Goal: Task Accomplishment & Management: Use online tool/utility

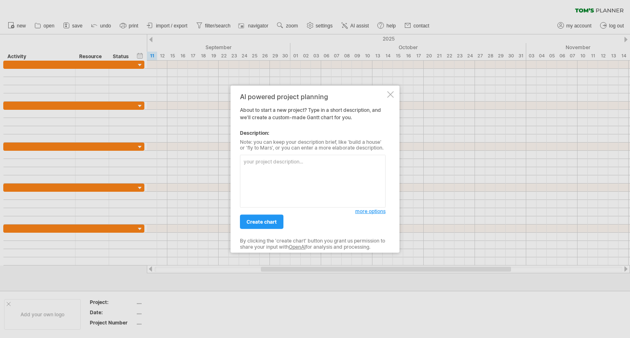
type textarea "d"
type textarea "C1项目小屏软件开发进度"
click at [372, 210] on span "more options" at bounding box center [370, 211] width 30 height 6
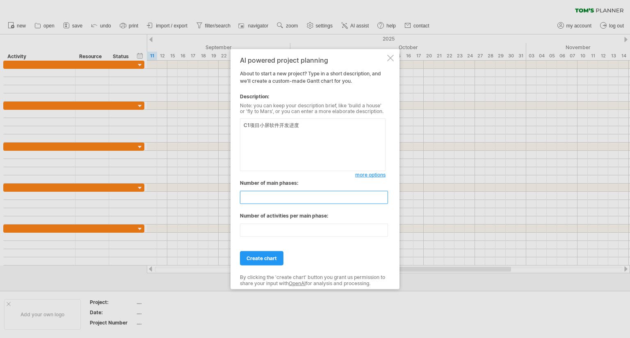
drag, startPoint x: 275, startPoint y: 197, endPoint x: 199, endPoint y: 189, distance: 76.7
click at [204, 189] on div "Trying to reach [DOMAIN_NAME] Connected again... 0% clear filter new" at bounding box center [315, 169] width 630 height 338
type input "*"
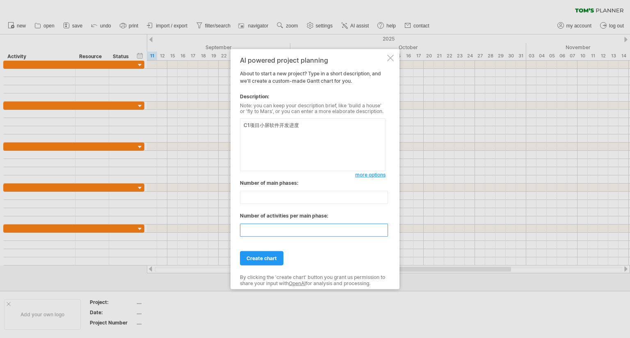
click at [269, 226] on input "**" at bounding box center [314, 230] width 148 height 13
type input "*"
click at [366, 174] on span "more options" at bounding box center [370, 175] width 30 height 6
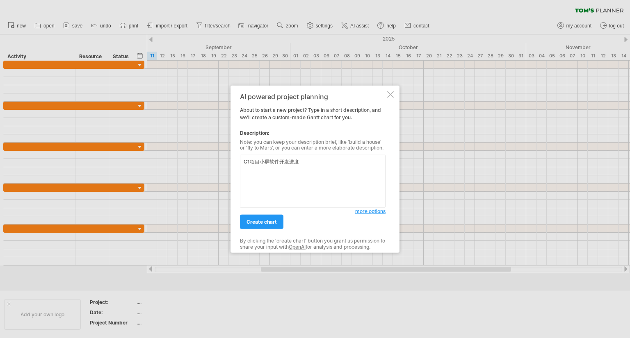
click at [372, 211] on span "more options" at bounding box center [370, 211] width 30 height 6
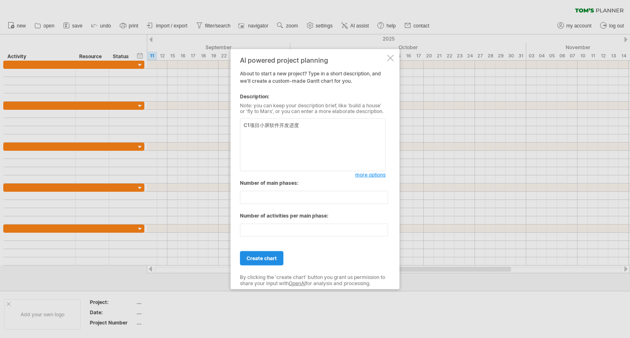
click at [271, 255] on link "create chart" at bounding box center [261, 258] width 43 height 14
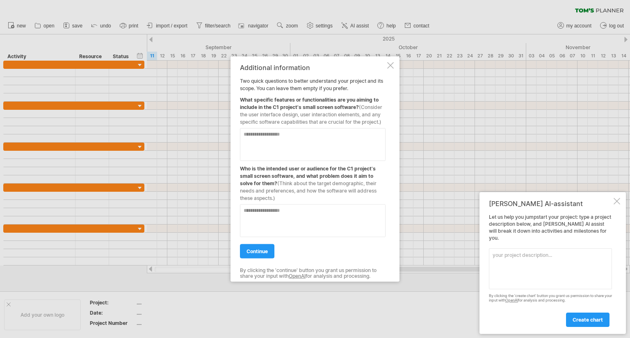
click at [615, 205] on div at bounding box center [616, 201] width 7 height 7
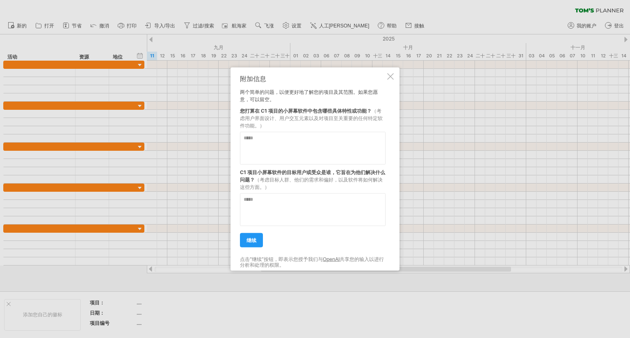
click at [286, 142] on textarea at bounding box center [313, 148] width 146 height 33
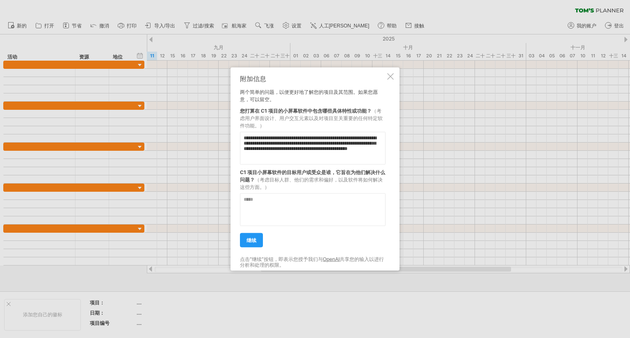
scroll to position [21, 0]
type textarea "**********"
click at [290, 199] on textarea at bounding box center [313, 209] width 146 height 33
type textarea "*"
type textarea "**********"
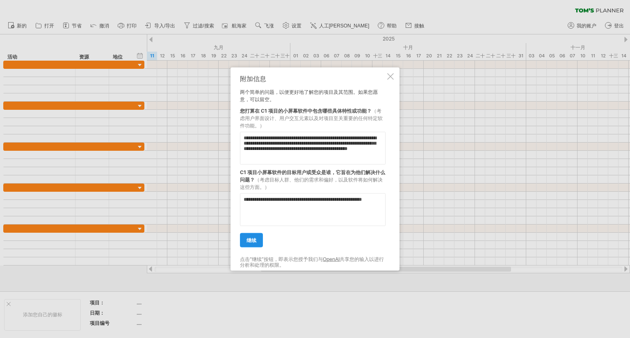
click at [258, 244] on link "继续" at bounding box center [251, 240] width 23 height 14
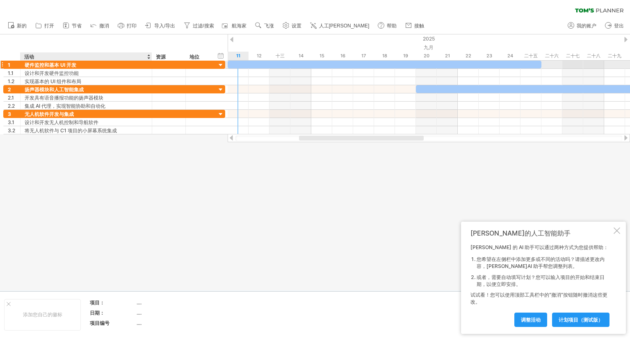
click at [44, 65] on font "硬件监控和基本 UI 开发" at bounding box center [51, 65] width 52 height 6
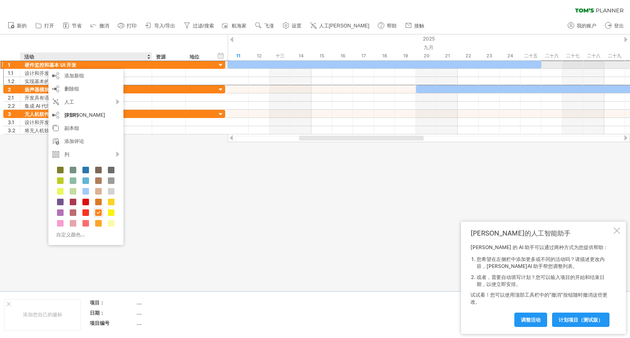
click at [38, 67] on font "硬件监控和基本 UI 开发" at bounding box center [51, 65] width 52 height 6
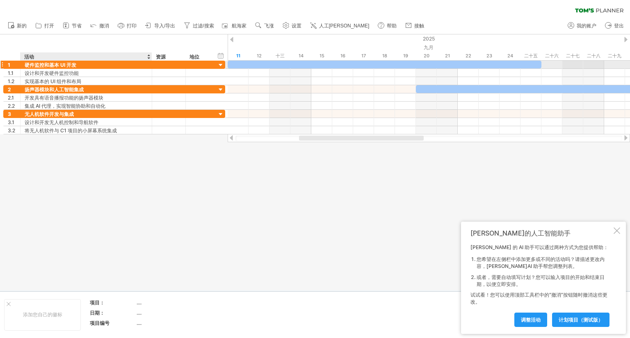
click at [28, 64] on font "硬件监控和基本 UI 开发" at bounding box center [51, 65] width 52 height 6
click at [25, 64] on font "硬件监控和基本 UI 开发" at bounding box center [51, 65] width 52 height 6
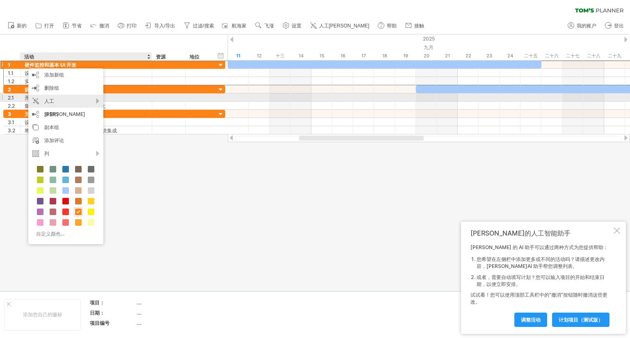
click at [72, 98] on div "人工[PERSON_NAME]" at bounding box center [65, 108] width 75 height 26
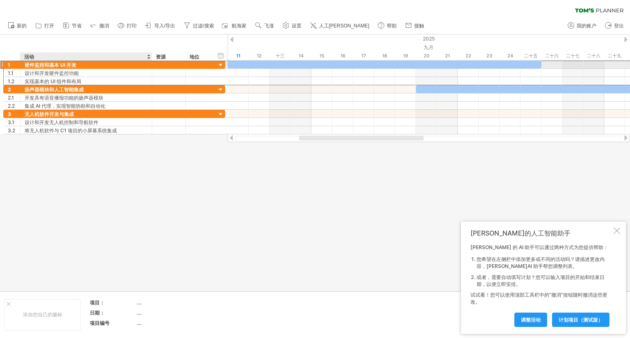
click at [78, 65] on div "硬件监控和基本 UI 开发" at bounding box center [86, 65] width 123 height 8
click at [58, 64] on input "**********" at bounding box center [86, 65] width 123 height 8
drag, startPoint x: 140, startPoint y: 64, endPoint x: 22, endPoint y: 63, distance: 118.1
click at [22, 63] on div "**********" at bounding box center [87, 65] width 132 height 8
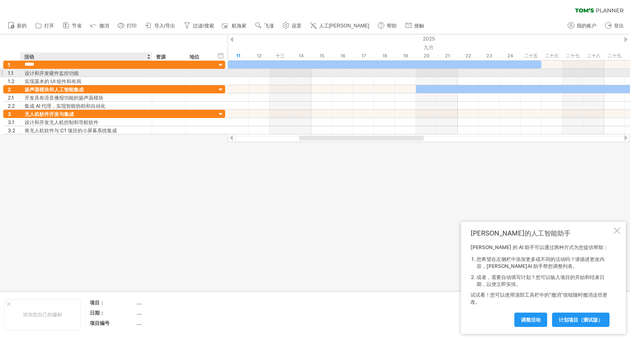
type input "******"
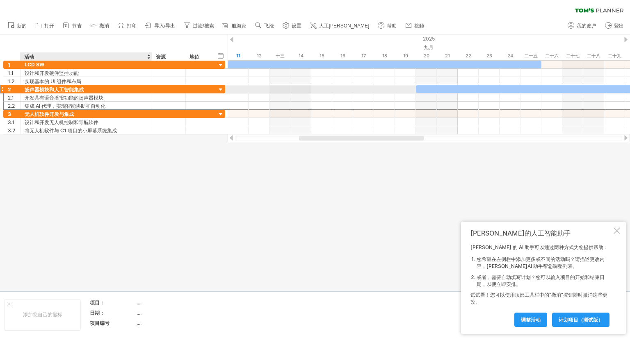
click at [80, 90] on font "扬声器模块和人工智能集成" at bounding box center [54, 90] width 59 height 6
drag, startPoint x: 89, startPoint y: 89, endPoint x: 26, endPoint y: 87, distance: 62.4
click at [30, 87] on div "扬声器模块和人工智能集成" at bounding box center [86, 89] width 123 height 8
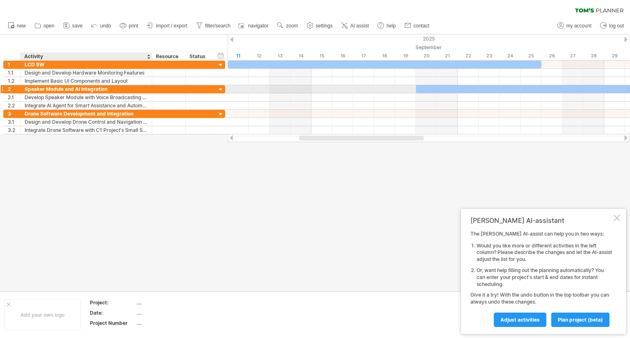
click at [108, 89] on div "Speaker Module and AI Integration" at bounding box center [86, 89] width 123 height 8
drag, startPoint x: 106, startPoint y: 90, endPoint x: 30, endPoint y: 88, distance: 75.9
click at [30, 88] on input "**********" at bounding box center [86, 89] width 123 height 8
type input "*"
type input "**********"
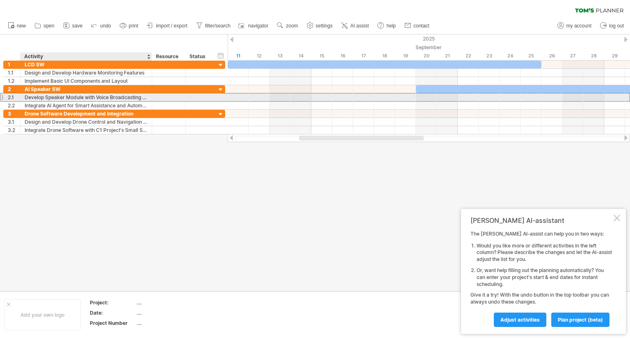
click at [36, 100] on div "Develop Speaker Module with Voice Broadcasting Capability" at bounding box center [86, 97] width 123 height 8
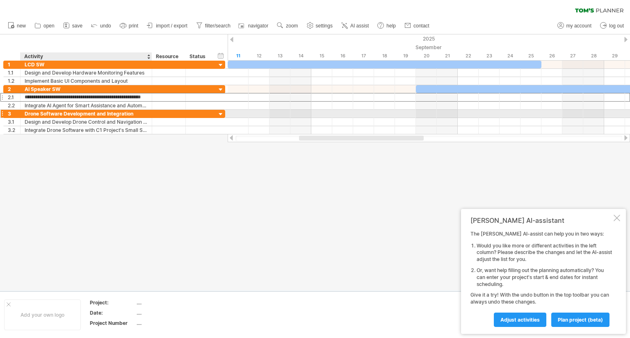
click at [47, 115] on div "Drone Software Development and Integration" at bounding box center [86, 114] width 123 height 8
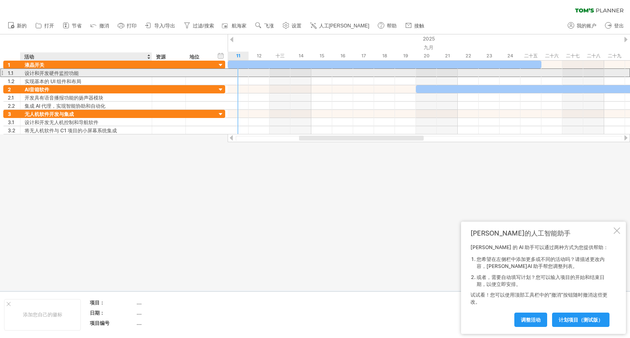
click at [71, 74] on font "设计和开发硬件监控功能" at bounding box center [52, 73] width 54 height 6
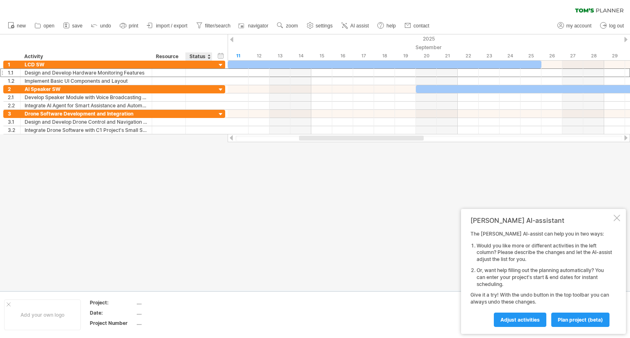
click at [209, 154] on div at bounding box center [315, 162] width 630 height 257
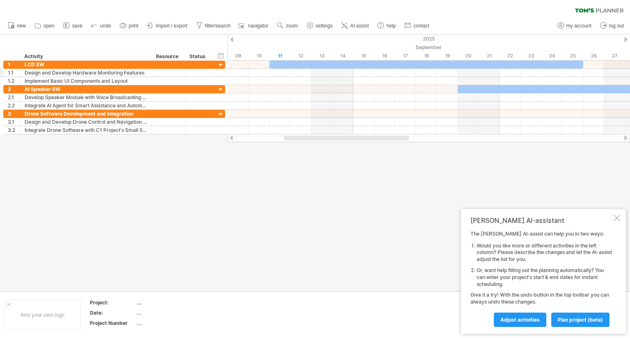
drag, startPoint x: 312, startPoint y: 138, endPoint x: 298, endPoint y: 142, distance: 14.9
click at [298, 142] on div "Trying to reach [DOMAIN_NAME] Connected again... 0% clear filter new 1" at bounding box center [315, 169] width 630 height 338
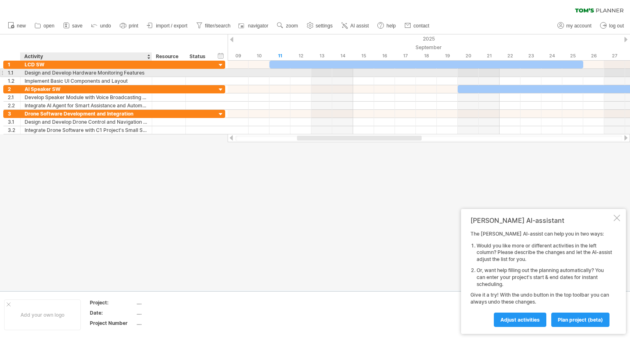
click at [119, 75] on div "Design and Develop Hardware Monitoring Features" at bounding box center [86, 73] width 123 height 8
click at [124, 75] on div "Design and Develop Hardware Monitoring Features" at bounding box center [86, 73] width 123 height 8
drag, startPoint x: 144, startPoint y: 74, endPoint x: 21, endPoint y: 73, distance: 123.4
click at [21, 73] on div "**********" at bounding box center [87, 73] width 132 height 8
type input "******"
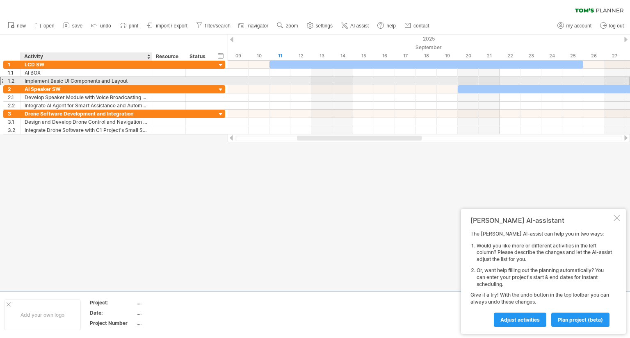
click at [38, 82] on div "Implement Basic UI Components and Layout" at bounding box center [86, 81] width 123 height 8
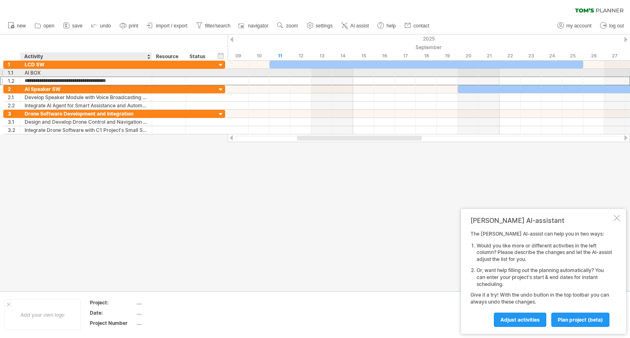
click at [38, 73] on div "AI BOX" at bounding box center [86, 73] width 123 height 8
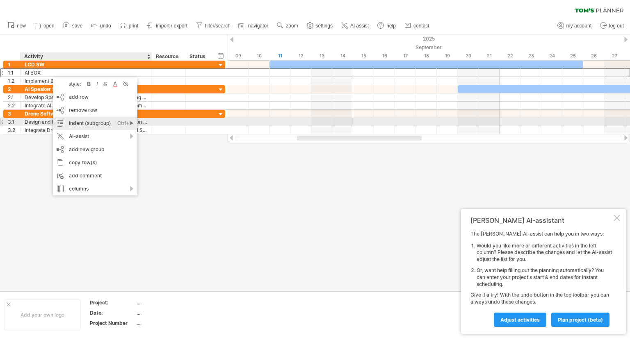
click at [82, 123] on div "indent (subgroup) Ctrl+► Cmd+►" at bounding box center [95, 123] width 84 height 13
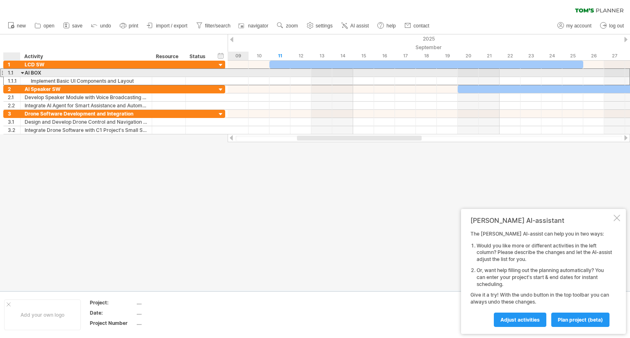
click at [23, 73] on div at bounding box center [23, 73] width 4 height 8
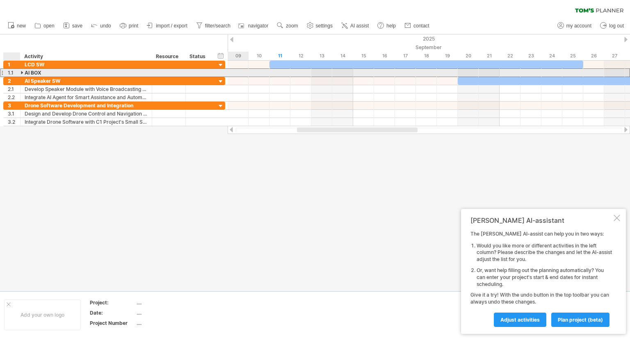
click at [23, 73] on div at bounding box center [23, 73] width 4 height 8
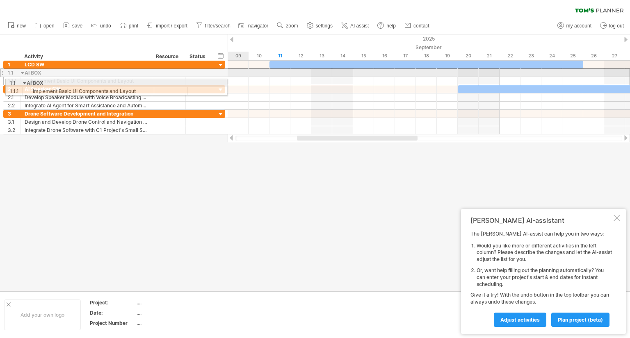
drag, startPoint x: 2, startPoint y: 73, endPoint x: 2, endPoint y: 82, distance: 8.2
click at [2, 82] on div "**********" at bounding box center [113, 98] width 226 height 74
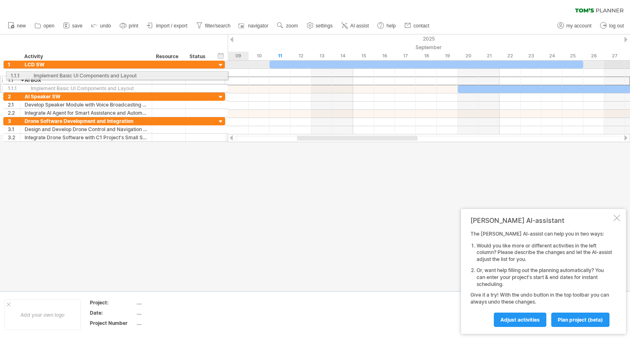
drag, startPoint x: 2, startPoint y: 82, endPoint x: 3, endPoint y: 73, distance: 9.1
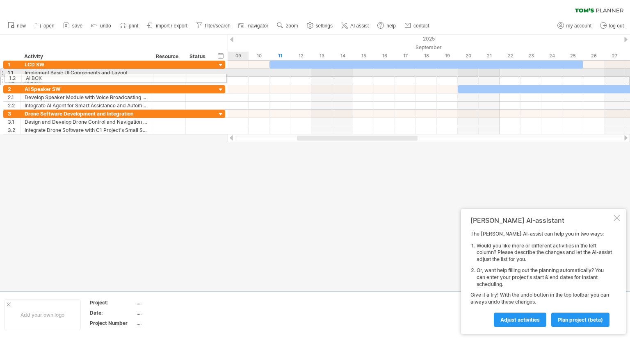
drag, startPoint x: 1, startPoint y: 81, endPoint x: 2, endPoint y: 74, distance: 7.1
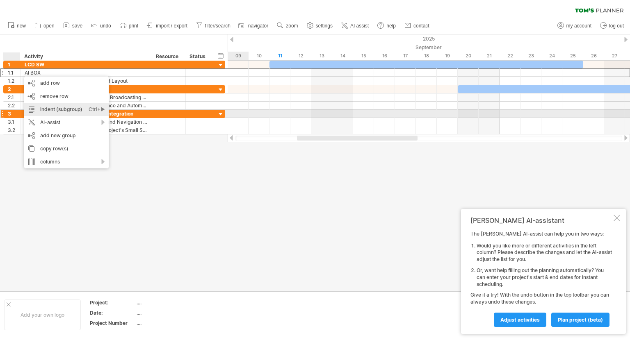
click at [75, 110] on div "indent (subgroup) Ctrl+► Cmd+►" at bounding box center [66, 109] width 84 height 13
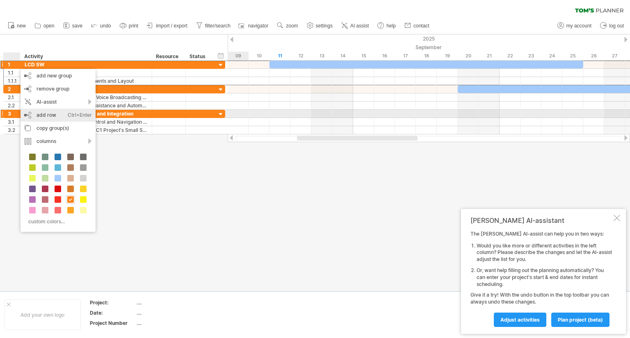
click at [36, 111] on div "add row Ctrl+Enter Cmd+Enter" at bounding box center [58, 115] width 75 height 13
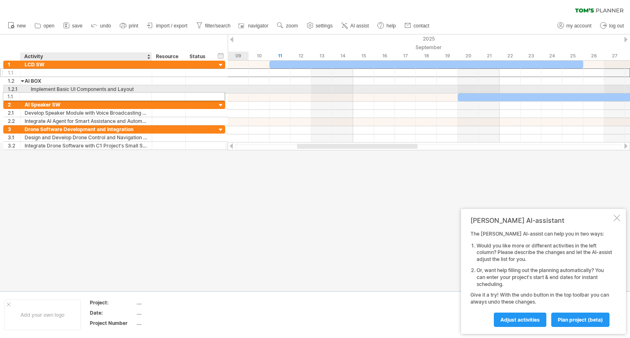
drag, startPoint x: 34, startPoint y: 73, endPoint x: 30, endPoint y: 95, distance: 22.1
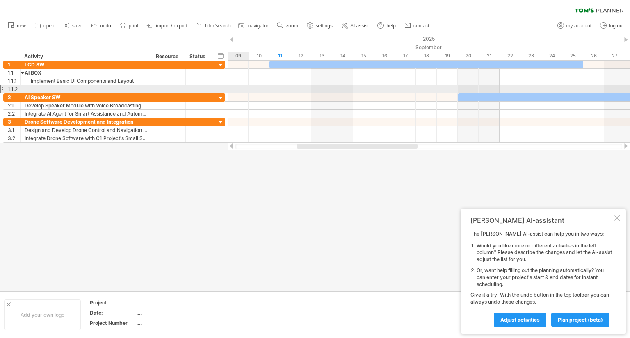
drag, startPoint x: 8, startPoint y: 89, endPoint x: 0, endPoint y: 89, distance: 8.2
click at [0, 89] on div "**********" at bounding box center [113, 102] width 226 height 82
click at [2, 88] on div at bounding box center [1, 89] width 3 height 9
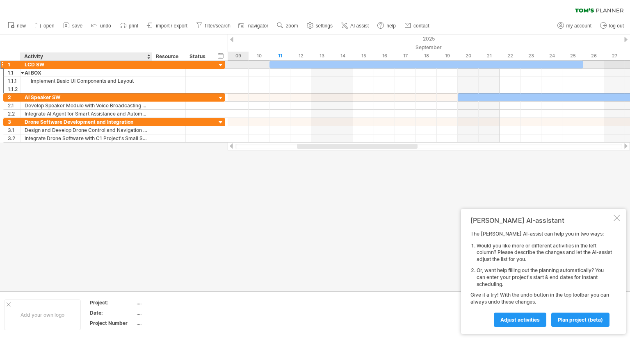
click at [27, 65] on div "LCD SW" at bounding box center [86, 65] width 123 height 8
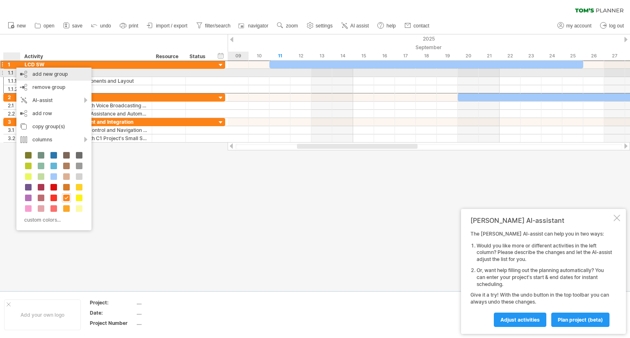
click at [50, 75] on div "add new group" at bounding box center [53, 74] width 75 height 13
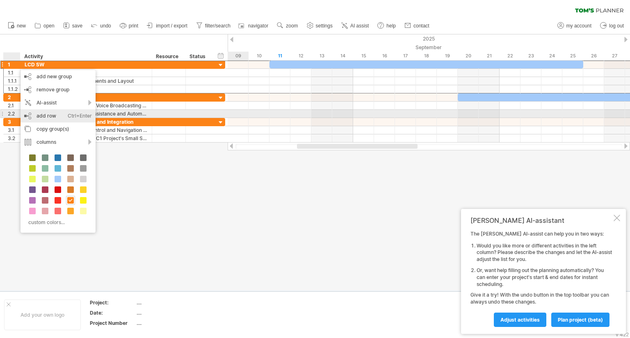
click at [48, 112] on div "add row Ctrl+Enter Cmd+Enter" at bounding box center [58, 115] width 75 height 13
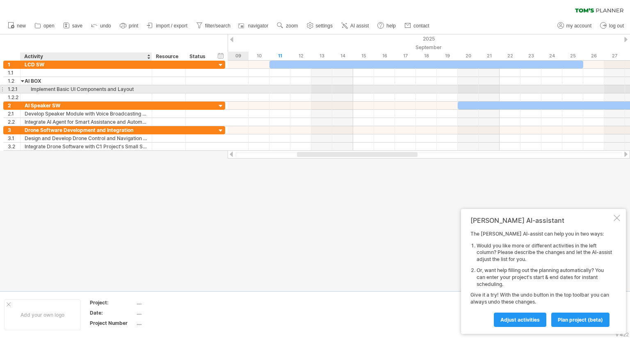
click at [46, 89] on div "Implement Basic UI Components and Layout" at bounding box center [86, 89] width 123 height 8
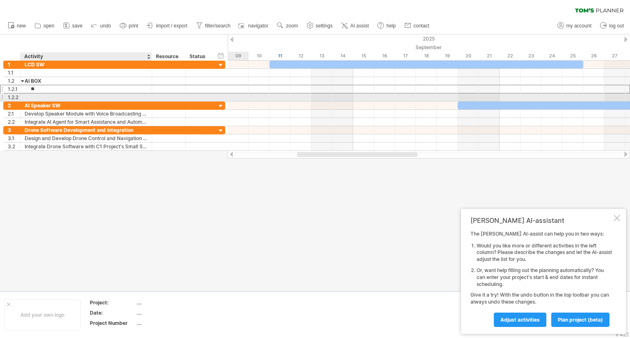
type input "*"
type input "****"
click at [50, 95] on div at bounding box center [86, 97] width 123 height 8
type input "*********"
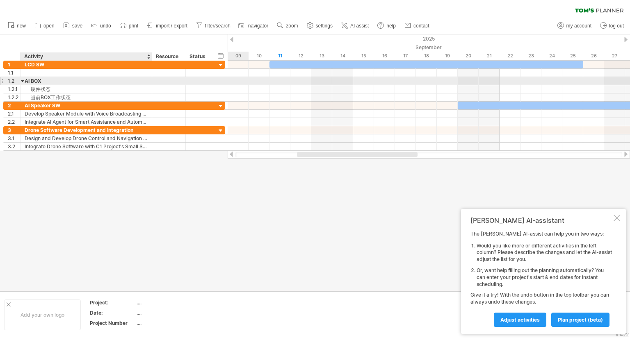
click at [37, 79] on div "AI BOX" at bounding box center [86, 81] width 123 height 8
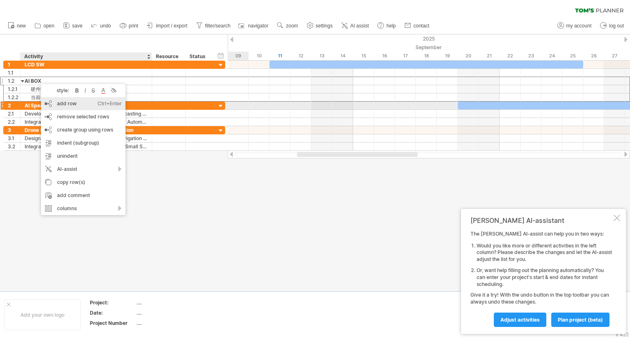
click at [71, 105] on div "add row Ctrl+Enter Cmd+Enter" at bounding box center [83, 103] width 84 height 13
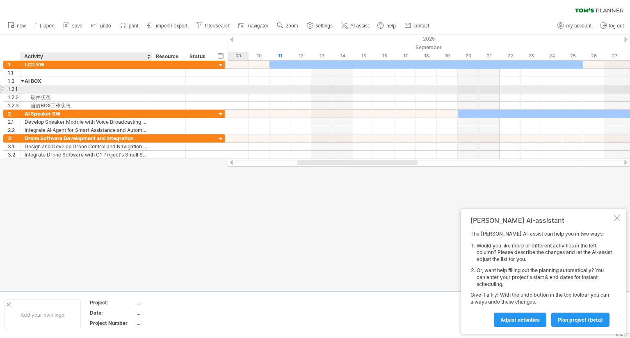
click at [46, 88] on div at bounding box center [86, 89] width 123 height 8
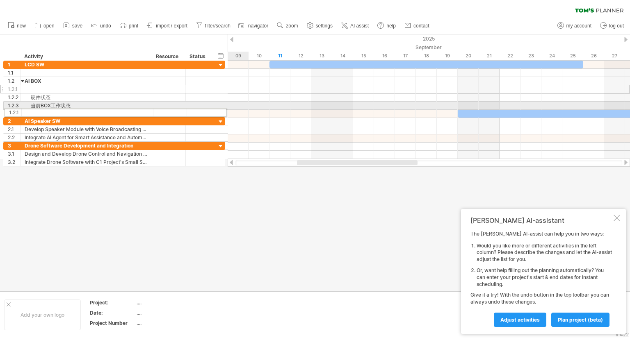
drag, startPoint x: 2, startPoint y: 91, endPoint x: 1, endPoint y: 111, distance: 20.1
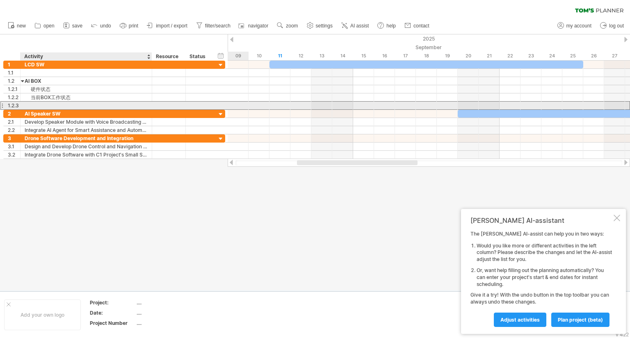
click at [36, 104] on div at bounding box center [86, 106] width 123 height 8
type input "**********"
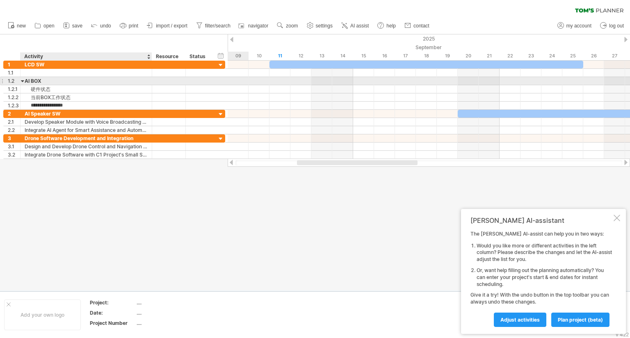
click at [39, 81] on div "AI BOX" at bounding box center [86, 81] width 123 height 8
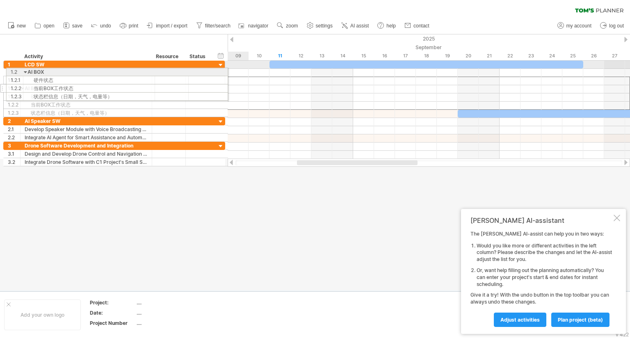
drag, startPoint x: 2, startPoint y: 81, endPoint x: 2, endPoint y: 71, distance: 10.7
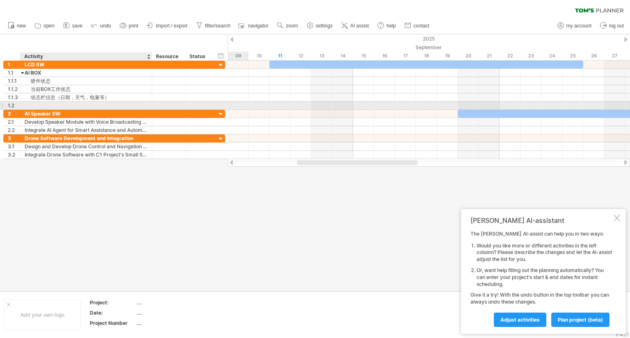
click at [34, 105] on div at bounding box center [86, 106] width 123 height 8
type input "*"
type input "******"
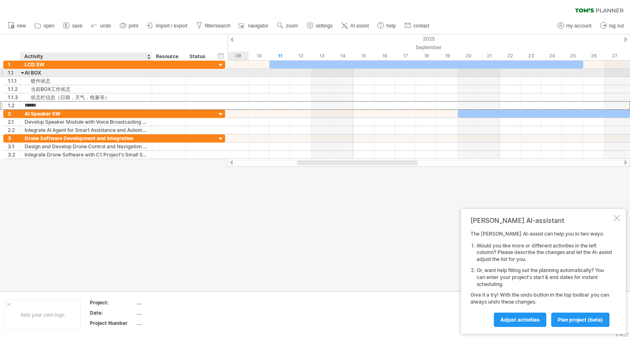
click at [25, 73] on div "AI BOX" at bounding box center [86, 73] width 123 height 8
click at [23, 73] on div at bounding box center [23, 73] width 4 height 8
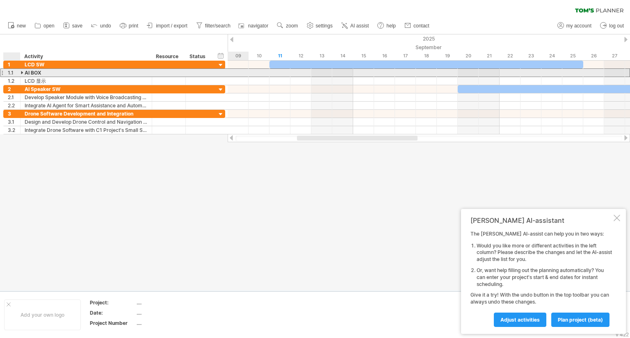
click at [23, 73] on div at bounding box center [23, 73] width 4 height 8
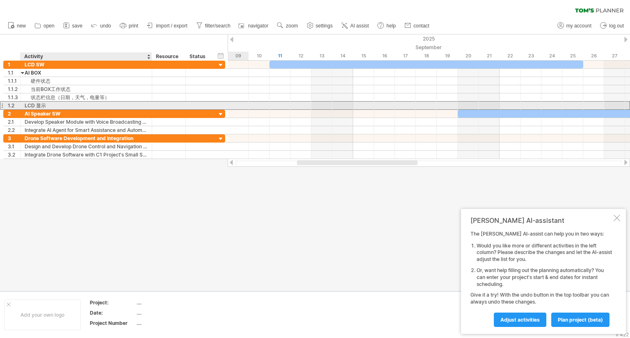
click at [36, 103] on div "LCD 显示" at bounding box center [86, 106] width 123 height 8
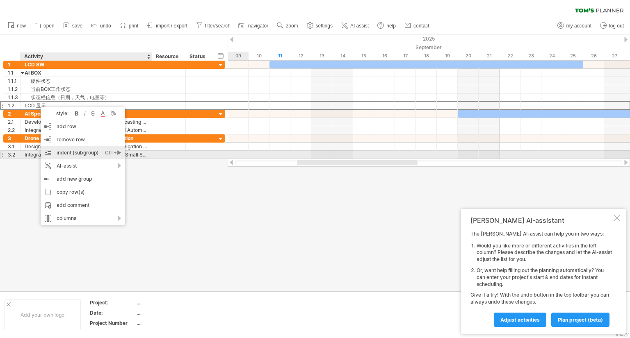
click at [80, 157] on div "indent (subgroup) Ctrl+► Cmd+►" at bounding box center [83, 152] width 84 height 13
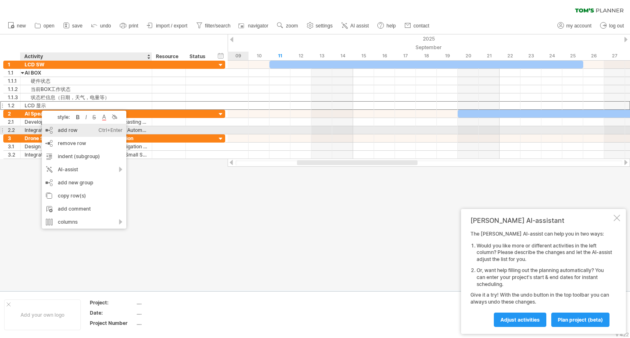
click at [82, 130] on div "add row Ctrl+Enter Cmd+Enter" at bounding box center [84, 130] width 84 height 13
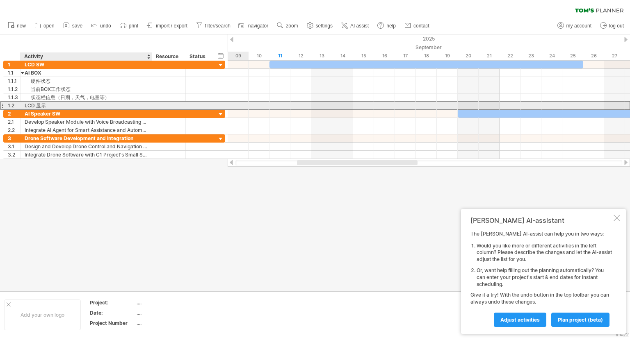
click at [12, 105] on div "1.2" at bounding box center [14, 106] width 12 height 8
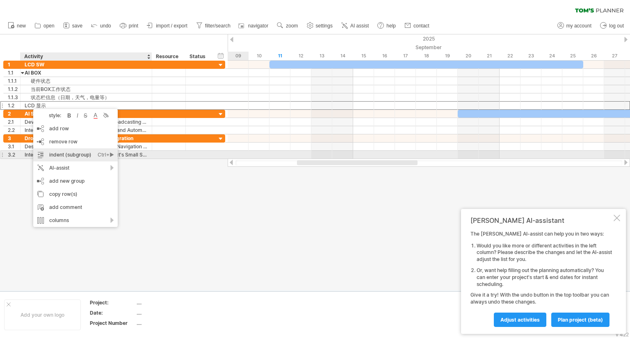
click at [58, 155] on div "indent (subgroup) Ctrl+► Cmd+►" at bounding box center [75, 154] width 84 height 13
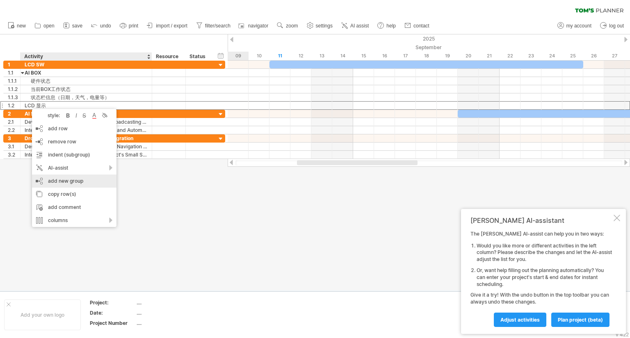
click at [75, 181] on div "add new group" at bounding box center [74, 181] width 84 height 13
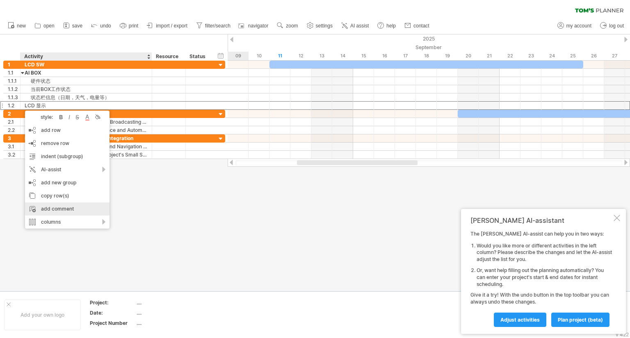
click at [51, 206] on div "add comment" at bounding box center [67, 209] width 84 height 13
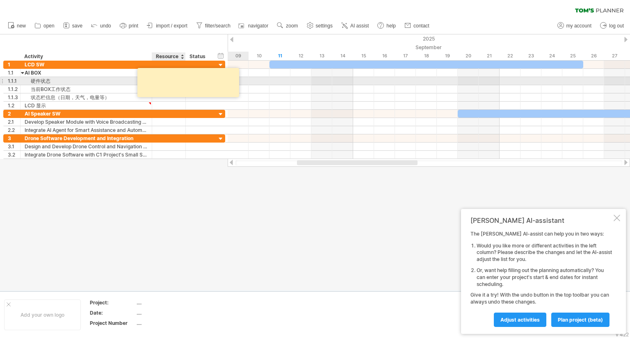
click at [167, 80] on textarea at bounding box center [189, 82] width 98 height 23
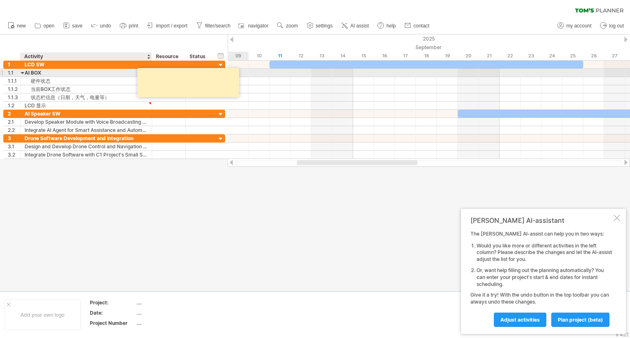
click at [143, 72] on textarea at bounding box center [189, 82] width 98 height 23
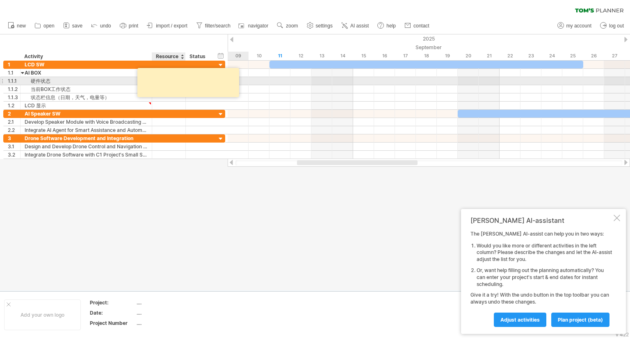
drag, startPoint x: 185, startPoint y: 85, endPoint x: 201, endPoint y: 87, distance: 15.7
click at [193, 86] on textarea at bounding box center [189, 82] width 98 height 23
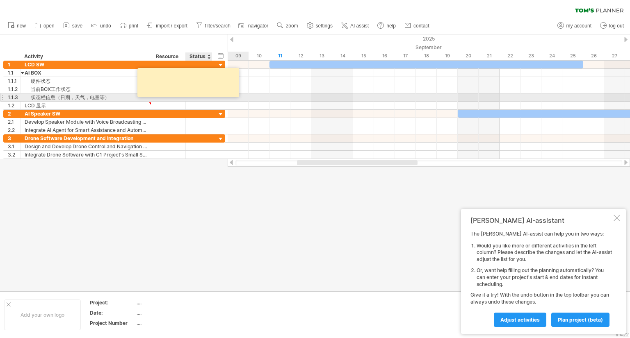
click at [220, 96] on div at bounding box center [188, 82] width 102 height 29
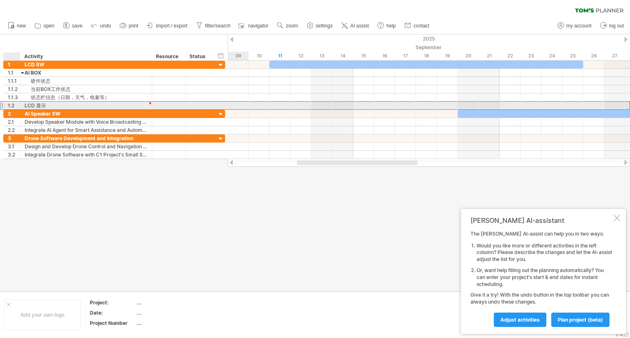
click at [9, 106] on div "1.2" at bounding box center [14, 106] width 12 height 8
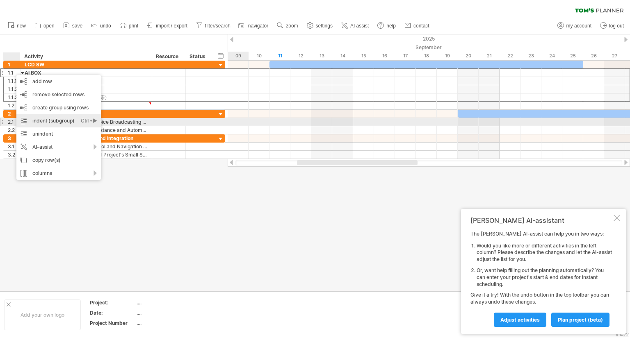
click at [42, 122] on div "indent (subgroup) Ctrl+► Cmd+►" at bounding box center [58, 120] width 84 height 13
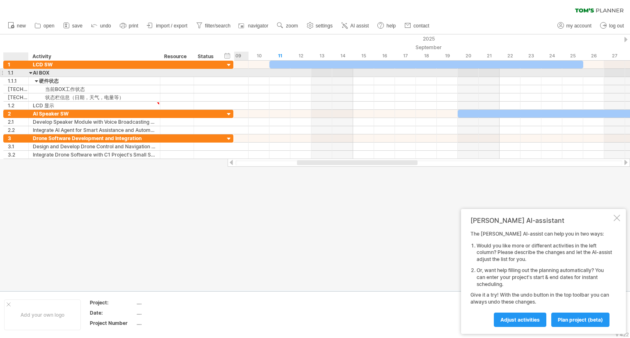
drag, startPoint x: 19, startPoint y: 73, endPoint x: 27, endPoint y: 72, distance: 8.2
click at [27, 72] on div at bounding box center [27, 73] width 4 height 8
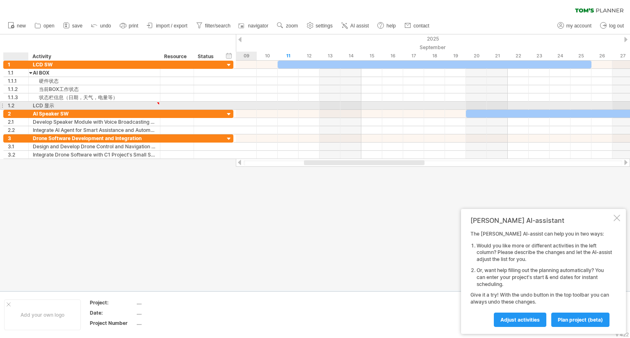
click at [12, 106] on div "1.2" at bounding box center [18, 106] width 21 height 8
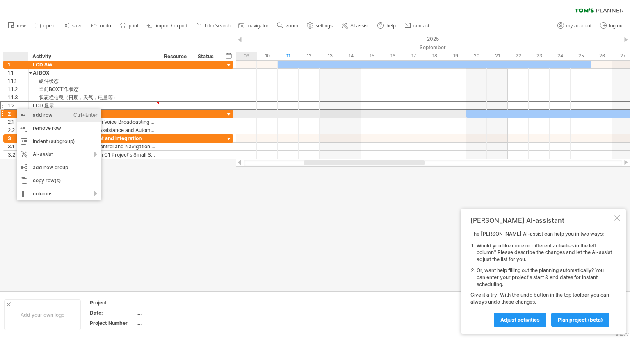
click at [32, 114] on div "add row Ctrl+Enter Cmd+Enter" at bounding box center [59, 115] width 84 height 13
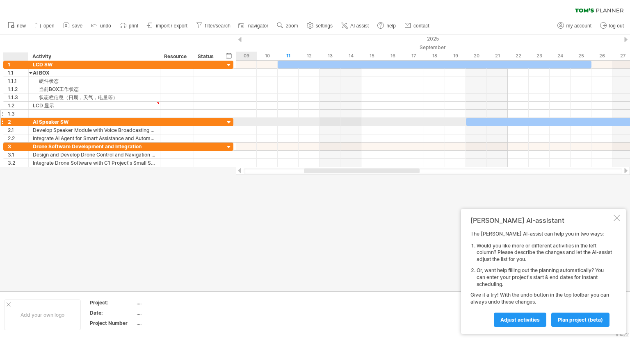
click at [11, 111] on div "1.3" at bounding box center [18, 114] width 21 height 8
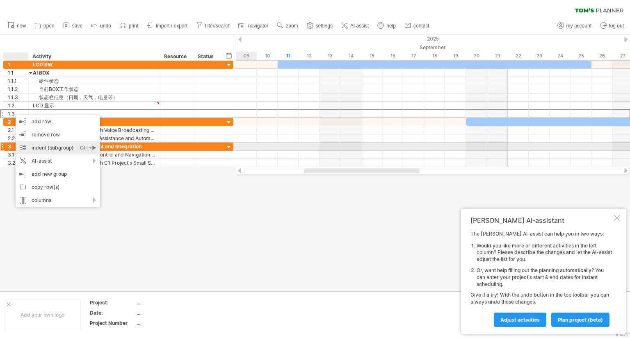
click at [39, 146] on div "indent (subgroup) Ctrl+► Cmd+►" at bounding box center [58, 147] width 84 height 13
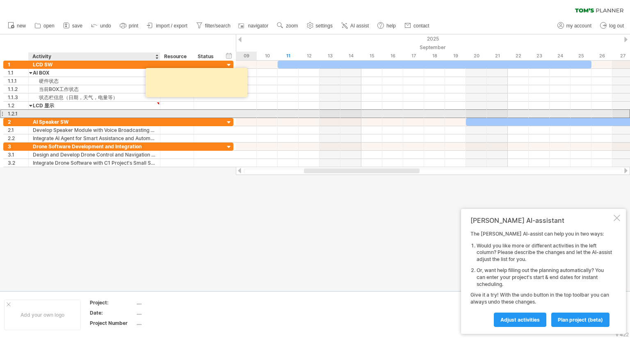
click at [49, 113] on div at bounding box center [94, 114] width 123 height 8
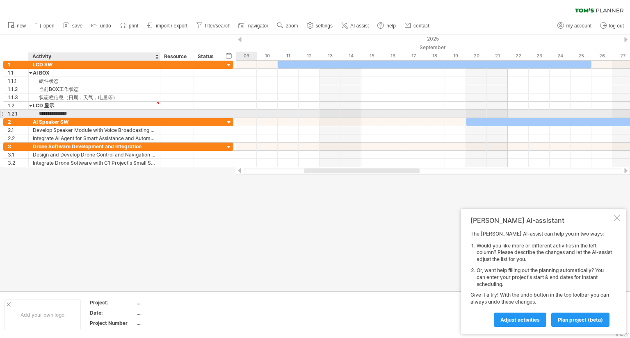
type input "**********"
click at [15, 114] on div "1.2.1" at bounding box center [18, 114] width 21 height 8
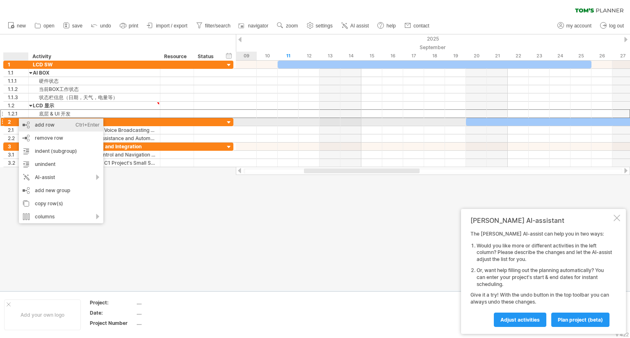
click at [32, 125] on div "add row Ctrl+Enter Cmd+Enter" at bounding box center [61, 125] width 84 height 13
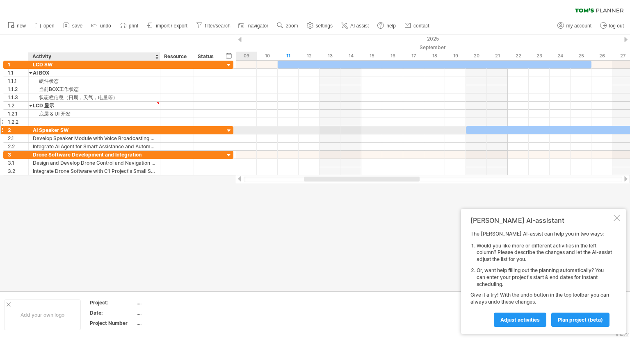
click at [46, 120] on div at bounding box center [94, 122] width 123 height 8
type input "******"
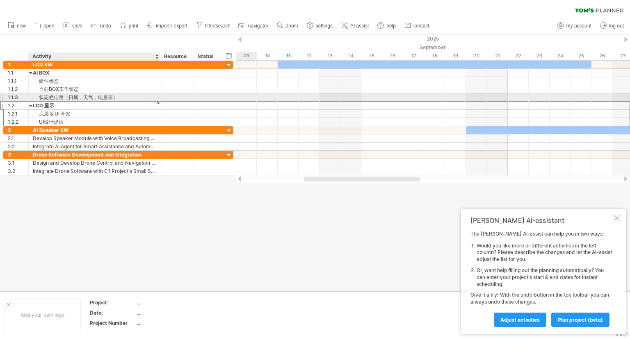
click at [146, 102] on div "LCD 显示" at bounding box center [94, 106] width 123 height 8
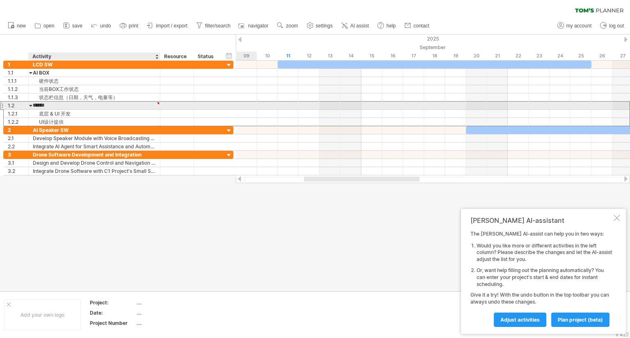
click at [157, 104] on div at bounding box center [158, 104] width 4 height 4
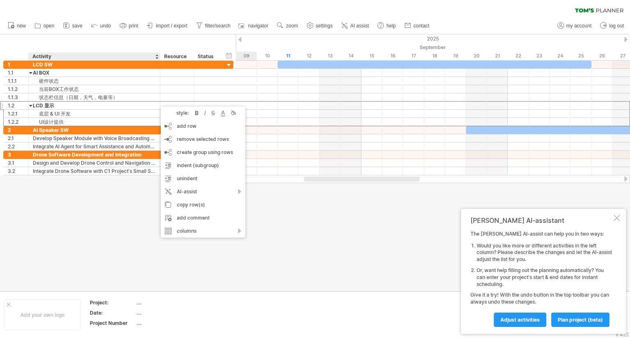
click at [148, 107] on div "LCD 显示" at bounding box center [94, 106] width 123 height 8
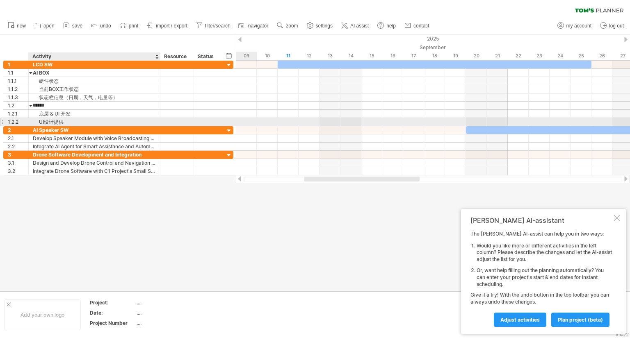
click at [86, 119] on div "UI设计提供" at bounding box center [94, 122] width 123 height 8
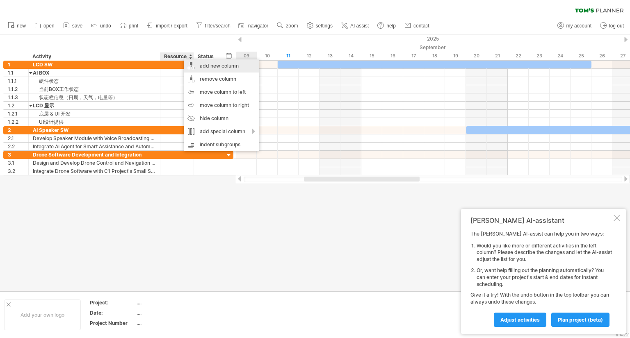
click at [199, 60] on div "add new column" at bounding box center [221, 65] width 75 height 13
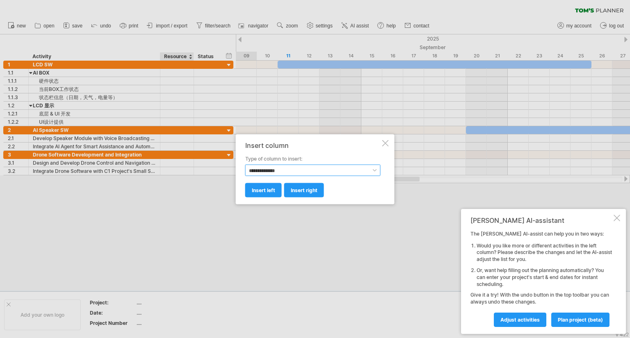
click at [276, 167] on select "**********" at bounding box center [312, 169] width 135 height 11
click at [259, 167] on select "**********" at bounding box center [312, 169] width 135 height 11
click at [259, 171] on select "**********" at bounding box center [312, 169] width 135 height 11
click at [296, 193] on span "insert right" at bounding box center [304, 190] width 27 height 6
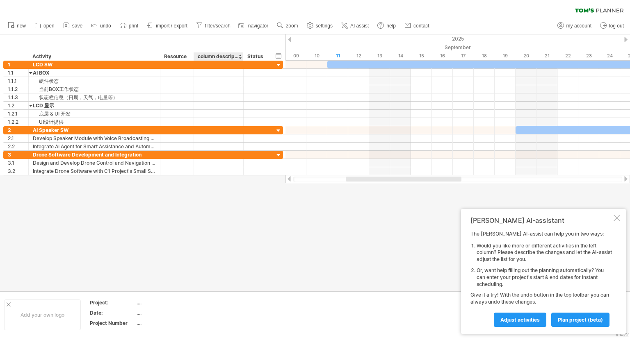
click at [221, 58] on div "column description" at bounding box center [218, 56] width 41 height 8
type input "*****"
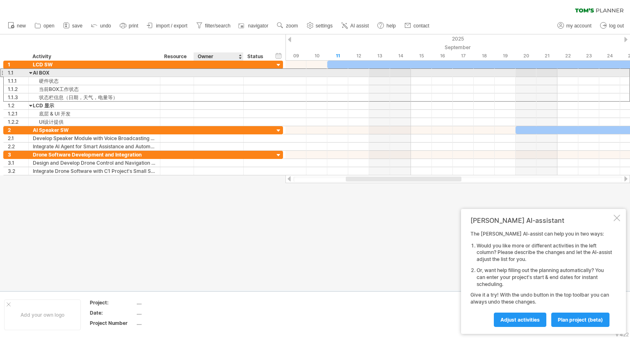
click at [221, 75] on div at bounding box center [218, 73] width 41 height 8
type input "***"
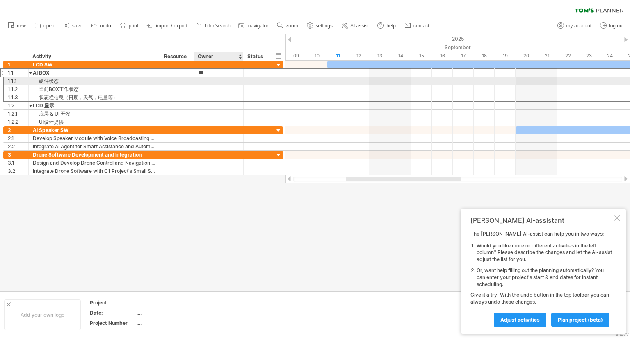
click at [211, 82] on div at bounding box center [218, 81] width 41 height 8
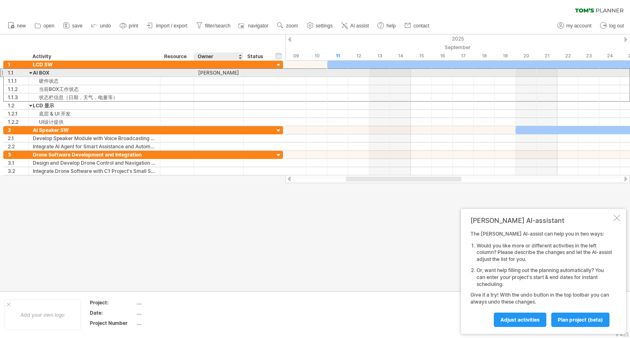
click at [215, 73] on div "[PERSON_NAME]" at bounding box center [218, 73] width 41 height 8
drag, startPoint x: 215, startPoint y: 73, endPoint x: 193, endPoint y: 72, distance: 22.1
click at [193, 72] on div "1.1 ****** AI BOX *** [PERSON_NAME]" at bounding box center [143, 72] width 280 height 9
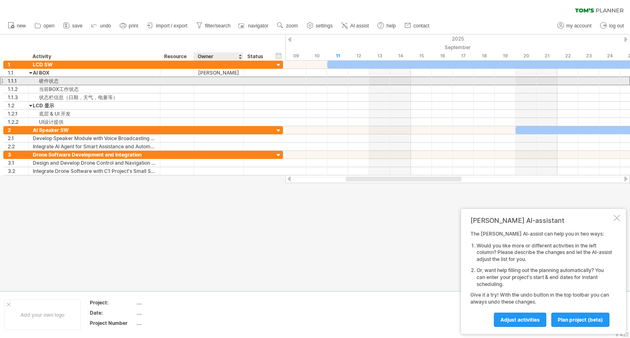
click at [212, 80] on div at bounding box center [218, 81] width 41 height 8
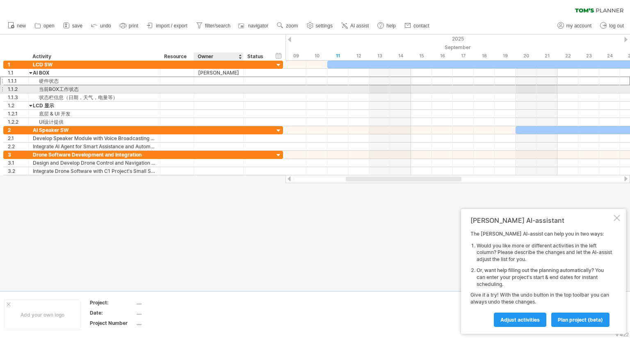
paste input "***"
type input "***"
click at [209, 87] on div at bounding box center [218, 89] width 41 height 8
paste input "***"
type input "***"
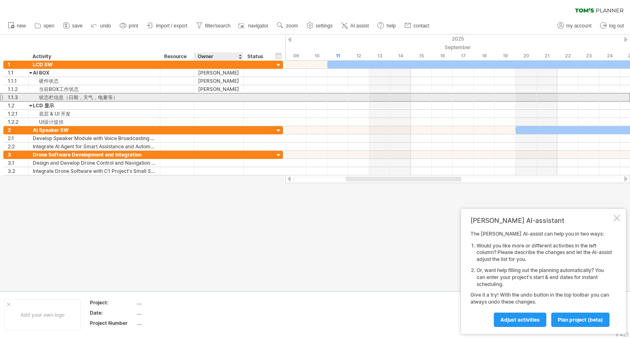
click at [208, 95] on div at bounding box center [218, 97] width 41 height 8
paste input "***"
type input "***"
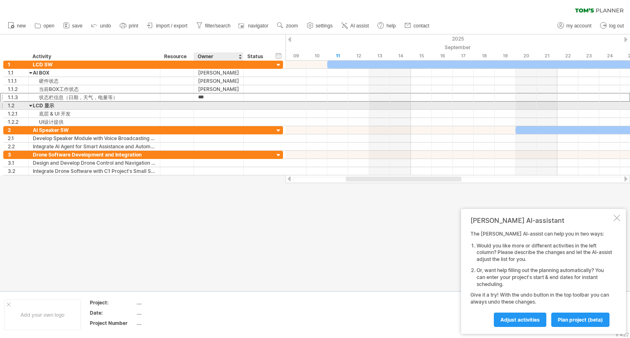
click at [207, 105] on div at bounding box center [218, 106] width 41 height 8
type input "**********"
type input "*******"
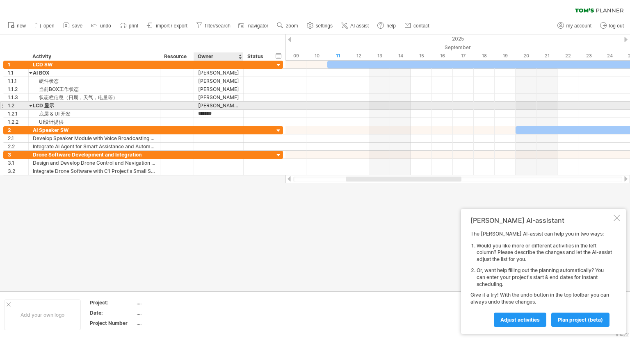
scroll to position [0, 0]
type input "***"
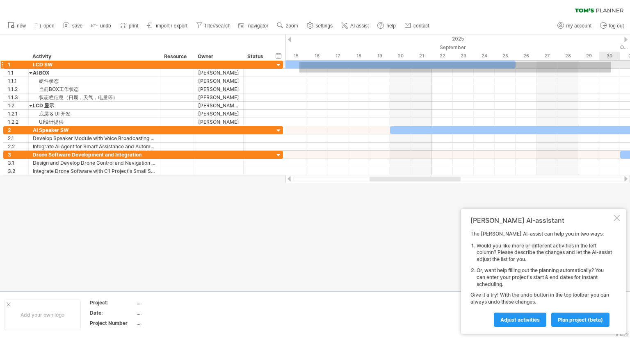
drag, startPoint x: 425, startPoint y: 73, endPoint x: 611, endPoint y: 62, distance: 186.1
click at [611, 62] on div at bounding box center [457, 94] width 344 height 66
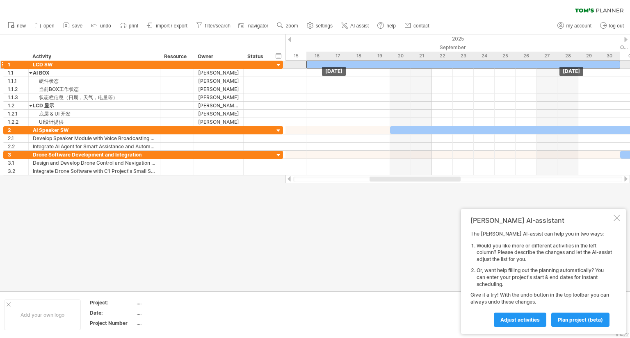
drag, startPoint x: 509, startPoint y: 64, endPoint x: 611, endPoint y: 64, distance: 101.3
click at [611, 64] on div at bounding box center [463, 65] width 314 height 8
drag, startPoint x: 315, startPoint y: 64, endPoint x: 297, endPoint y: 63, distance: 18.1
click at [297, 63] on div at bounding box center [442, 65] width 314 height 8
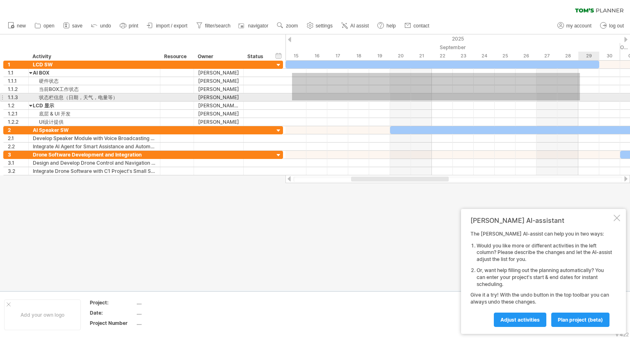
drag, startPoint x: 292, startPoint y: 73, endPoint x: 580, endPoint y: 100, distance: 289.2
click at [580, 100] on div at bounding box center [457, 94] width 344 height 66
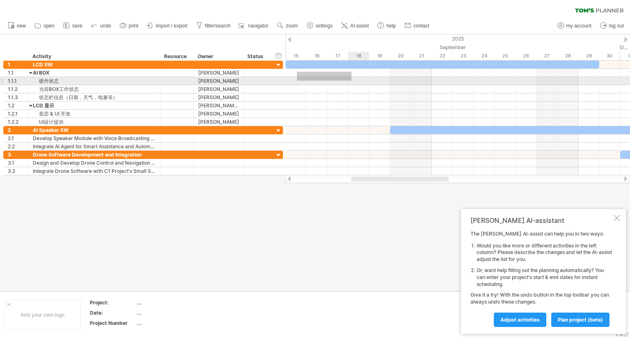
drag, startPoint x: 297, startPoint y: 72, endPoint x: 303, endPoint y: 73, distance: 6.2
click at [304, 73] on div at bounding box center [457, 73] width 344 height 8
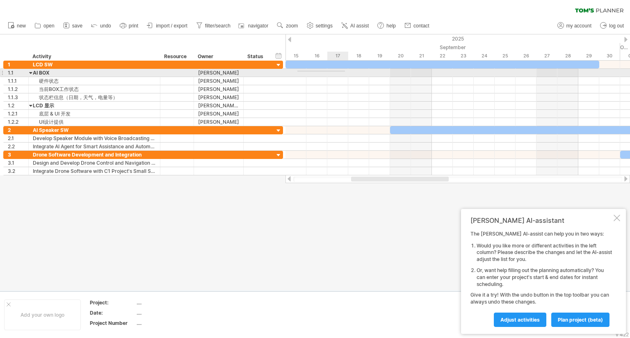
drag, startPoint x: 297, startPoint y: 71, endPoint x: 346, endPoint y: 71, distance: 48.4
click at [346, 71] on div at bounding box center [457, 73] width 344 height 8
click at [300, 72] on div at bounding box center [457, 73] width 344 height 8
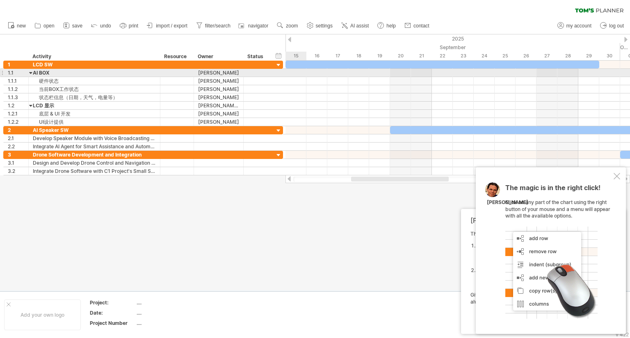
click at [294, 73] on div at bounding box center [457, 73] width 344 height 8
click at [291, 73] on div at bounding box center [457, 73] width 344 height 8
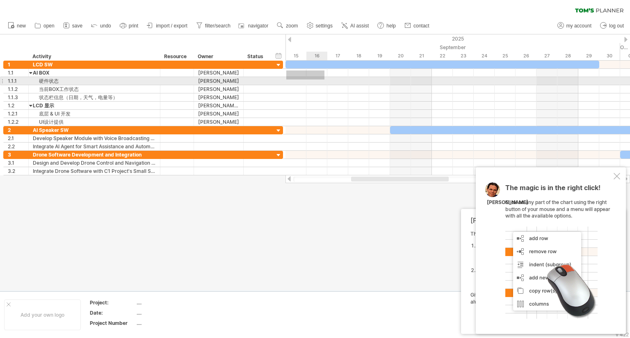
drag, startPoint x: 286, startPoint y: 71, endPoint x: 324, endPoint y: 80, distance: 39.2
click at [324, 80] on div at bounding box center [457, 94] width 344 height 66
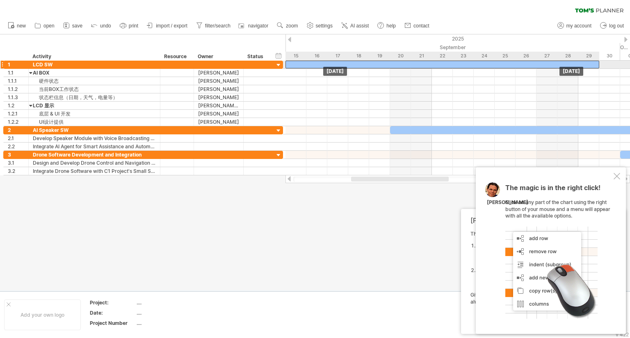
click at [296, 63] on div at bounding box center [442, 65] width 314 height 8
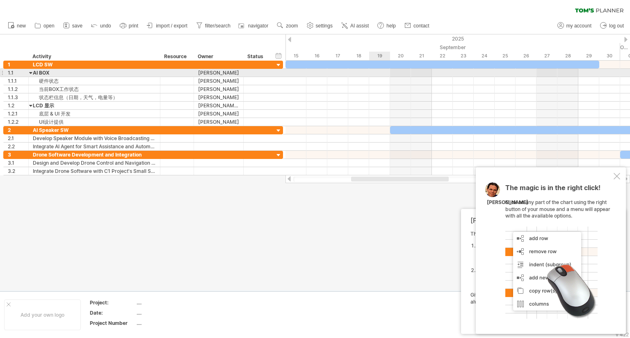
drag, startPoint x: 292, startPoint y: 74, endPoint x: 369, endPoint y: 74, distance: 76.7
click at [369, 74] on div at bounding box center [457, 73] width 344 height 8
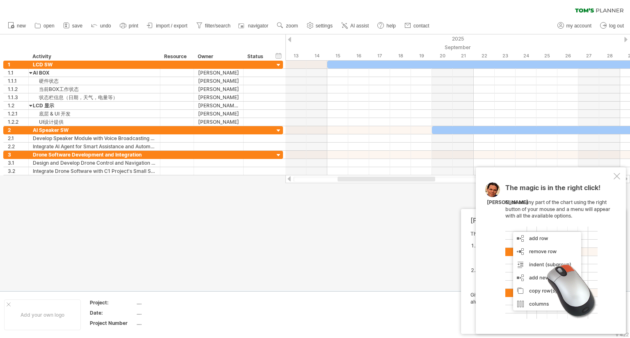
drag, startPoint x: 387, startPoint y: 179, endPoint x: 374, endPoint y: 178, distance: 13.6
click at [374, 178] on div at bounding box center [386, 179] width 98 height 5
click at [615, 177] on div at bounding box center [616, 176] width 7 height 7
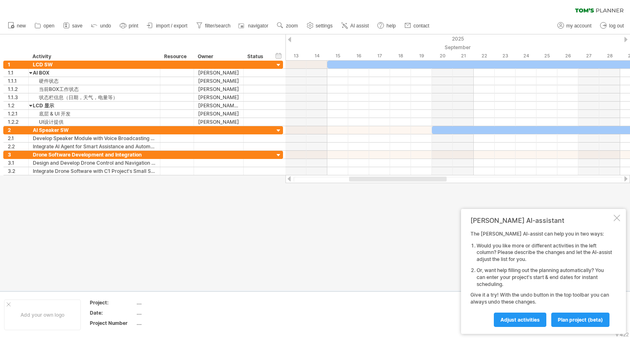
click at [615, 219] on div at bounding box center [616, 218] width 7 height 7
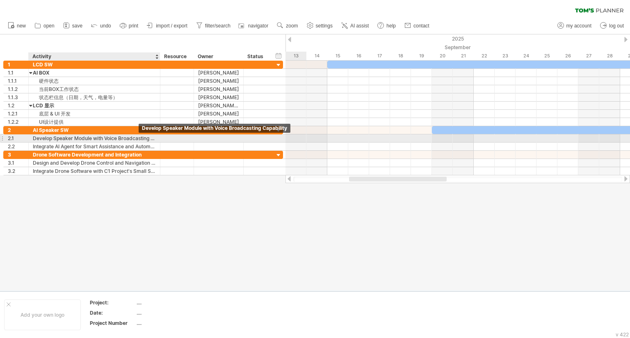
click at [93, 137] on div "Develop Speaker Module with Voice Broadcasting Capability" at bounding box center [94, 139] width 123 height 8
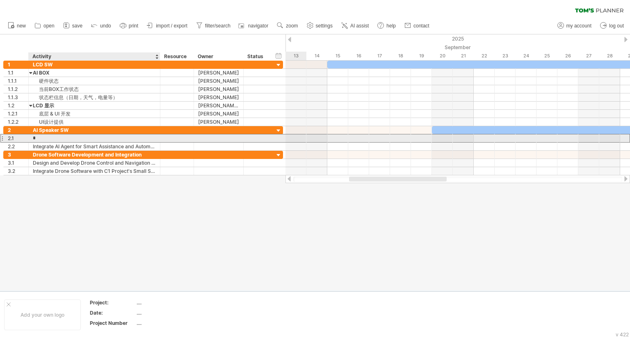
type input "**********"
type input "*"
type input "**"
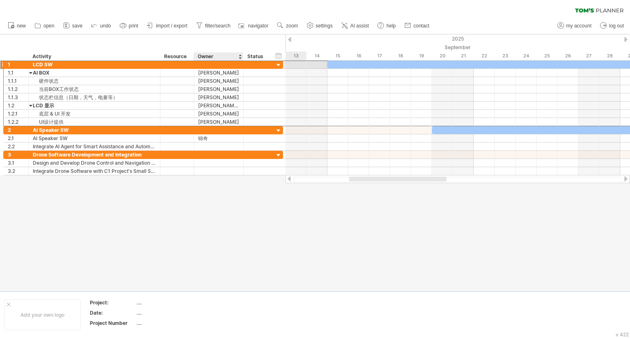
click at [207, 63] on div at bounding box center [218, 65] width 41 height 8
type input "*"
type input "***"
click at [204, 132] on div at bounding box center [218, 130] width 41 height 8
paste input "***"
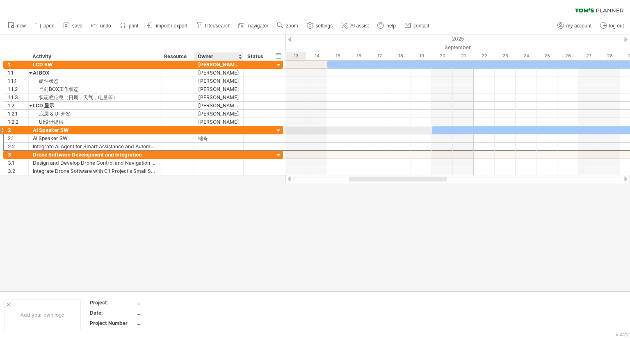
type input "***"
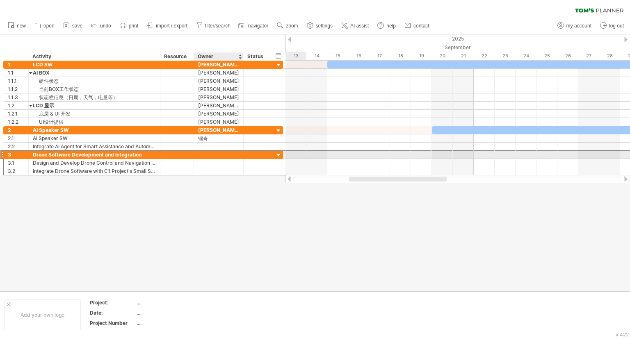
click at [203, 152] on div at bounding box center [218, 155] width 41 height 8
type input "*******"
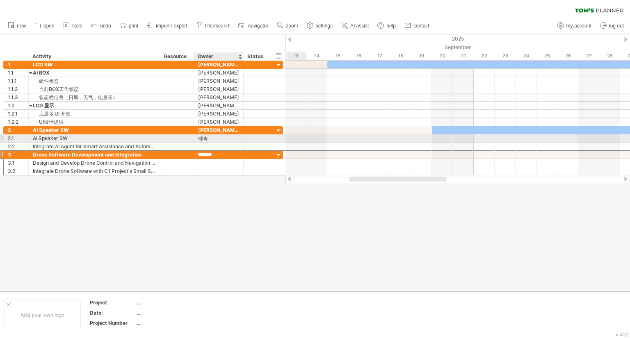
click at [219, 138] on div "锦奇" at bounding box center [218, 139] width 41 height 8
type input "*****"
drag, startPoint x: 222, startPoint y: 139, endPoint x: 196, endPoint y: 137, distance: 25.9
click at [196, 137] on div "***** 锦奇" at bounding box center [219, 139] width 50 height 8
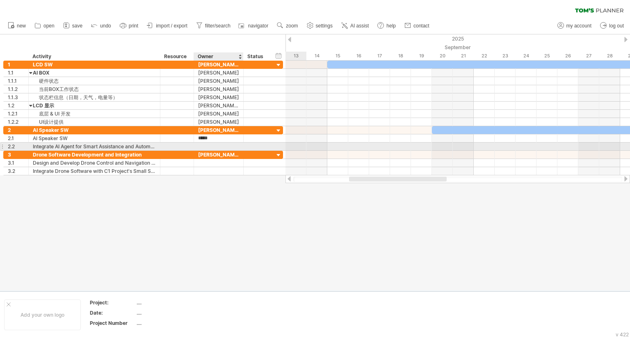
click at [201, 145] on div at bounding box center [218, 147] width 41 height 8
paste input "*****"
type input "*****"
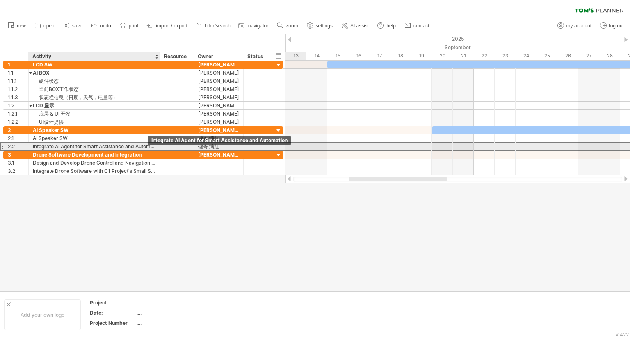
click at [116, 148] on div "Integrate AI Agent for Smart Assistance and Automation" at bounding box center [94, 147] width 123 height 8
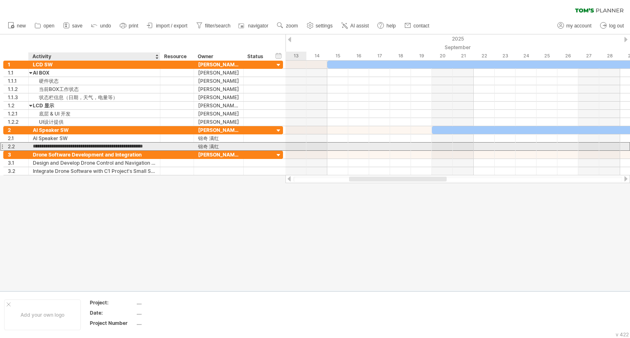
click at [146, 148] on input "**********" at bounding box center [94, 147] width 123 height 8
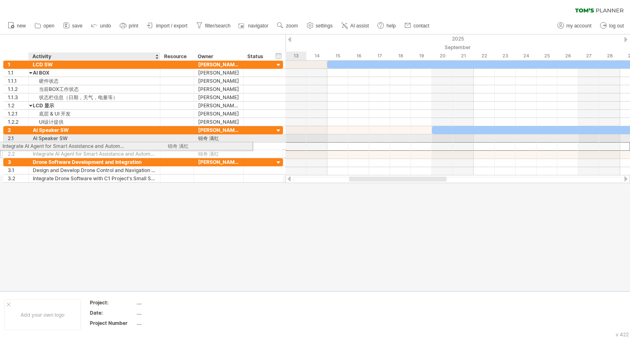
drag, startPoint x: 155, startPoint y: 147, endPoint x: 116, endPoint y: 146, distance: 39.8
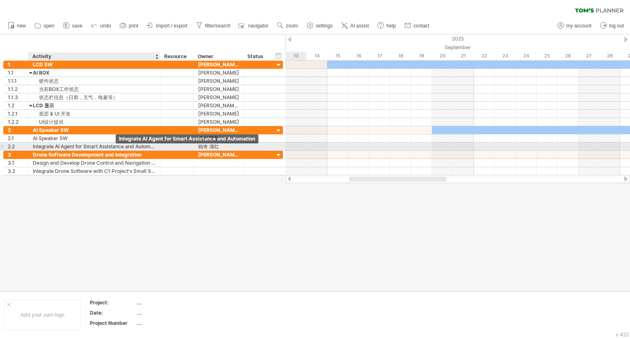
click at [91, 146] on div "Integrate AI Agent for Smart Assistance and Automation" at bounding box center [94, 147] width 123 height 8
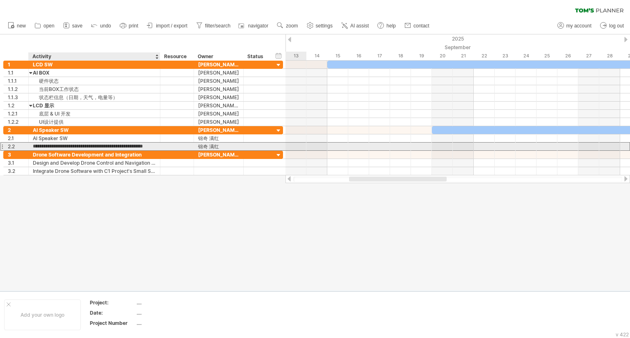
click at [91, 146] on input "**********" at bounding box center [94, 147] width 123 height 8
type input "**********"
click at [25, 146] on div "2.2" at bounding box center [18, 147] width 21 height 8
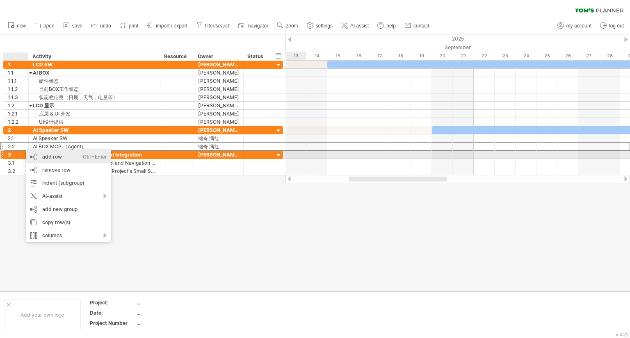
click at [42, 155] on div "add row Ctrl+Enter Cmd+Enter" at bounding box center [68, 156] width 84 height 13
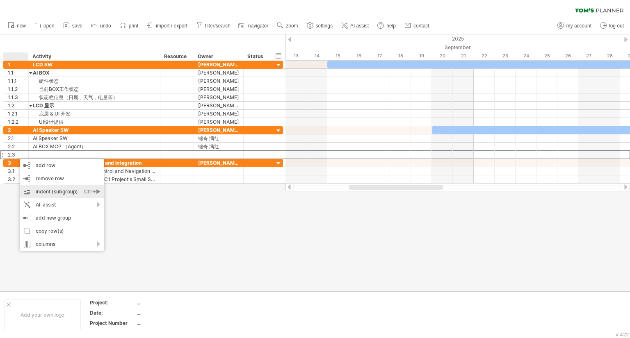
click at [43, 189] on div "indent (subgroup) Ctrl+► Cmd+►" at bounding box center [62, 191] width 84 height 13
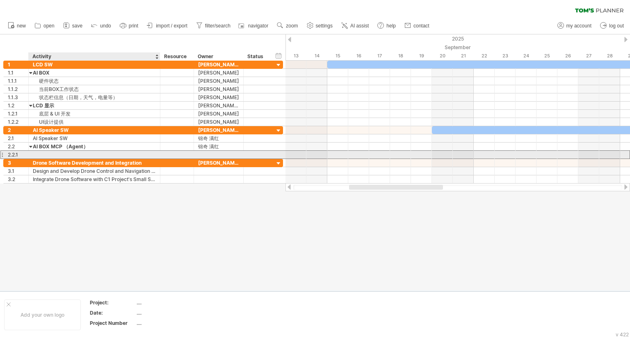
click at [39, 153] on div at bounding box center [94, 155] width 123 height 8
type input "*********"
type input "*******"
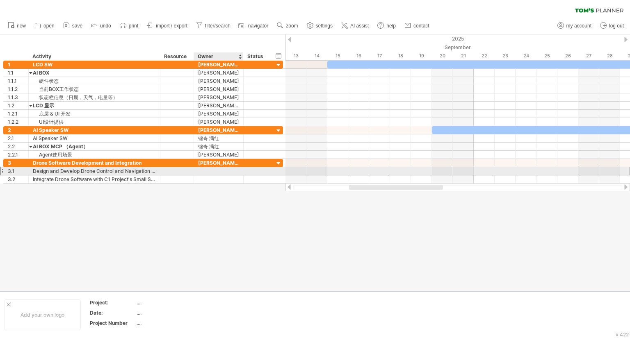
click at [205, 172] on div at bounding box center [218, 171] width 41 height 8
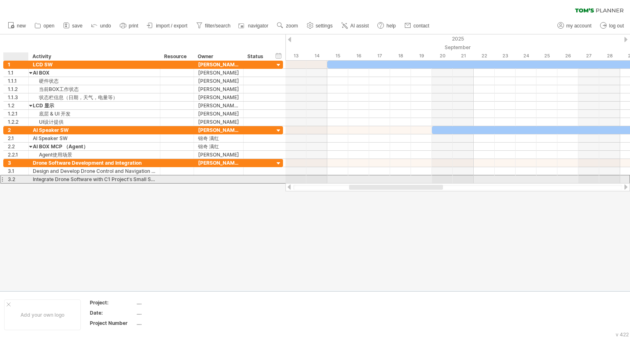
click at [12, 180] on div "3.2" at bounding box center [18, 180] width 21 height 8
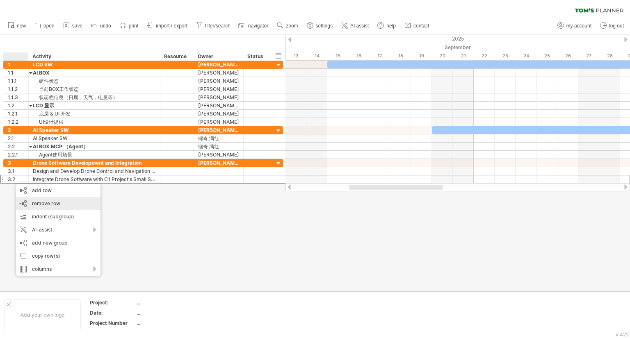
click at [47, 207] on div "remove row remove selected rows" at bounding box center [58, 203] width 84 height 13
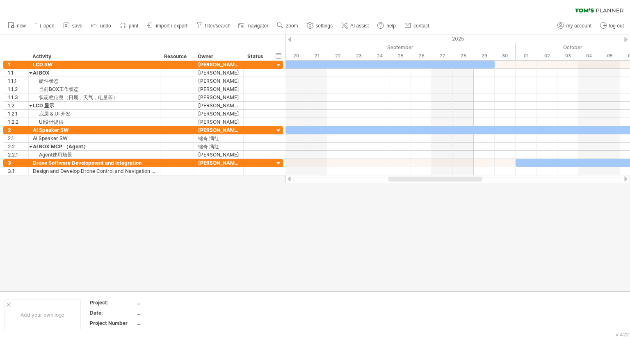
drag, startPoint x: 372, startPoint y: 178, endPoint x: 406, endPoint y: 181, distance: 33.7
click at [405, 179] on div at bounding box center [435, 179] width 94 height 5
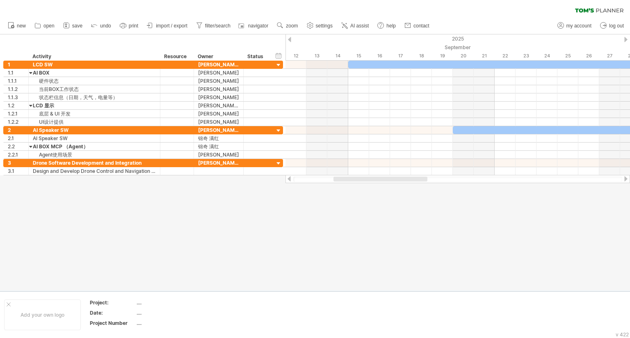
drag, startPoint x: 419, startPoint y: 180, endPoint x: 378, endPoint y: 177, distance: 41.5
click at [378, 177] on div at bounding box center [380, 179] width 94 height 5
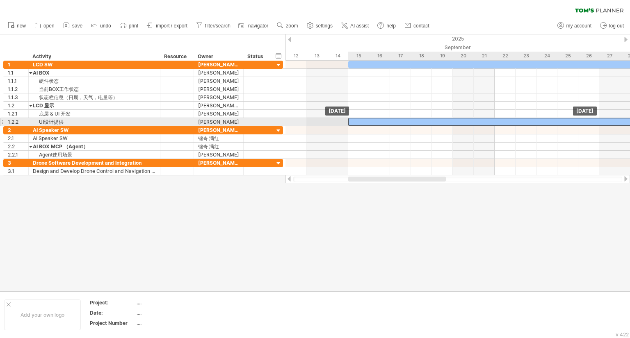
drag, startPoint x: 460, startPoint y: 129, endPoint x: 358, endPoint y: 124, distance: 102.2
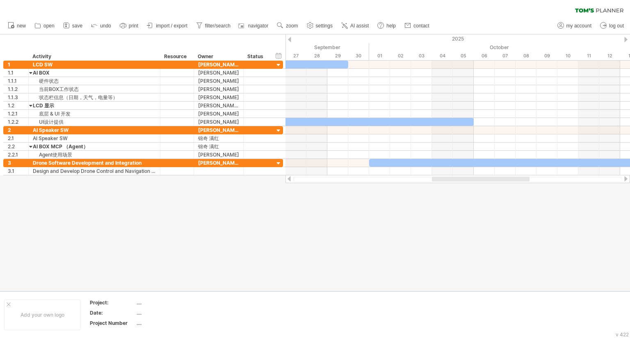
drag, startPoint x: 377, startPoint y: 178, endPoint x: 460, endPoint y: 182, distance: 83.8
click at [460, 182] on div at bounding box center [457, 179] width 344 height 8
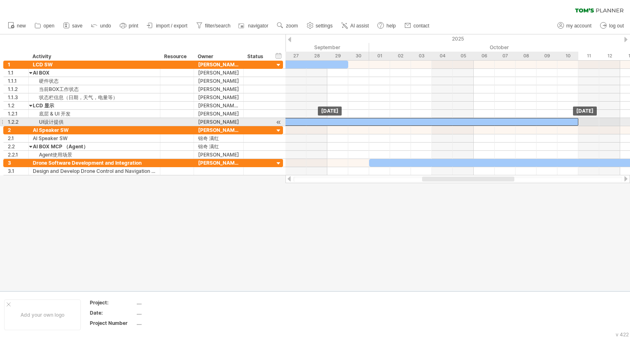
drag, startPoint x: 463, startPoint y: 124, endPoint x: 567, endPoint y: 120, distance: 103.4
click at [567, 120] on div at bounding box center [358, 122] width 439 height 8
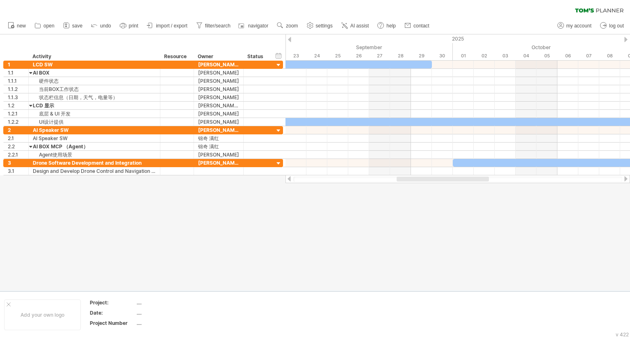
drag, startPoint x: 491, startPoint y: 182, endPoint x: 483, endPoint y: 178, distance: 8.1
click at [481, 178] on div at bounding box center [443, 179] width 92 height 5
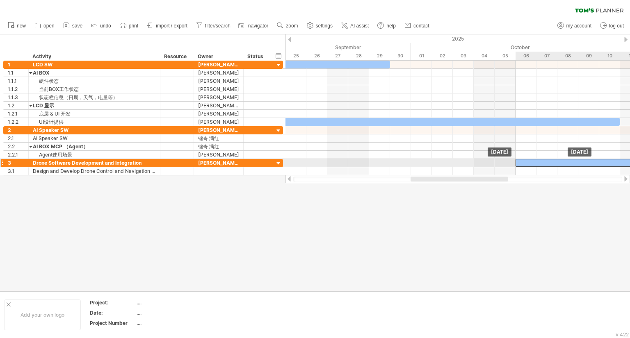
drag, startPoint x: 419, startPoint y: 159, endPoint x: 586, endPoint y: 163, distance: 166.5
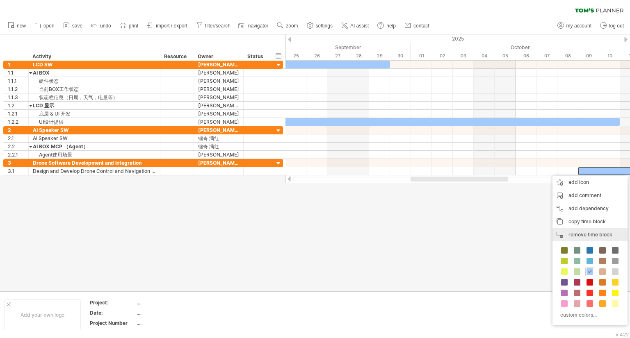
click at [582, 235] on span "remove time block" at bounding box center [590, 235] width 44 height 6
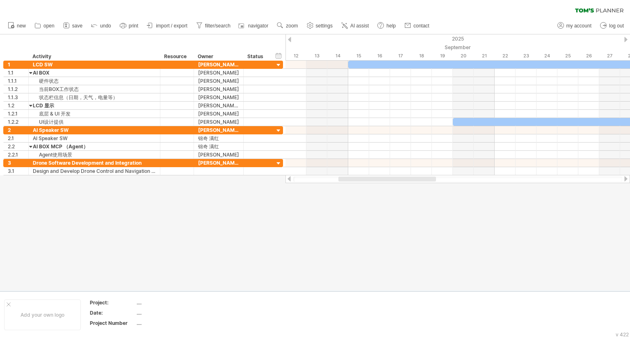
drag, startPoint x: 502, startPoint y: 178, endPoint x: 401, endPoint y: 176, distance: 100.5
click at [401, 176] on div at bounding box center [457, 179] width 344 height 8
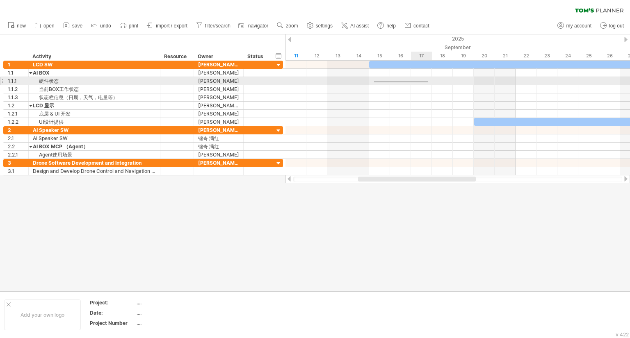
drag, startPoint x: 374, startPoint y: 81, endPoint x: 442, endPoint y: 83, distance: 68.5
click at [442, 83] on div at bounding box center [457, 81] width 344 height 8
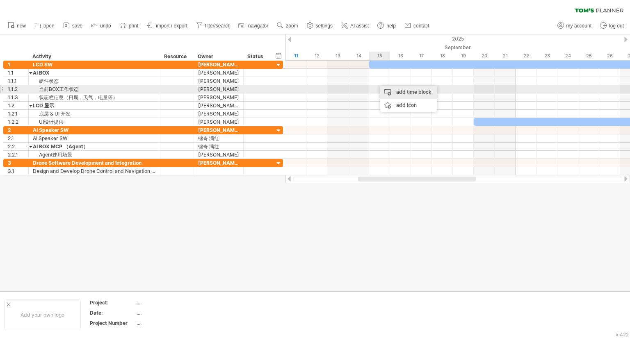
click at [391, 90] on div "add time block" at bounding box center [408, 92] width 57 height 13
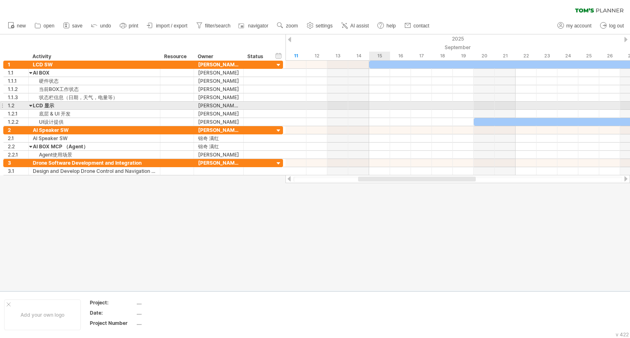
click at [374, 106] on div at bounding box center [457, 106] width 344 height 8
drag, startPoint x: 373, startPoint y: 105, endPoint x: 409, endPoint y: 105, distance: 36.1
click at [409, 105] on div at bounding box center [457, 106] width 344 height 8
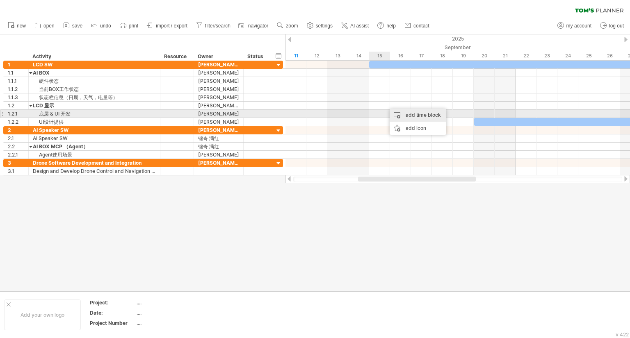
click at [401, 116] on div "add time block" at bounding box center [418, 115] width 57 height 13
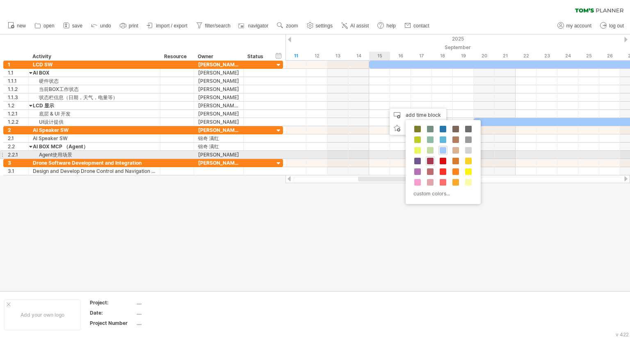
click at [428, 159] on span at bounding box center [430, 161] width 7 height 7
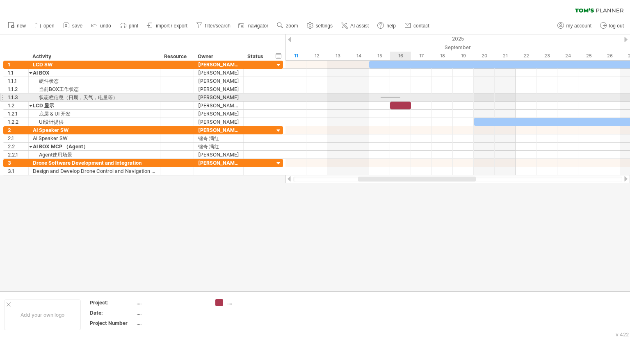
drag, startPoint x: 381, startPoint y: 97, endPoint x: 400, endPoint y: 98, distance: 19.7
click at [400, 98] on div at bounding box center [457, 97] width 344 height 8
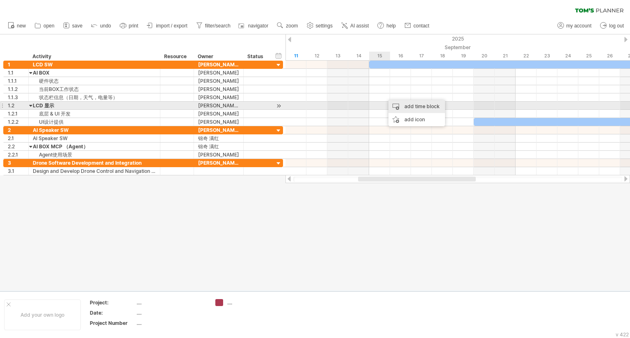
click at [402, 105] on div "add time block" at bounding box center [416, 106] width 57 height 13
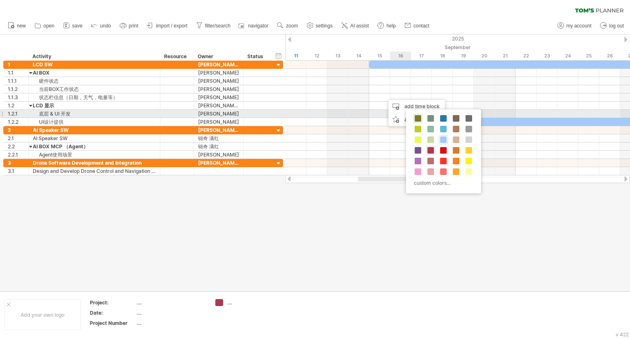
click at [414, 117] on div at bounding box center [417, 118] width 9 height 9
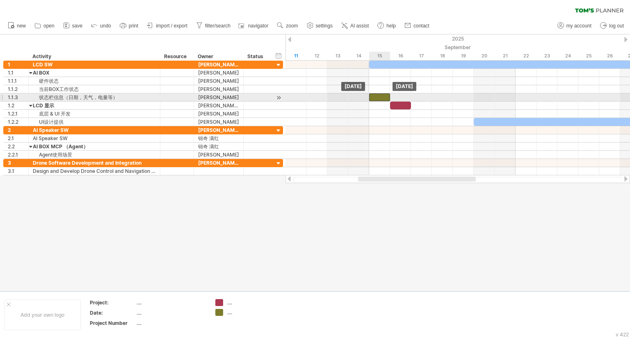
drag, startPoint x: 385, startPoint y: 96, endPoint x: 378, endPoint y: 96, distance: 7.0
click at [378, 96] on div at bounding box center [379, 97] width 21 height 8
click at [387, 97] on div at bounding box center [379, 97] width 21 height 8
drag, startPoint x: 395, startPoint y: 97, endPoint x: 413, endPoint y: 97, distance: 18.5
click at [413, 97] on div at bounding box center [457, 97] width 344 height 8
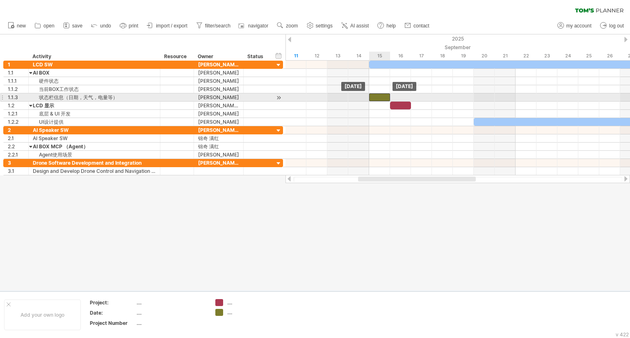
click at [385, 94] on div at bounding box center [379, 97] width 21 height 8
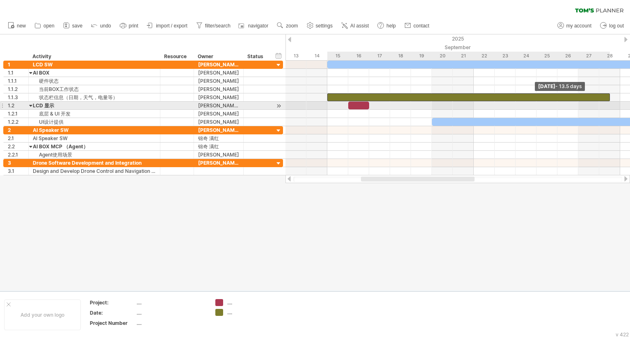
drag, startPoint x: 391, startPoint y: 96, endPoint x: 609, endPoint y: 102, distance: 217.4
click at [609, 102] on div "[DATE] - 13.5 days [DATE]" at bounding box center [457, 118] width 344 height 115
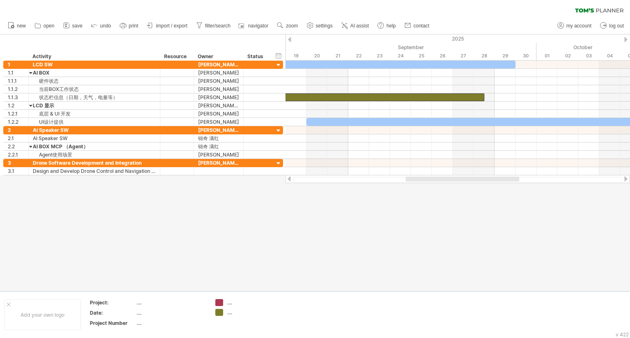
drag, startPoint x: 446, startPoint y: 178, endPoint x: 509, endPoint y: 179, distance: 63.2
click at [509, 179] on div at bounding box center [463, 179] width 114 height 5
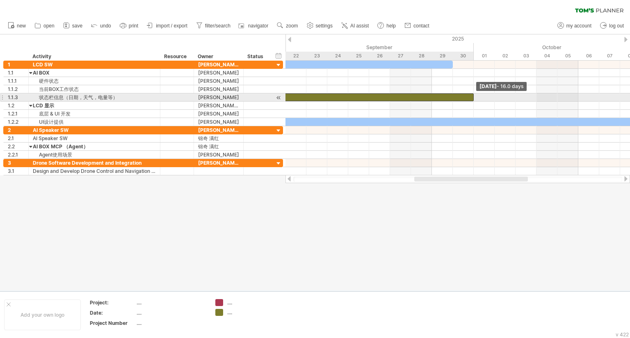
drag, startPoint x: 422, startPoint y: 96, endPoint x: 474, endPoint y: 100, distance: 52.2
click at [474, 100] on span at bounding box center [473, 97] width 3 height 8
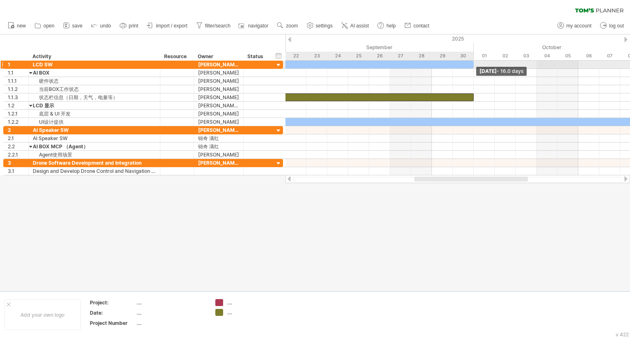
drag, startPoint x: 452, startPoint y: 64, endPoint x: 474, endPoint y: 64, distance: 22.6
click at [474, 64] on span at bounding box center [473, 65] width 3 height 8
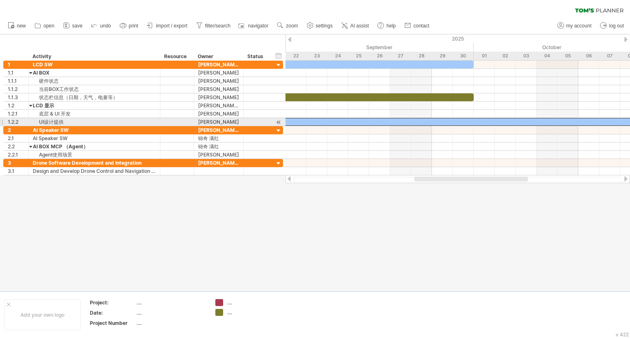
click at [445, 122] on div at bounding box center [463, 122] width 439 height 8
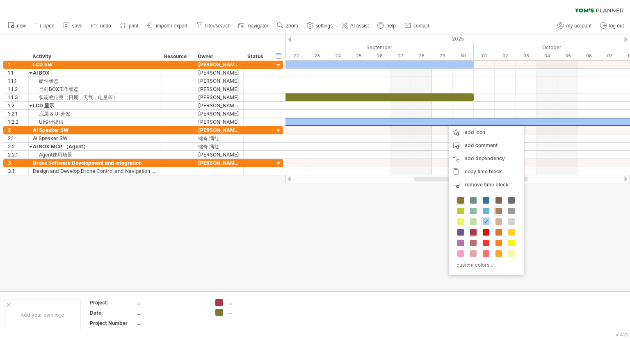
click at [499, 211] on span at bounding box center [498, 211] width 7 height 7
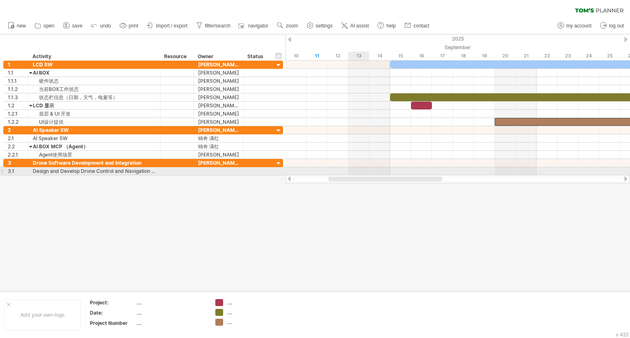
drag, startPoint x: 438, startPoint y: 181, endPoint x: 352, endPoint y: 174, distance: 86.0
click at [352, 174] on div "Trying to reach [DOMAIN_NAME] Connected again... 0% clear filter new 1" at bounding box center [315, 169] width 630 height 338
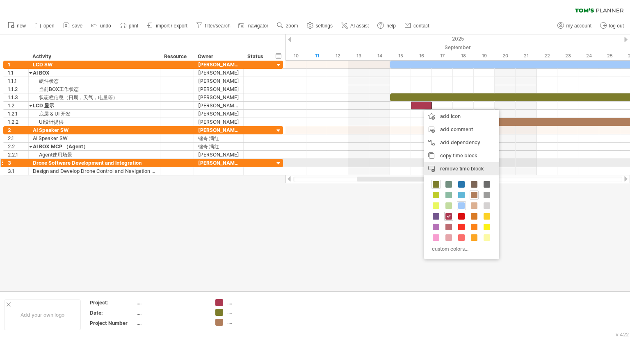
click at [445, 171] on span "remove time block" at bounding box center [462, 169] width 44 height 6
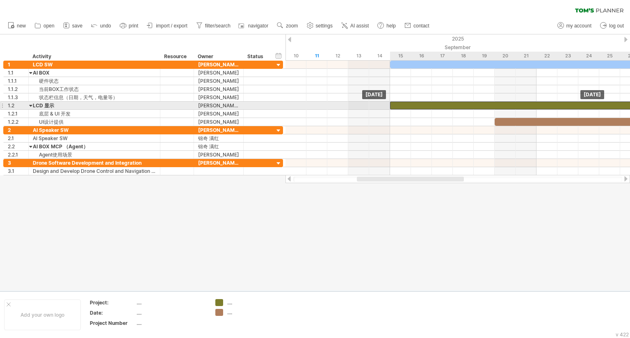
drag, startPoint x: 417, startPoint y: 98, endPoint x: 416, endPoint y: 107, distance: 8.7
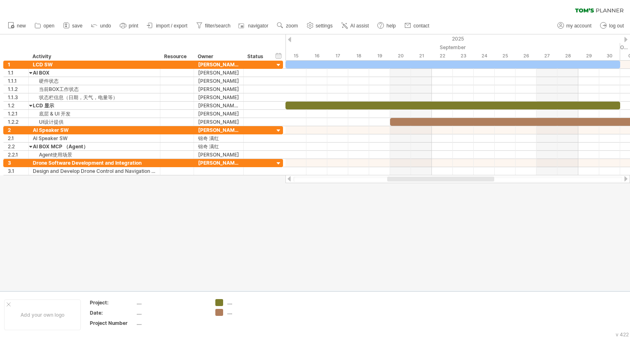
drag, startPoint x: 385, startPoint y: 181, endPoint x: 415, endPoint y: 184, distance: 30.5
click at [415, 184] on div "Trying to reach [DOMAIN_NAME] Connected again... 0% clear filter new 1" at bounding box center [315, 169] width 630 height 338
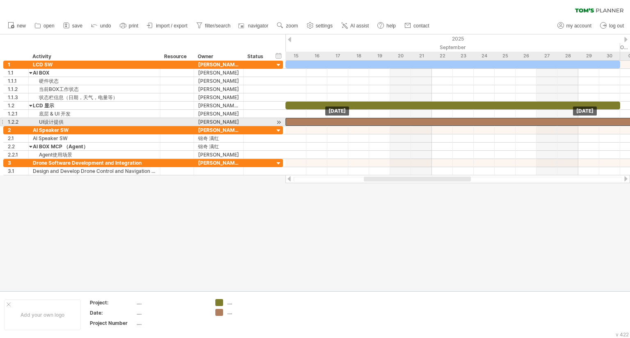
drag, startPoint x: 397, startPoint y: 121, endPoint x: 299, endPoint y: 119, distance: 98.4
click at [299, 119] on div at bounding box center [504, 122] width 439 height 8
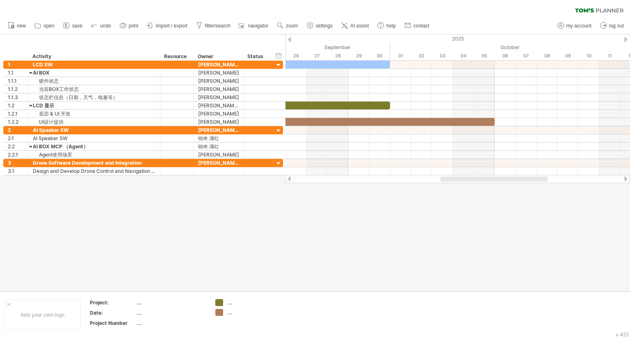
drag, startPoint x: 456, startPoint y: 178, endPoint x: 538, endPoint y: 182, distance: 81.7
click at [538, 182] on div at bounding box center [457, 179] width 329 height 5
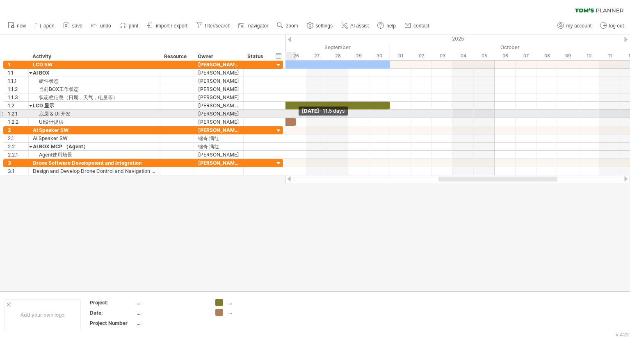
drag, startPoint x: 496, startPoint y: 122, endPoint x: 289, endPoint y: 118, distance: 207.1
click at [289, 118] on div "[DATE] - 11.5 days [DATE]" at bounding box center [457, 118] width 344 height 115
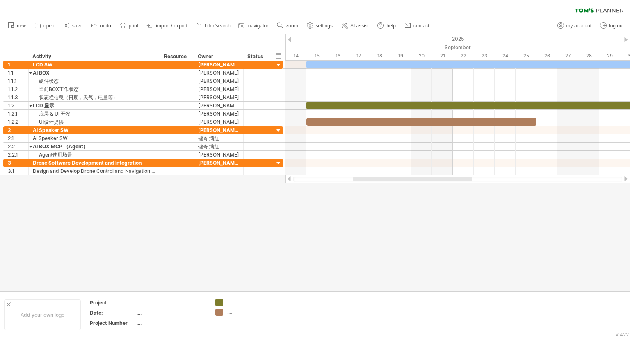
drag, startPoint x: 463, startPoint y: 181, endPoint x: 377, endPoint y: 176, distance: 85.4
click at [377, 176] on div at bounding box center [457, 179] width 344 height 8
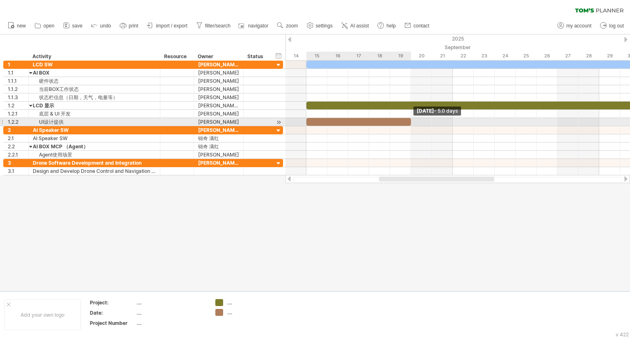
drag, startPoint x: 536, startPoint y: 121, endPoint x: 412, endPoint y: 119, distance: 124.3
click at [412, 119] on span at bounding box center [410, 122] width 3 height 8
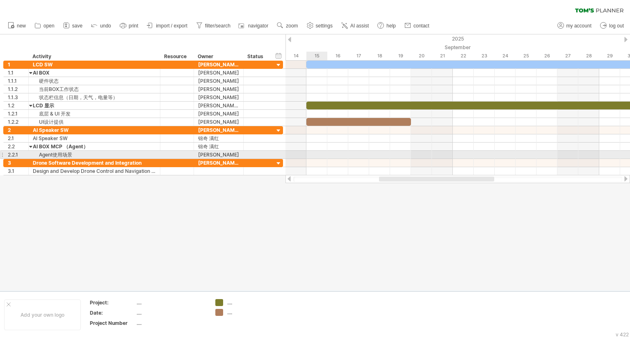
click at [313, 153] on div at bounding box center [457, 155] width 344 height 8
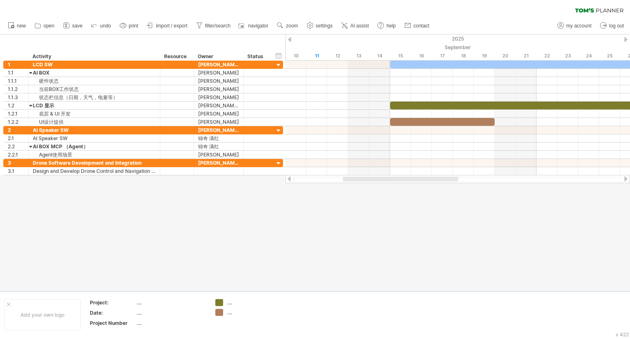
drag, startPoint x: 391, startPoint y: 179, endPoint x: 355, endPoint y: 180, distance: 36.1
click at [355, 180] on div at bounding box center [400, 179] width 115 height 5
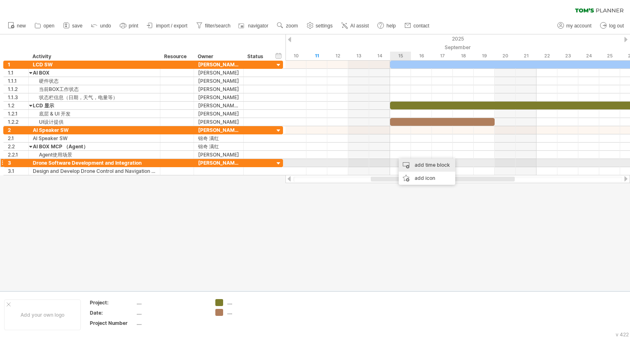
click at [407, 164] on div "add time block" at bounding box center [427, 165] width 57 height 13
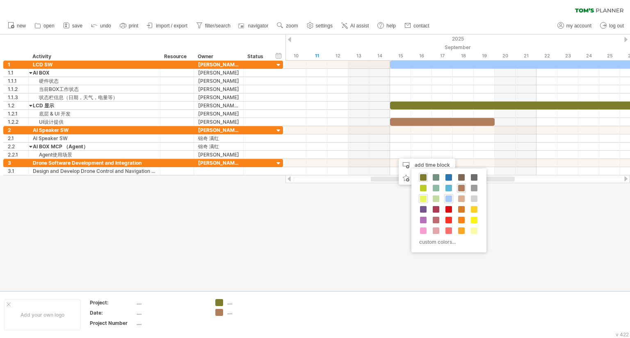
click at [422, 197] on span at bounding box center [423, 199] width 7 height 7
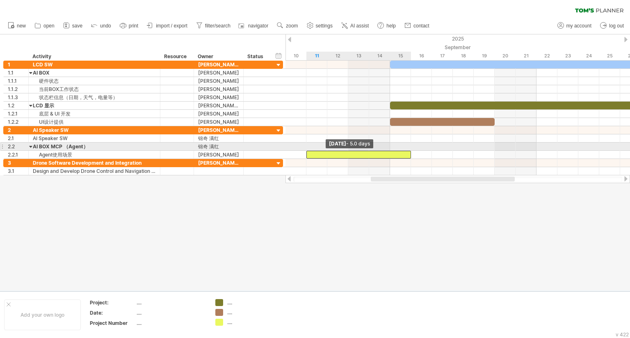
drag, startPoint x: 390, startPoint y: 153, endPoint x: 303, endPoint y: 149, distance: 86.2
click at [303, 149] on div "[DATE] - 5.0 days [DATE] - 5.0 days" at bounding box center [457, 118] width 344 height 115
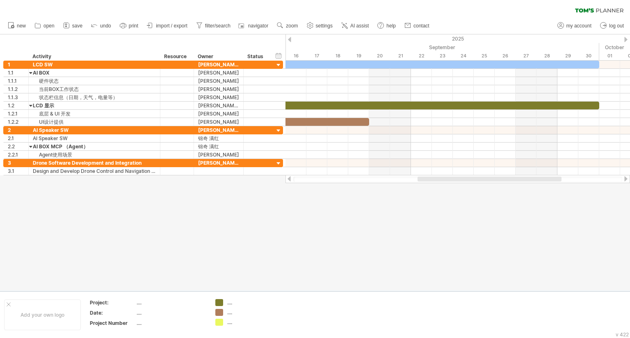
drag, startPoint x: 413, startPoint y: 178, endPoint x: 460, endPoint y: 176, distance: 46.8
click at [460, 176] on div at bounding box center [457, 179] width 344 height 8
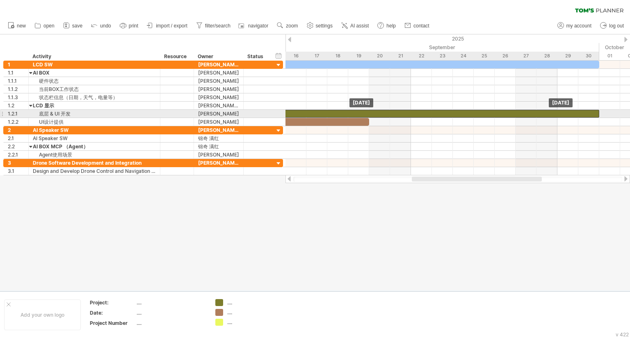
drag, startPoint x: 334, startPoint y: 106, endPoint x: 334, endPoint y: 113, distance: 6.6
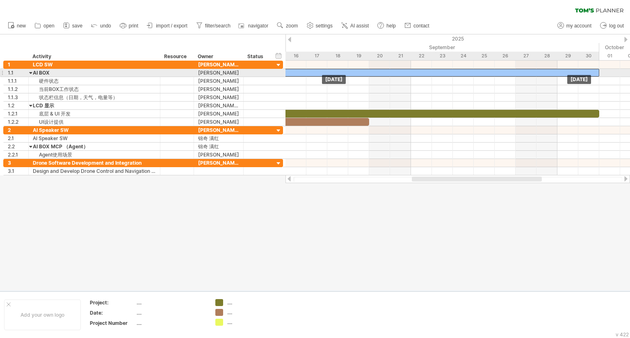
drag, startPoint x: 306, startPoint y: 65, endPoint x: 306, endPoint y: 72, distance: 6.6
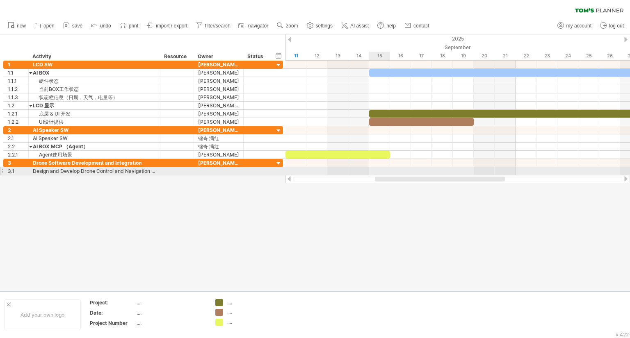
drag, startPoint x: 426, startPoint y: 180, endPoint x: 397, endPoint y: 173, distance: 29.4
click at [397, 173] on div "Trying to reach [DOMAIN_NAME] Connected again... 0% clear filter new 1" at bounding box center [315, 169] width 630 height 338
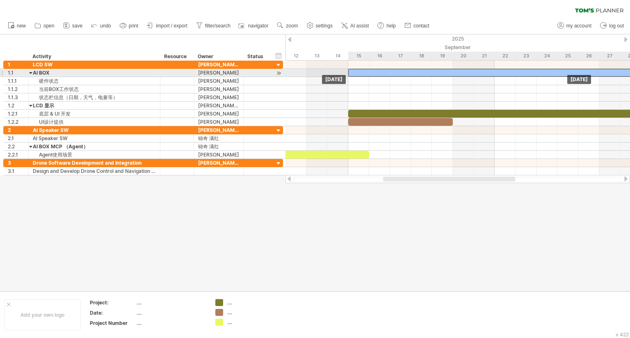
click at [393, 74] on div at bounding box center [515, 73] width 335 height 8
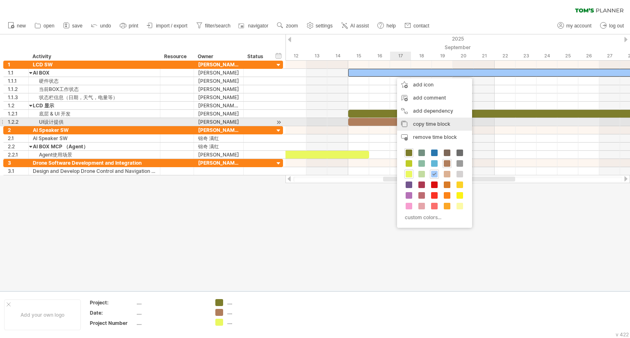
click at [416, 119] on div "copy time block copy time blocks/icons" at bounding box center [434, 124] width 75 height 13
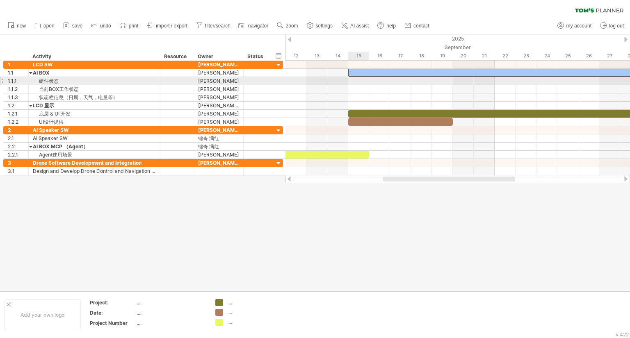
click at [361, 82] on div at bounding box center [457, 81] width 344 height 8
click at [363, 83] on div at bounding box center [457, 81] width 344 height 8
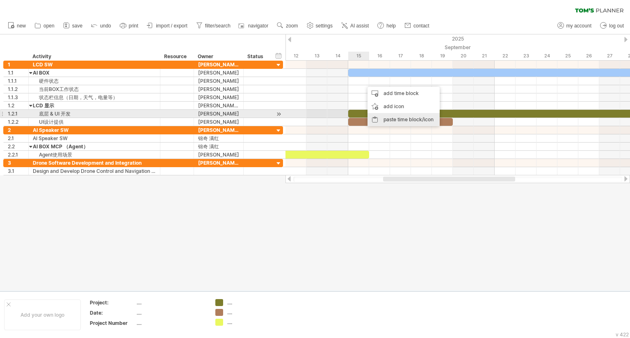
click at [379, 117] on div "paste time block/icon" at bounding box center [403, 119] width 72 height 13
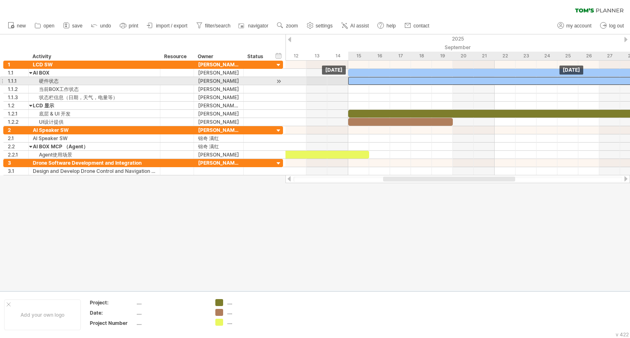
drag, startPoint x: 365, startPoint y: 80, endPoint x: 358, endPoint y: 80, distance: 7.4
click at [358, 80] on div at bounding box center [515, 81] width 335 height 8
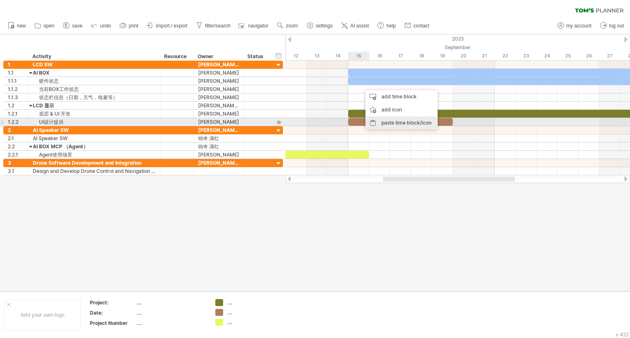
click at [388, 122] on div "paste time block/icon" at bounding box center [401, 122] width 72 height 13
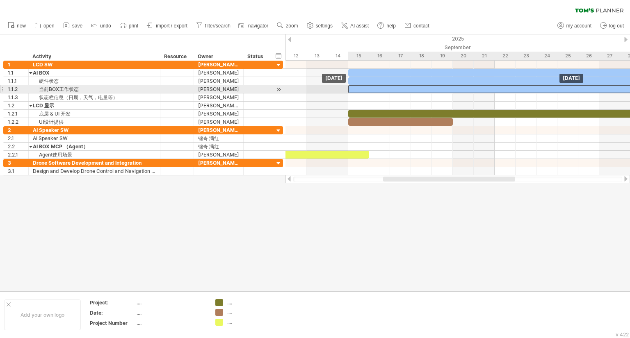
drag, startPoint x: 371, startPoint y: 89, endPoint x: 358, endPoint y: 89, distance: 13.1
click at [358, 89] on div at bounding box center [515, 89] width 335 height 8
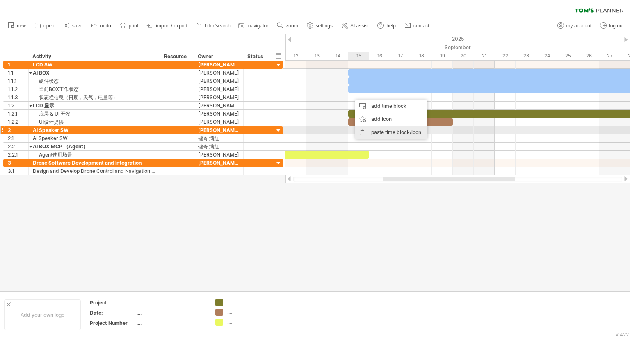
click at [367, 132] on div "paste time block/icon" at bounding box center [391, 132] width 72 height 13
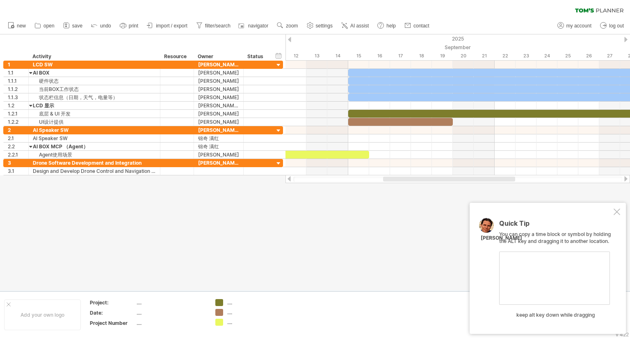
click at [615, 214] on div at bounding box center [616, 212] width 7 height 7
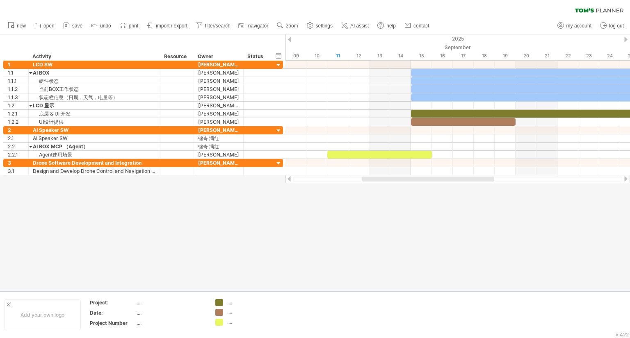
drag, startPoint x: 394, startPoint y: 180, endPoint x: 373, endPoint y: 178, distance: 21.0
click at [373, 178] on div at bounding box center [428, 179] width 132 height 5
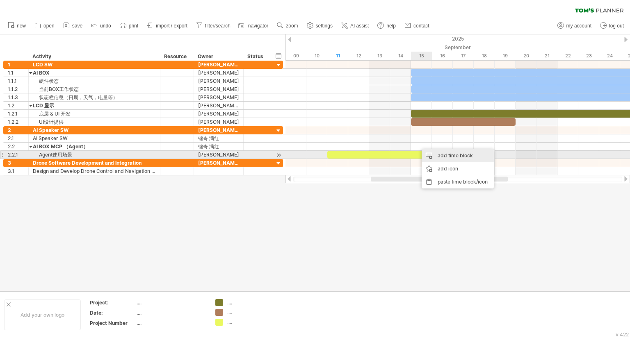
click at [433, 154] on div "add time block" at bounding box center [458, 155] width 72 height 13
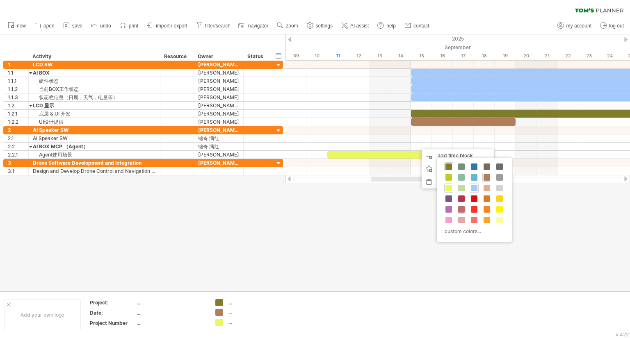
click at [460, 209] on span at bounding box center [461, 209] width 7 height 7
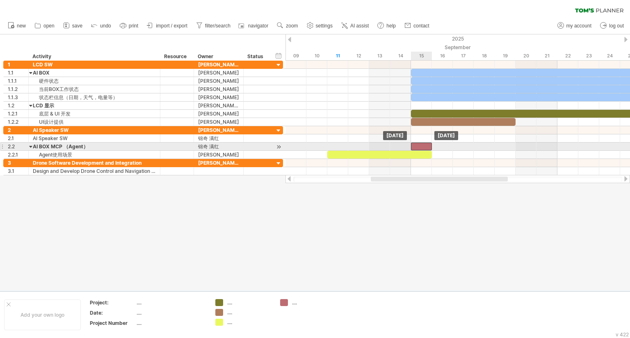
drag, startPoint x: 427, startPoint y: 144, endPoint x: 417, endPoint y: 144, distance: 10.7
click at [417, 144] on div at bounding box center [421, 147] width 21 height 8
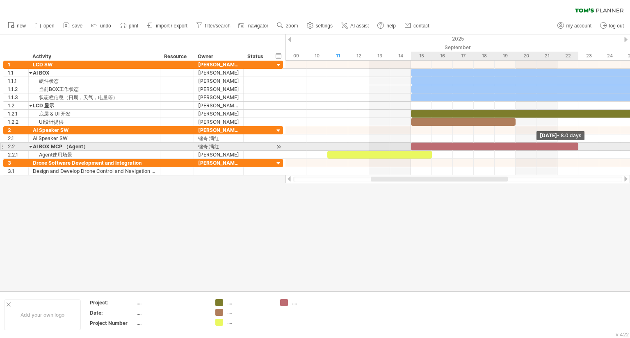
drag, startPoint x: 433, startPoint y: 147, endPoint x: 611, endPoint y: 149, distance: 178.4
click at [611, 149] on div "[DATE] - 8.0 days [DATE]" at bounding box center [457, 118] width 344 height 115
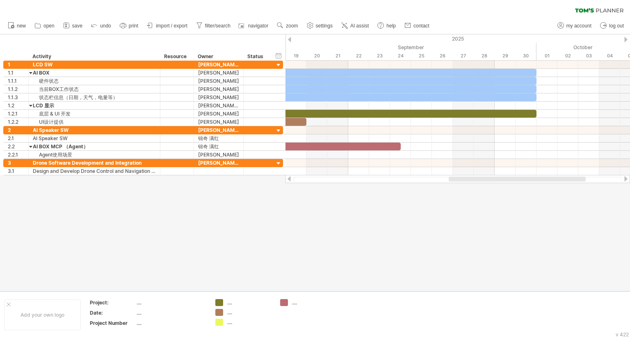
drag, startPoint x: 474, startPoint y: 178, endPoint x: 552, endPoint y: 178, distance: 77.9
click at [552, 178] on div at bounding box center [517, 179] width 137 height 5
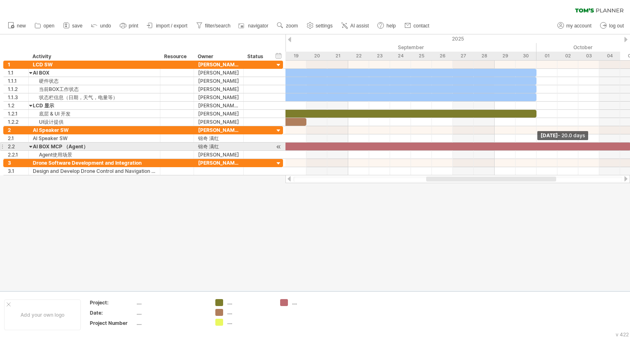
drag, startPoint x: 400, startPoint y: 146, endPoint x: 629, endPoint y: 145, distance: 229.2
click at [629, 145] on span at bounding box center [630, 147] width 3 height 8
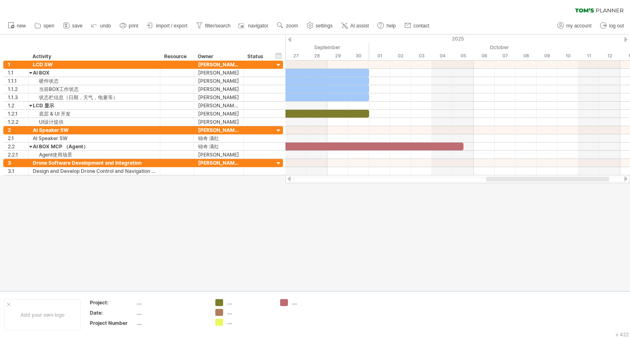
drag, startPoint x: 500, startPoint y: 181, endPoint x: 560, endPoint y: 180, distance: 59.9
click at [560, 180] on div at bounding box center [547, 179] width 123 height 5
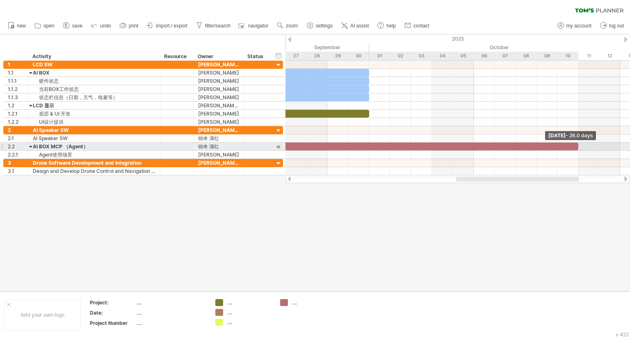
drag, startPoint x: 463, startPoint y: 145, endPoint x: 580, endPoint y: 150, distance: 117.4
click at [580, 150] on div "[DATE] - 26.0 days [DATE]" at bounding box center [457, 118] width 344 height 115
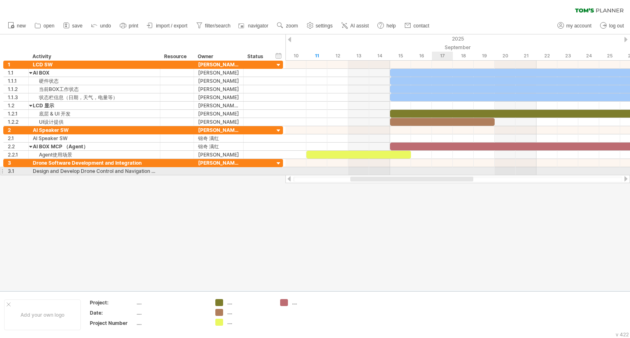
drag, startPoint x: 559, startPoint y: 179, endPoint x: 453, endPoint y: 175, distance: 105.9
click at [453, 175] on div at bounding box center [457, 179] width 344 height 8
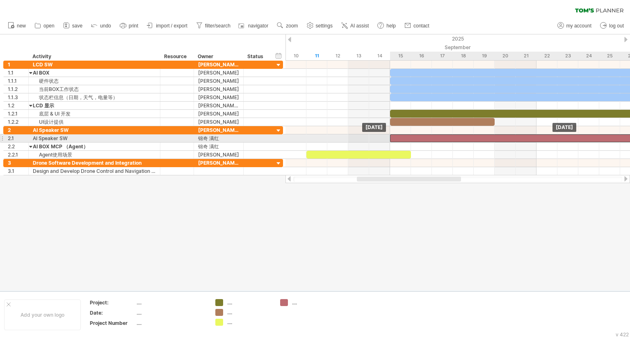
drag, startPoint x: 430, startPoint y: 146, endPoint x: 428, endPoint y: 138, distance: 8.4
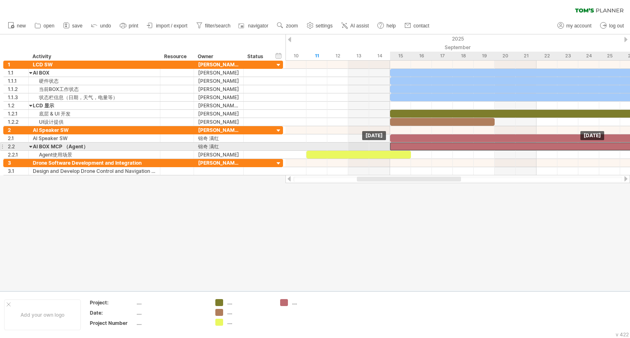
drag, startPoint x: 417, startPoint y: 140, endPoint x: 417, endPoint y: 149, distance: 9.0
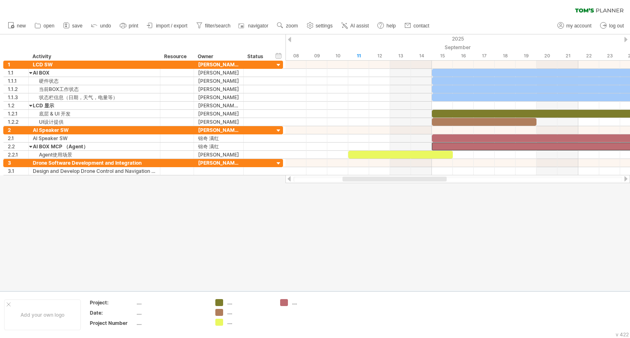
drag, startPoint x: 426, startPoint y: 179, endPoint x: 412, endPoint y: 176, distance: 14.6
click at [412, 176] on div at bounding box center [457, 179] width 344 height 8
click at [377, 182] on div "add time block" at bounding box center [390, 182] width 72 height 13
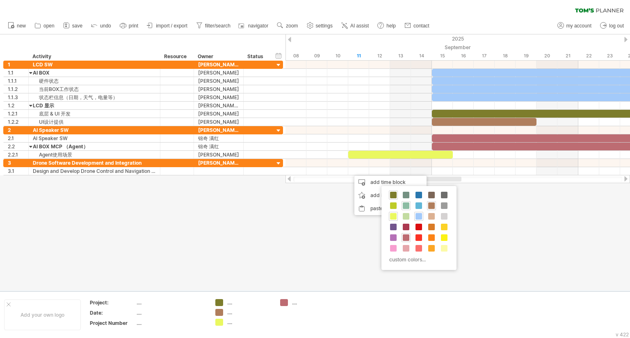
click at [404, 205] on span at bounding box center [406, 206] width 7 height 7
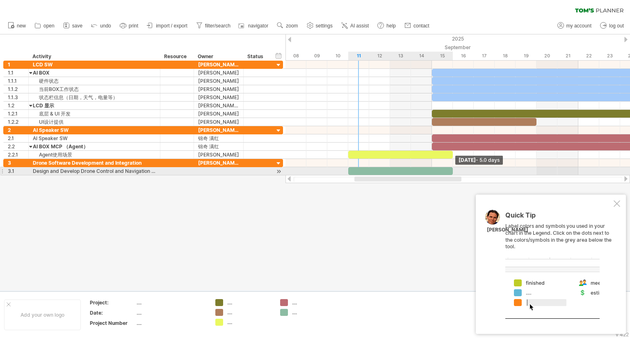
drag, startPoint x: 368, startPoint y: 169, endPoint x: 450, endPoint y: 173, distance: 81.7
click at [450, 173] on div at bounding box center [400, 171] width 105 height 8
click at [388, 172] on div at bounding box center [400, 171] width 105 height 8
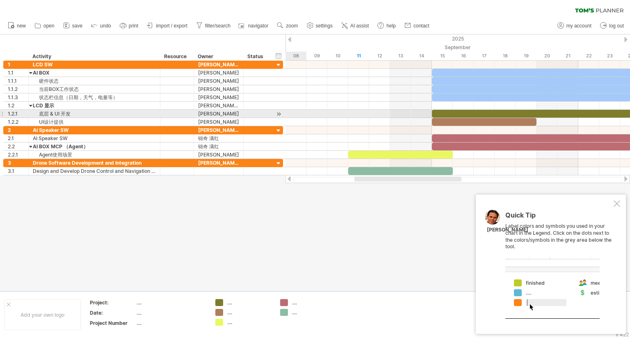
click at [276, 112] on div at bounding box center [279, 114] width 8 height 9
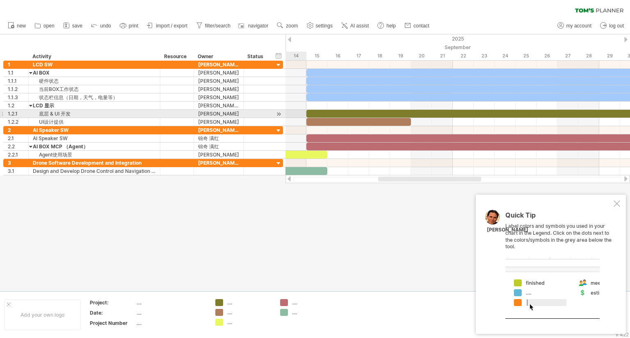
click at [276, 112] on div at bounding box center [279, 114] width 8 height 9
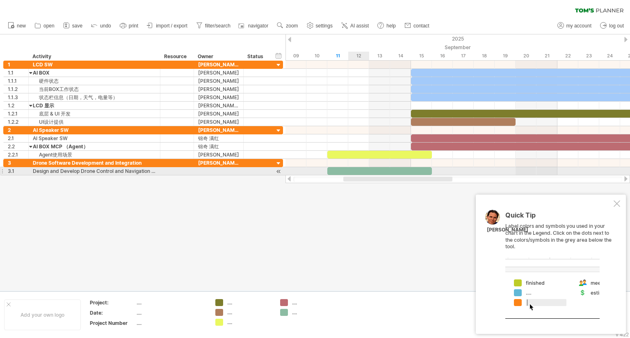
drag, startPoint x: 393, startPoint y: 178, endPoint x: 358, endPoint y: 168, distance: 36.2
click at [358, 168] on div "Trying to reach [DOMAIN_NAME] Connected again... 0% clear filter new 1" at bounding box center [315, 169] width 630 height 338
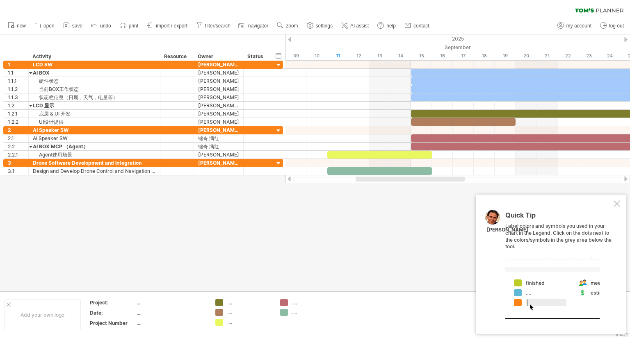
click at [617, 203] on div at bounding box center [616, 204] width 7 height 7
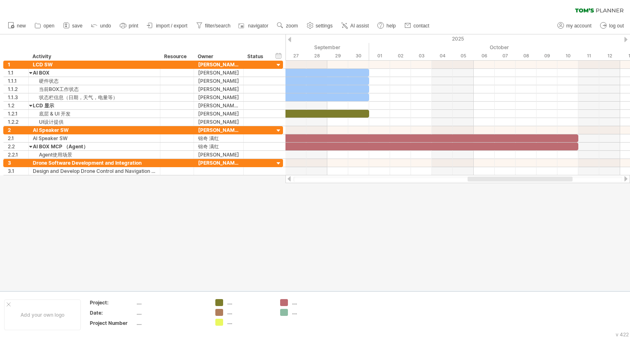
drag, startPoint x: 397, startPoint y: 179, endPoint x: 508, endPoint y: 178, distance: 111.9
click at [508, 178] on div at bounding box center [519, 179] width 105 height 5
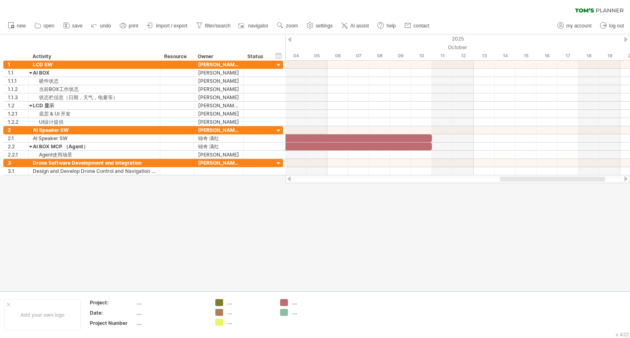
drag, startPoint x: 526, startPoint y: 179, endPoint x: 570, endPoint y: 179, distance: 43.9
click at [570, 179] on div at bounding box center [552, 179] width 105 height 5
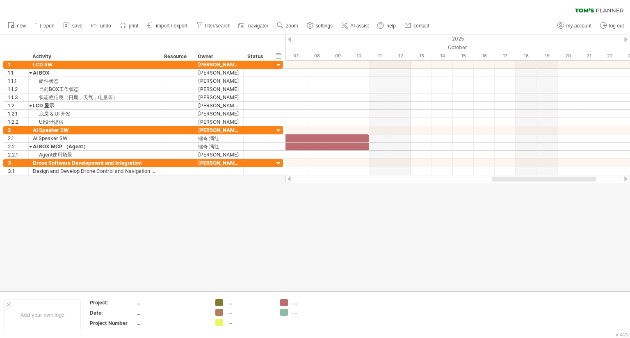
drag, startPoint x: 554, startPoint y: 180, endPoint x: 570, endPoint y: 181, distance: 16.0
click at [570, 181] on div at bounding box center [544, 179] width 104 height 5
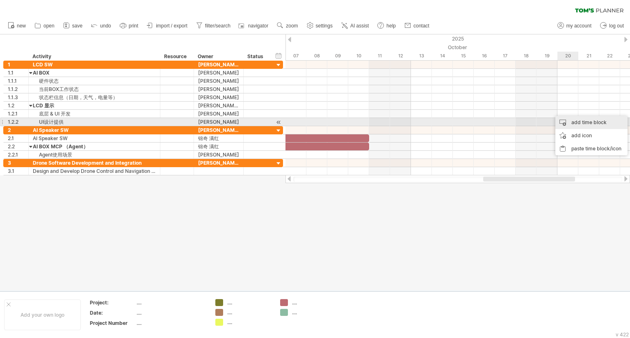
click at [567, 124] on div "add time block" at bounding box center [591, 122] width 72 height 13
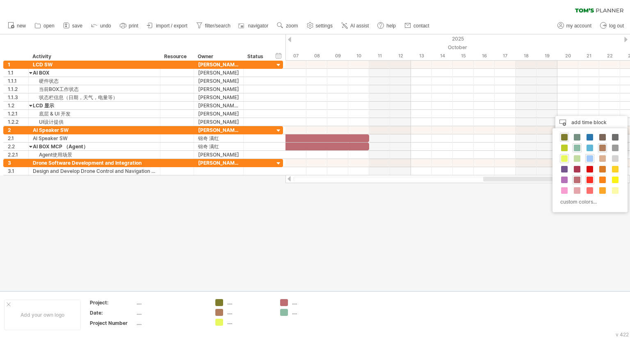
click at [590, 180] on span at bounding box center [589, 180] width 7 height 7
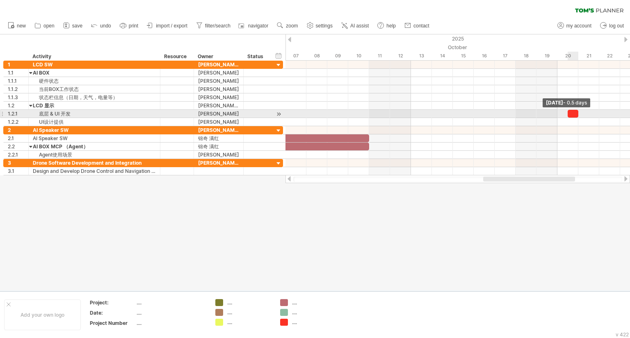
drag, startPoint x: 588, startPoint y: 114, endPoint x: 581, endPoint y: 114, distance: 7.8
click at [581, 114] on div "[DATE] - 0.5 days [DATE]" at bounding box center [457, 118] width 344 height 115
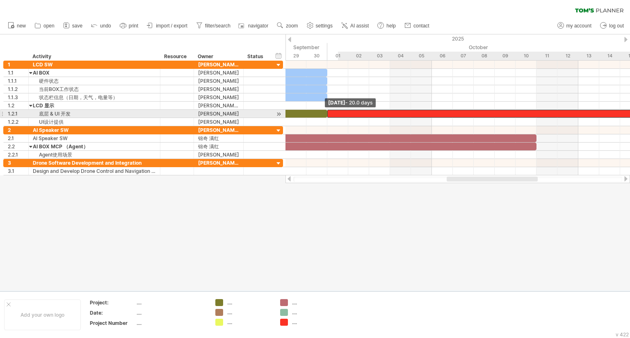
drag, startPoint x: 569, startPoint y: 115, endPoint x: 333, endPoint y: 115, distance: 235.8
click at [333, 115] on div at bounding box center [536, 114] width 418 height 8
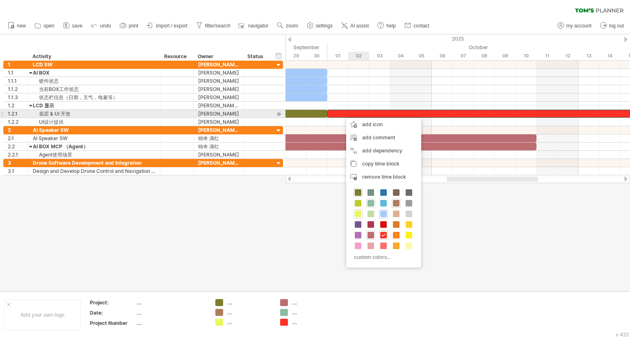
click at [353, 114] on div at bounding box center [536, 114] width 418 height 8
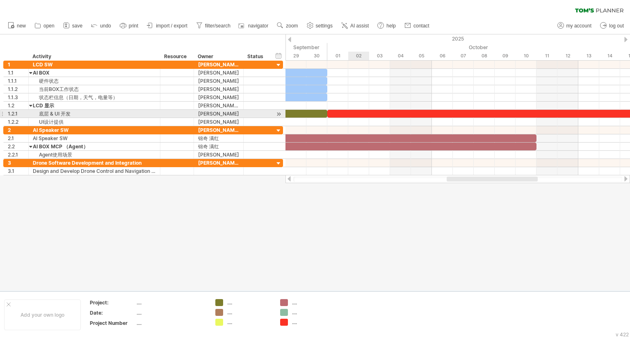
click at [353, 114] on div at bounding box center [536, 114] width 418 height 8
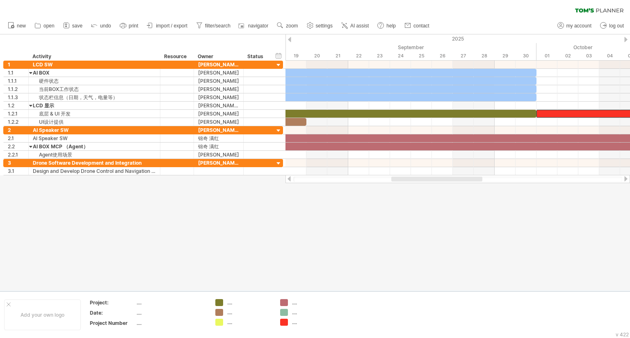
drag, startPoint x: 460, startPoint y: 180, endPoint x: 400, endPoint y: 169, distance: 61.4
click at [399, 178] on div at bounding box center [436, 179] width 91 height 5
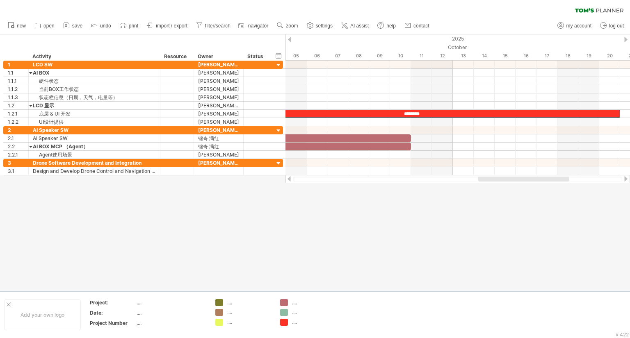
drag, startPoint x: 415, startPoint y: 180, endPoint x: 508, endPoint y: 183, distance: 92.3
click at [508, 183] on div "Trying to reach [DOMAIN_NAME] Connected again... 0% clear filter new 1" at bounding box center [315, 169] width 630 height 338
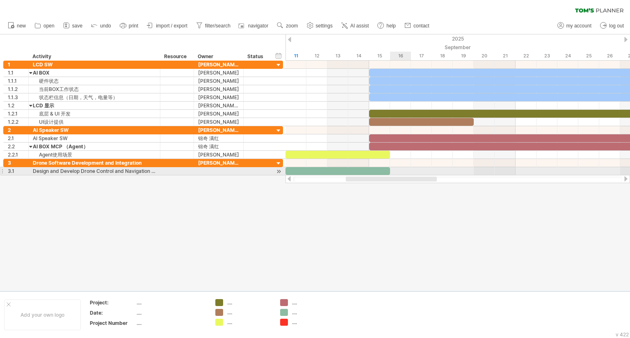
drag, startPoint x: 530, startPoint y: 180, endPoint x: 397, endPoint y: 173, distance: 132.6
click at [397, 173] on div "Trying to reach [DOMAIN_NAME] Connected again... 0% clear filter new 1" at bounding box center [315, 169] width 630 height 338
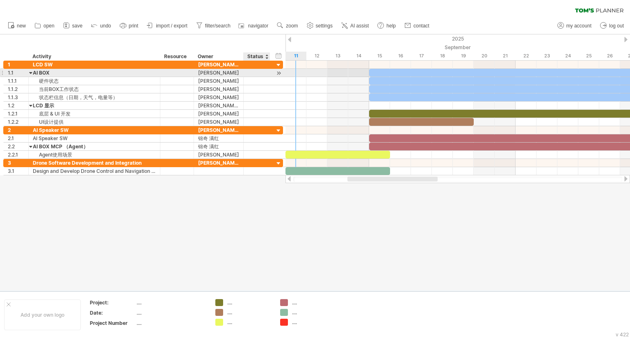
click at [267, 74] on div at bounding box center [269, 73] width 4 height 8
click at [259, 82] on div at bounding box center [257, 81] width 18 height 8
click at [259, 82] on input "text" at bounding box center [257, 81] width 18 height 8
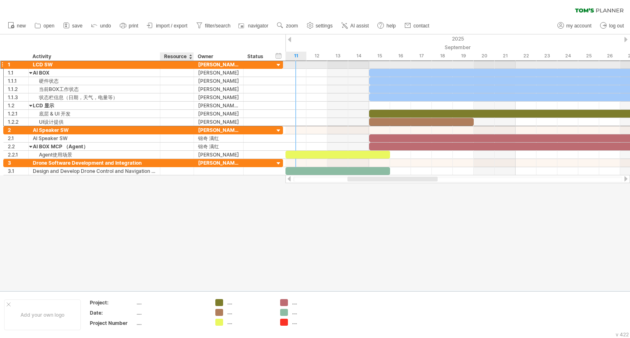
click at [177, 68] on div at bounding box center [176, 65] width 25 height 8
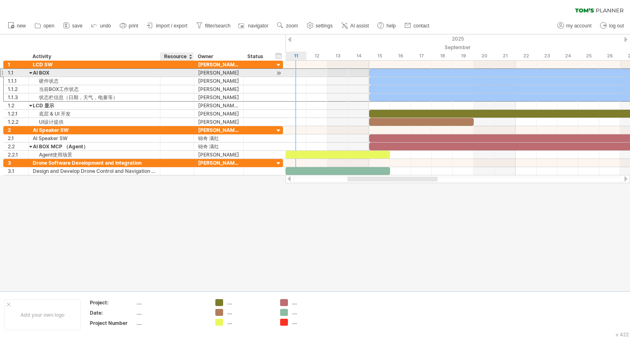
click at [175, 73] on div at bounding box center [176, 73] width 25 height 8
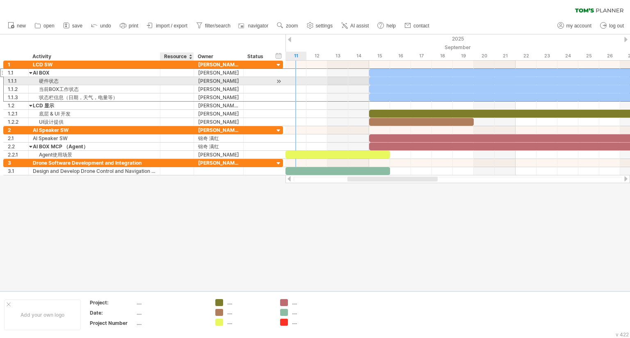
click at [171, 79] on div at bounding box center [176, 81] width 25 height 8
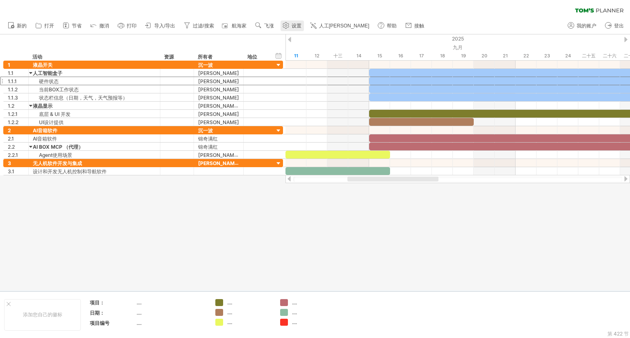
click at [301, 25] on font "设置" at bounding box center [297, 26] width 10 height 6
select select "*"
select select "**"
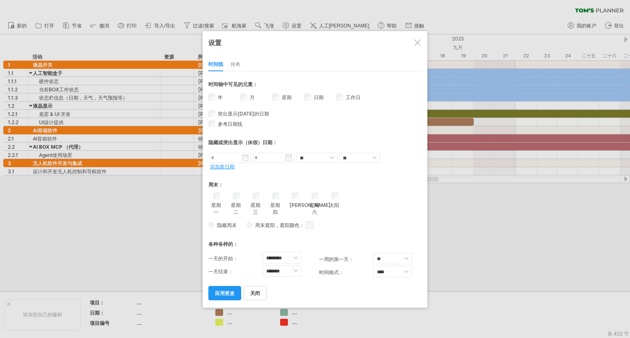
click at [415, 41] on div at bounding box center [417, 42] width 7 height 7
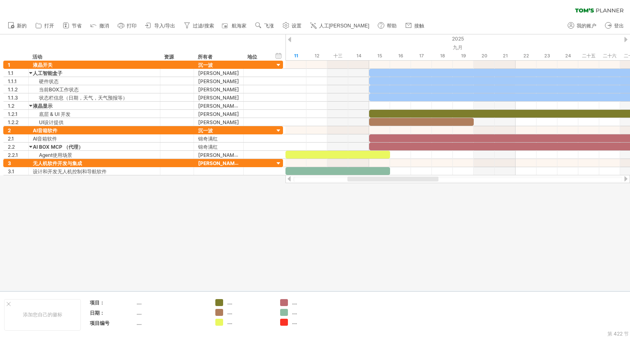
click at [146, 27] on icon at bounding box center [148, 25] width 8 height 8
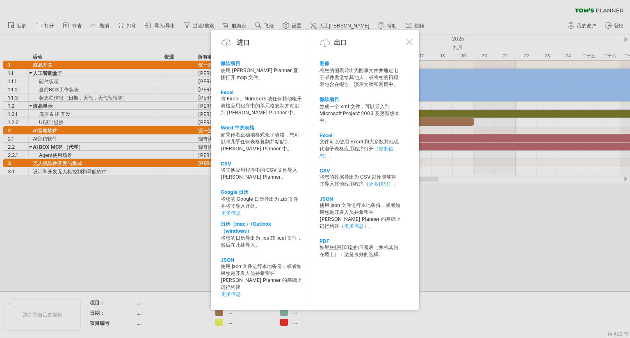
click at [409, 41] on div at bounding box center [409, 42] width 7 height 7
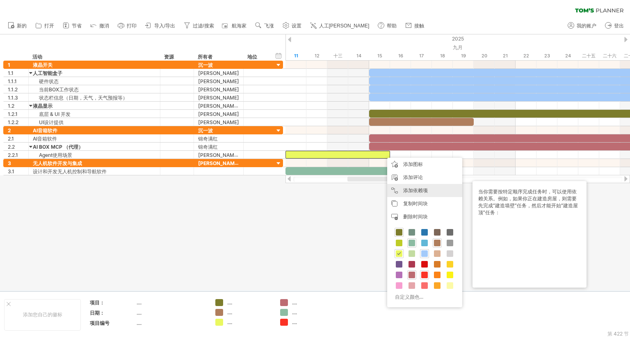
click at [398, 185] on div "添加依赖项 当你需要按特定顺序完成任务时，可以使用依赖关系。例如，如果你正在建造房屋，则需要先完成“建造墙壁”任务，然后才能开始“建造屋顶”任务：" at bounding box center [424, 190] width 75 height 13
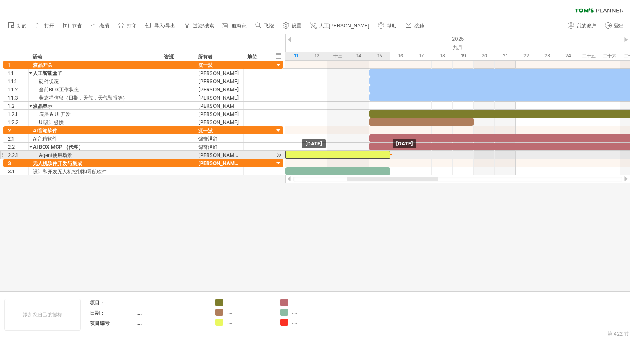
click at [378, 153] on div at bounding box center [337, 155] width 105 height 8
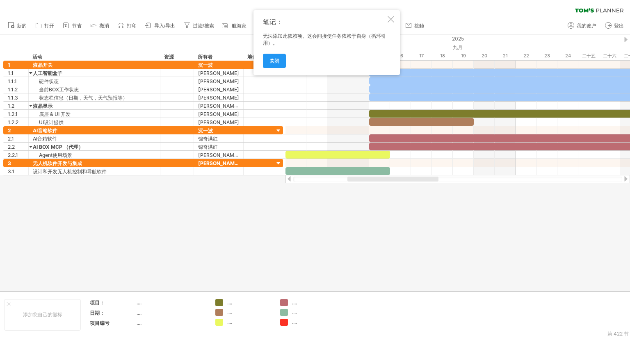
click at [388, 17] on div at bounding box center [391, 19] width 7 height 7
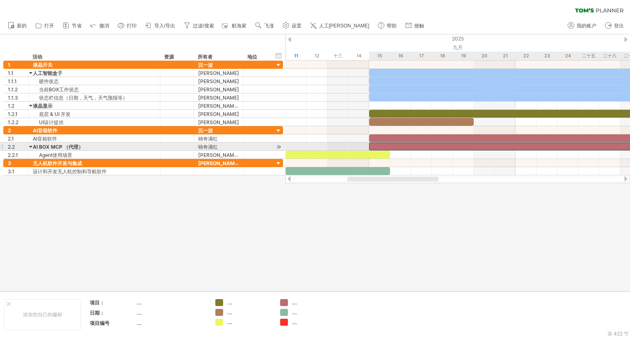
click at [372, 144] on div at bounding box center [641, 147] width 544 height 8
drag, startPoint x: 369, startPoint y: 146, endPoint x: 392, endPoint y: 144, distance: 22.7
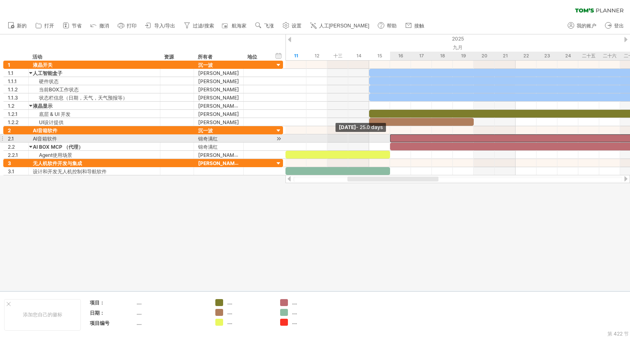
drag, startPoint x: 370, startPoint y: 137, endPoint x: 391, endPoint y: 137, distance: 20.9
click at [391, 137] on span at bounding box center [389, 139] width 3 height 8
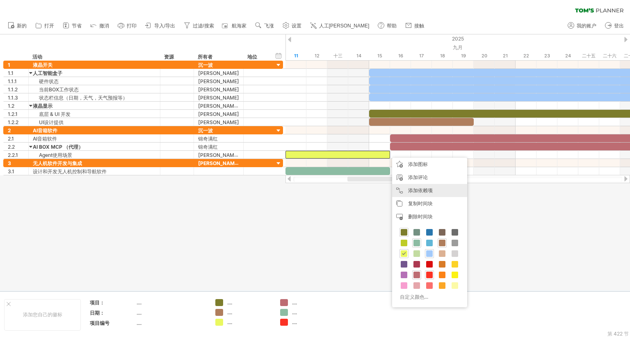
click at [411, 189] on font "添加依赖项" at bounding box center [420, 190] width 25 height 6
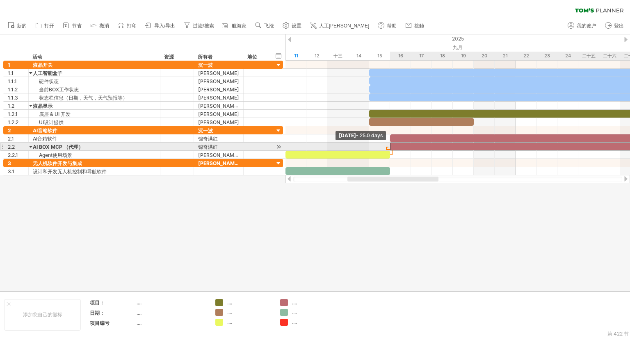
click at [388, 145] on span at bounding box center [389, 147] width 3 height 8
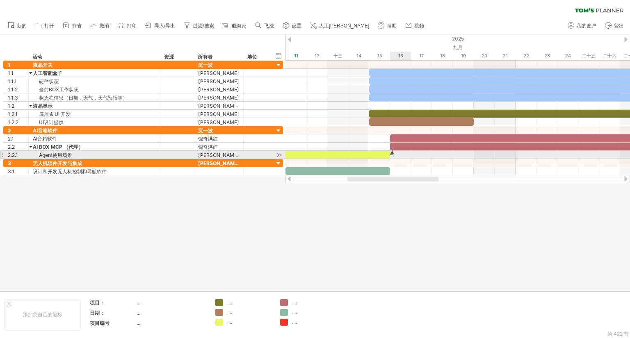
click at [391, 153] on span at bounding box center [389, 155] width 3 height 8
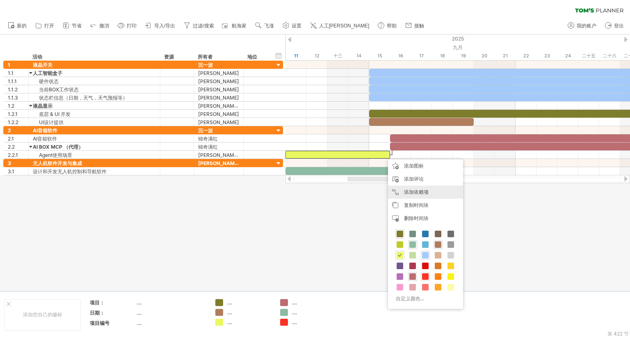
click at [413, 191] on font "添加依赖项" at bounding box center [416, 192] width 25 height 6
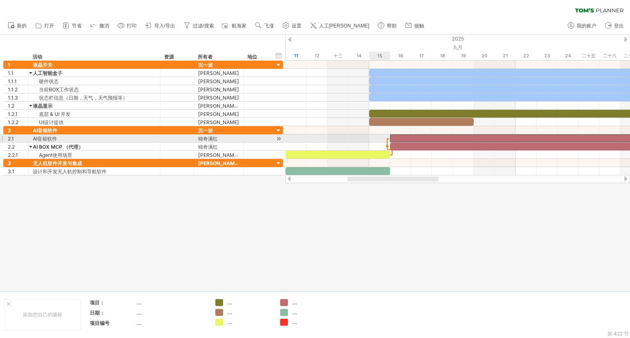
click at [389, 137] on span at bounding box center [389, 139] width 3 height 8
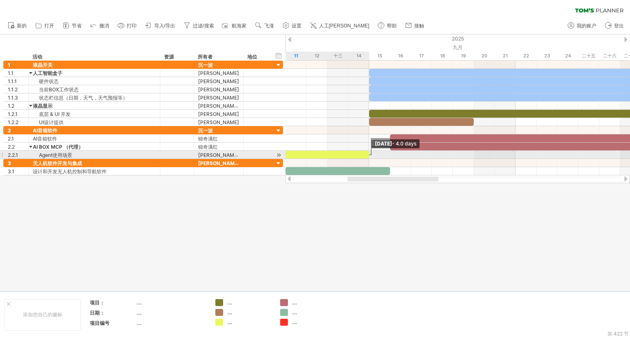
drag, startPoint x: 391, startPoint y: 153, endPoint x: 371, endPoint y: 153, distance: 20.1
click at [371, 153] on div "******** [DATE] - 4.0 days [DATE] - 25.0 days" at bounding box center [457, 118] width 344 height 115
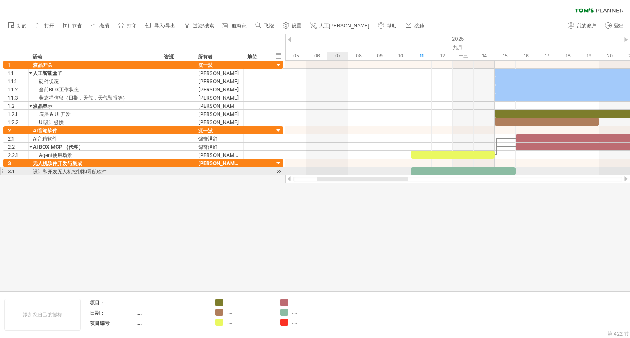
drag, startPoint x: 375, startPoint y: 180, endPoint x: 335, endPoint y: 160, distance: 44.6
click at [345, 168] on div "尝试访问 [DOMAIN_NAME] 再次连接... 0% 清除过滤器 新的" at bounding box center [315, 169] width 630 height 338
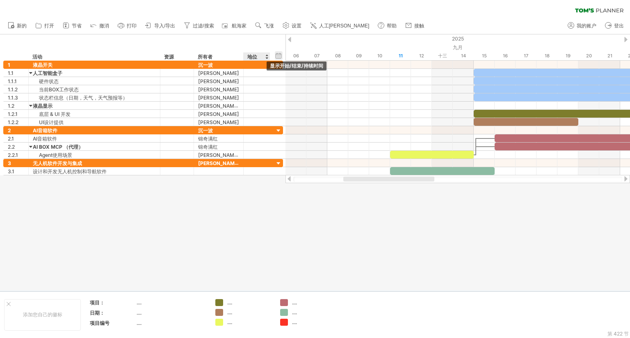
click at [278, 57] on div "隐藏开始/结束/持续时间 显示开始/结束/持续时间" at bounding box center [279, 55] width 8 height 9
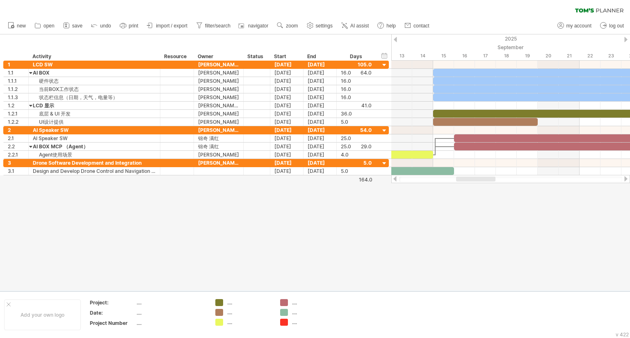
drag, startPoint x: 458, startPoint y: 181, endPoint x: 481, endPoint y: 181, distance: 23.0
click at [481, 181] on div at bounding box center [475, 179] width 39 height 5
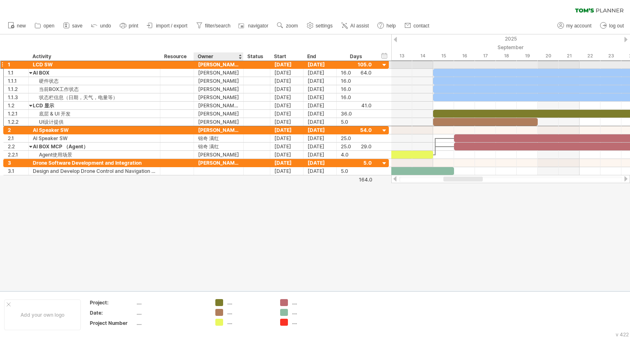
click at [208, 63] on div "[PERSON_NAME]" at bounding box center [218, 65] width 41 height 8
click at [0, 0] on input "***" at bounding box center [0, 0] width 0 height 0
click at [214, 65] on input "***" at bounding box center [218, 65] width 41 height 8
type input "*"
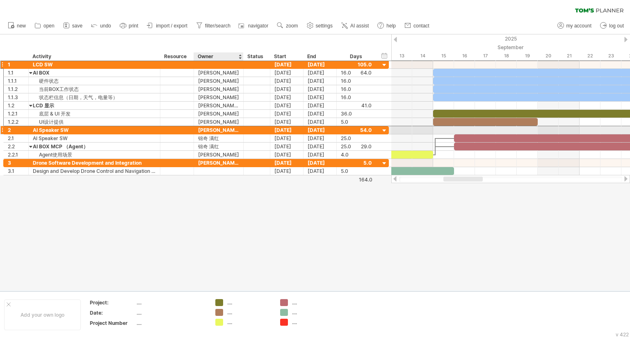
click at [216, 132] on div "[PERSON_NAME]" at bounding box center [218, 130] width 41 height 8
type input "*"
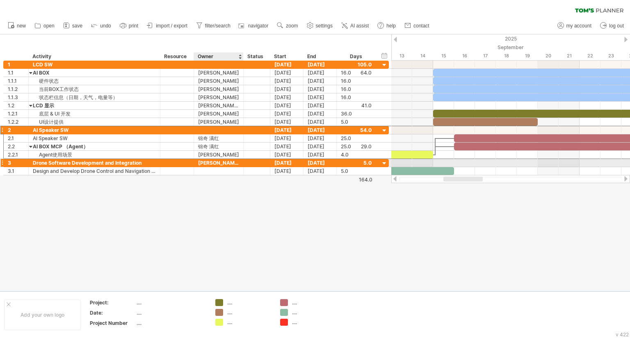
click at [212, 164] on div "[PERSON_NAME]" at bounding box center [218, 163] width 41 height 8
click at [212, 164] on input "*******" at bounding box center [218, 163] width 41 height 8
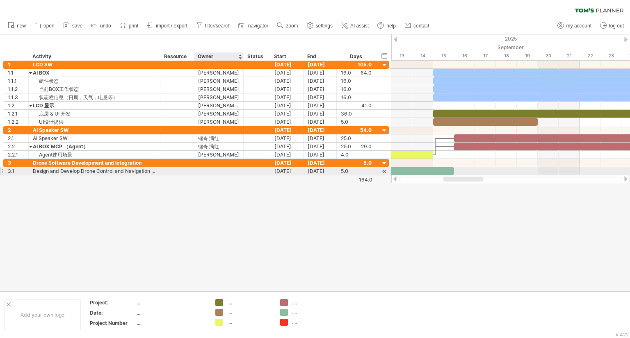
click at [211, 171] on div at bounding box center [218, 171] width 41 height 8
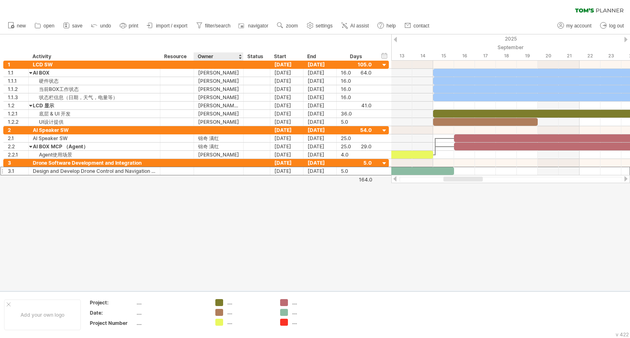
paste input "*******"
type input "*******"
click at [212, 188] on div at bounding box center [315, 162] width 630 height 257
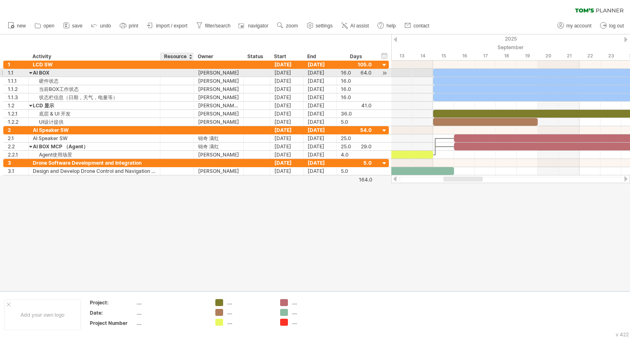
click at [171, 74] on div at bounding box center [176, 73] width 25 height 8
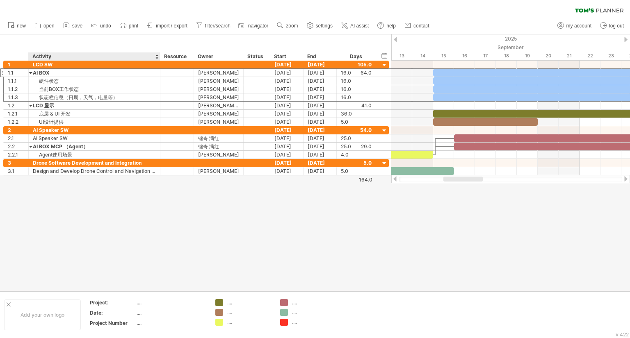
click at [133, 193] on div at bounding box center [315, 162] width 630 height 257
click at [233, 305] on div "...." at bounding box center [249, 302] width 45 height 7
click at [208, 58] on div "Owner" at bounding box center [218, 56] width 41 height 8
click at [240, 60] on div at bounding box center [239, 56] width 3 height 8
click at [226, 57] on div "Owner" at bounding box center [218, 56] width 41 height 8
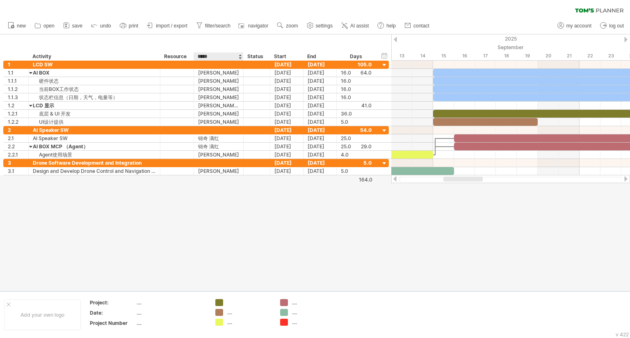
click at [212, 57] on input "*****" at bounding box center [218, 56] width 41 height 8
click at [263, 22] on link "navigator" at bounding box center [254, 26] width 34 height 11
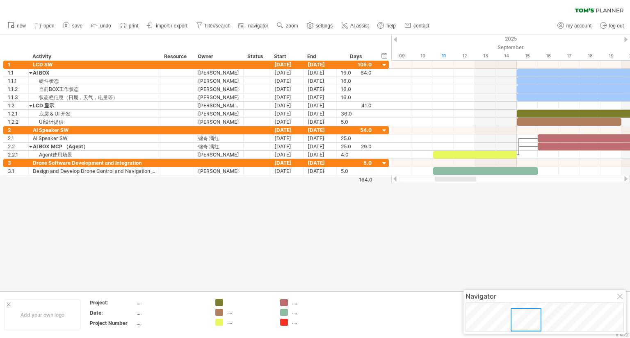
drag, startPoint x: 536, startPoint y: 323, endPoint x: 526, endPoint y: 325, distance: 10.9
click at [526, 325] on div at bounding box center [526, 319] width 31 height 23
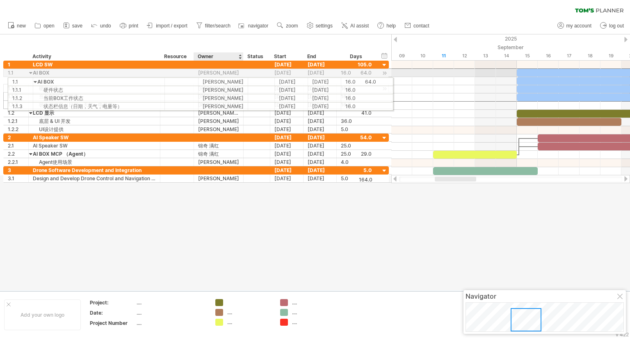
drag, startPoint x: 205, startPoint y: 70, endPoint x: 207, endPoint y: 80, distance: 10.1
click at [207, 80] on div "**********" at bounding box center [195, 97] width 385 height 73
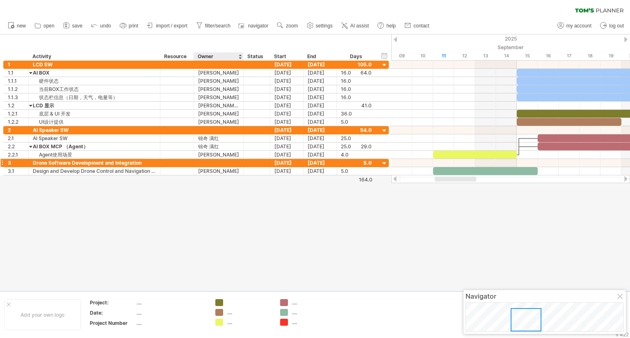
drag, startPoint x: 206, startPoint y: 182, endPoint x: 210, endPoint y: 159, distance: 22.9
click at [206, 182] on div at bounding box center [315, 162] width 630 height 257
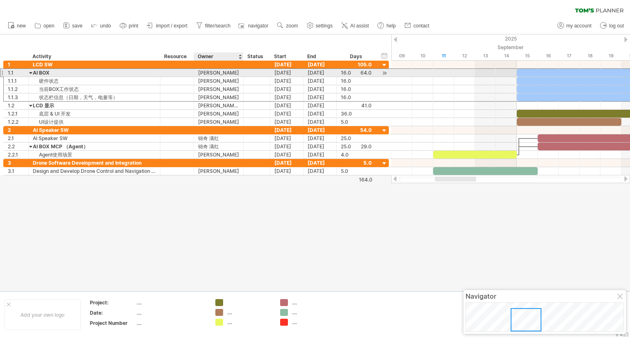
click at [212, 74] on div "[PERSON_NAME]" at bounding box center [218, 73] width 41 height 8
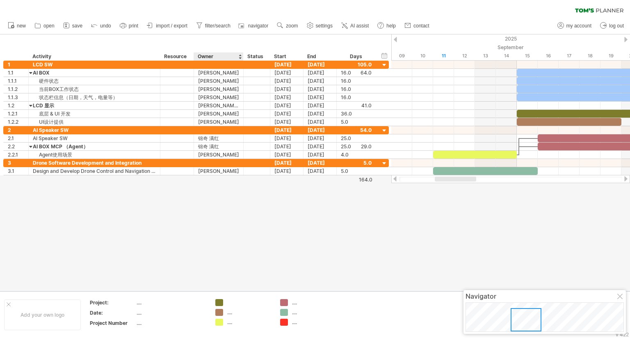
click at [207, 56] on div "Owner" at bounding box center [218, 56] width 41 height 8
click at [209, 56] on input "*****" at bounding box center [218, 56] width 41 height 8
drag, startPoint x: 217, startPoint y: 56, endPoint x: 182, endPoint y: 58, distance: 34.9
click at [182, 58] on div "******** Activity ******** Resource ***** Owner ****** Status Start End Days" at bounding box center [189, 56] width 372 height 8
click at [208, 57] on div "Owner" at bounding box center [218, 56] width 41 height 8
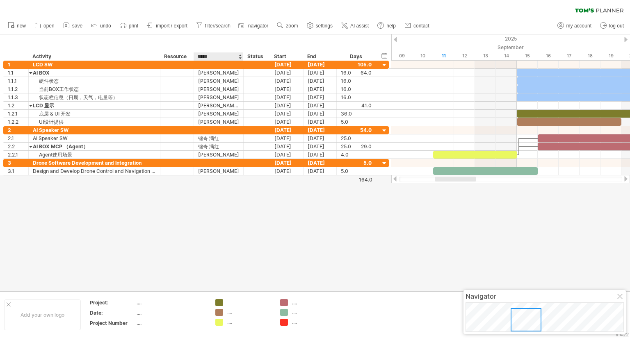
drag, startPoint x: 213, startPoint y: 58, endPoint x: 198, endPoint y: 58, distance: 14.8
click at [198, 58] on input "*****" at bounding box center [218, 56] width 41 height 8
click at [218, 57] on div "Owner" at bounding box center [218, 56] width 41 height 8
drag, startPoint x: 218, startPoint y: 57, endPoint x: 180, endPoint y: 55, distance: 37.7
click at [180, 55] on div "******** Activity ******** Resource ***** Owner ****** Status Start End Days" at bounding box center [189, 56] width 372 height 8
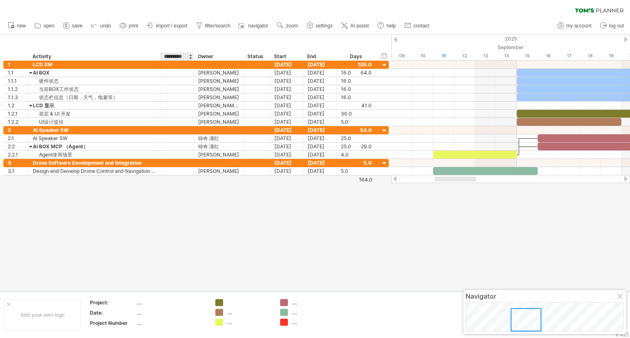
type input "********"
click at [212, 55] on div "Owner" at bounding box center [218, 56] width 41 height 8
type input "*"
type input "********"
click at [220, 48] on div "hide start/end/duration show start/end/duration ******** Activity ******** Reso…" at bounding box center [195, 47] width 391 height 26
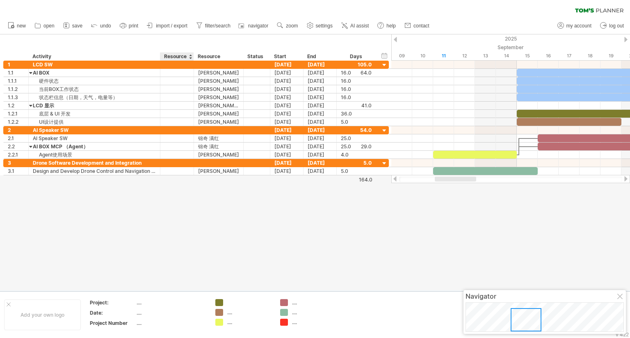
click at [179, 56] on div "Resource" at bounding box center [176, 56] width 25 height 8
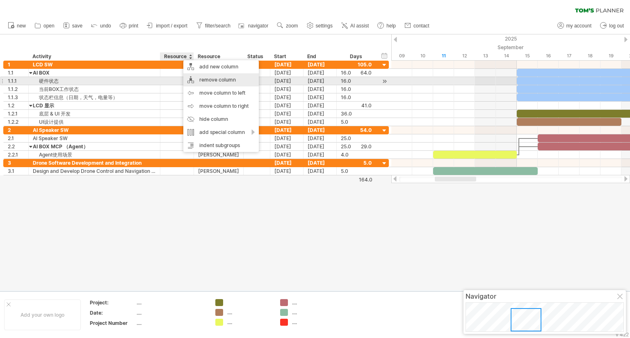
click at [196, 81] on div "remove column" at bounding box center [220, 79] width 75 height 13
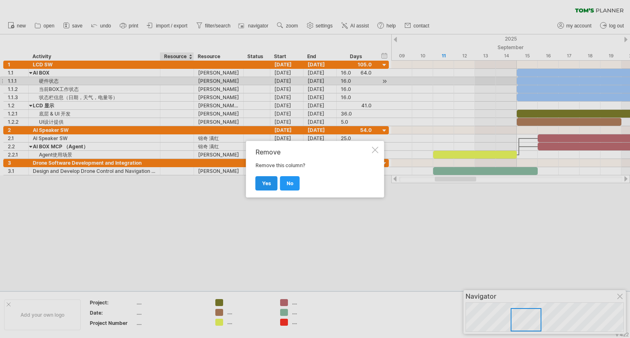
click at [266, 182] on span "yes" at bounding box center [266, 183] width 9 height 6
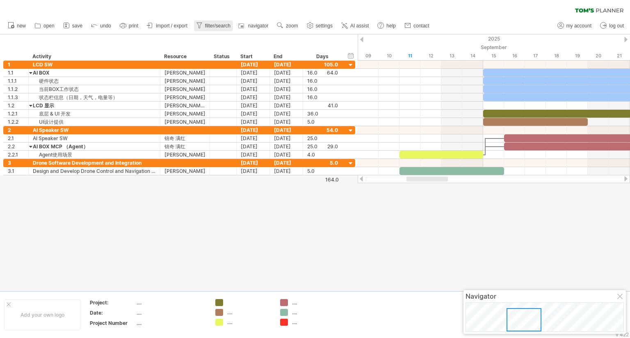
click at [230, 25] on span "filter/search" at bounding box center [217, 26] width 25 height 6
type input "**********"
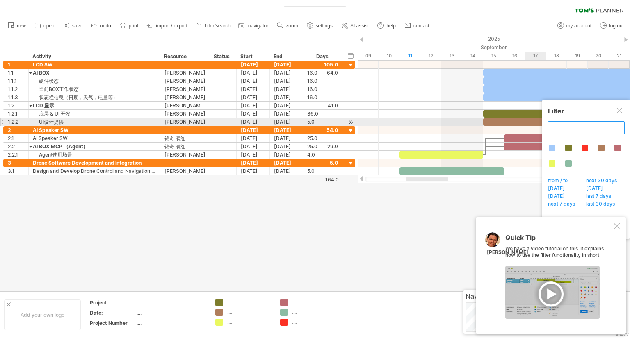
click at [565, 128] on input "text" at bounding box center [586, 127] width 77 height 13
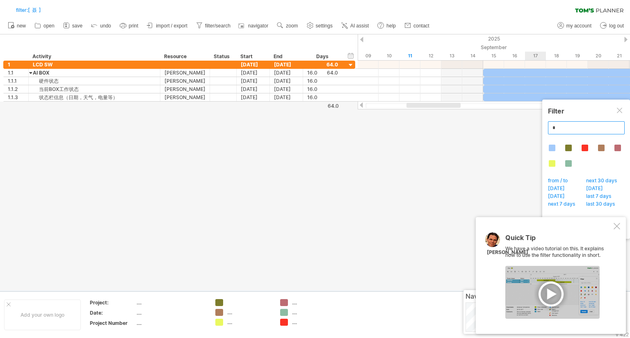
type input "*"
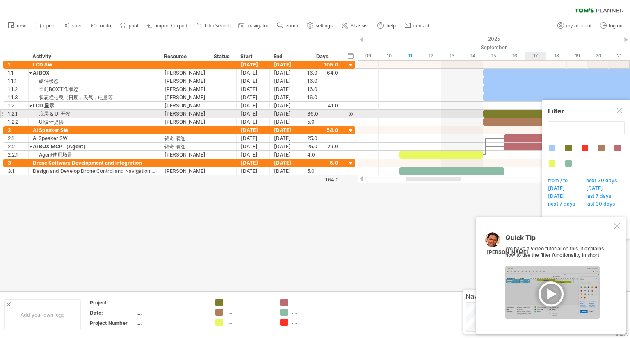
type input "**********"
click at [618, 112] on div at bounding box center [620, 111] width 7 height 7
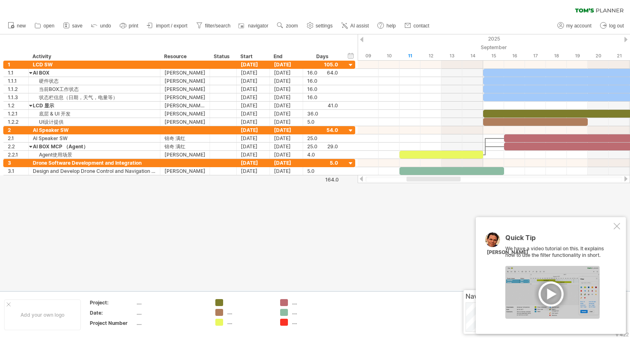
click at [615, 228] on div at bounding box center [616, 226] width 7 height 7
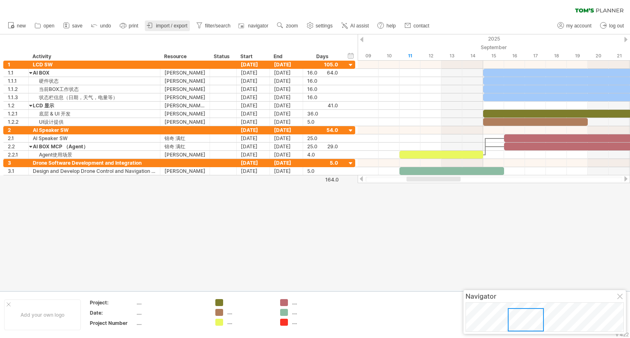
click at [176, 26] on span "import / export" at bounding box center [172, 26] width 32 height 6
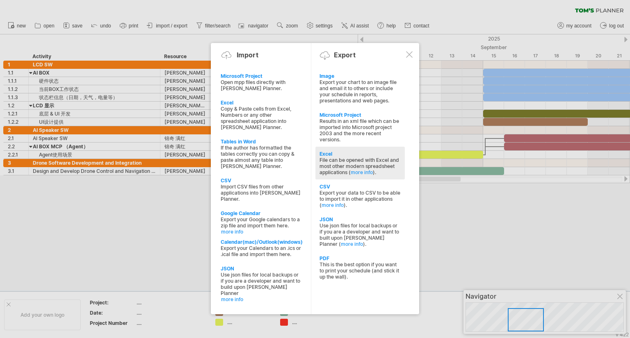
click at [331, 157] on div "File can be opened with Excel and most other modern spreadsheet applications ( …" at bounding box center [359, 166] width 81 height 18
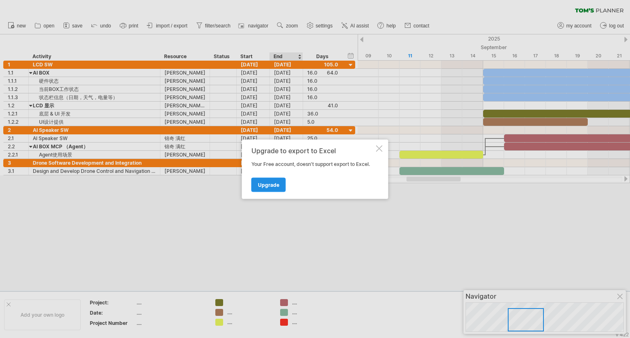
click at [277, 182] on span "Upgrade" at bounding box center [268, 185] width 21 height 6
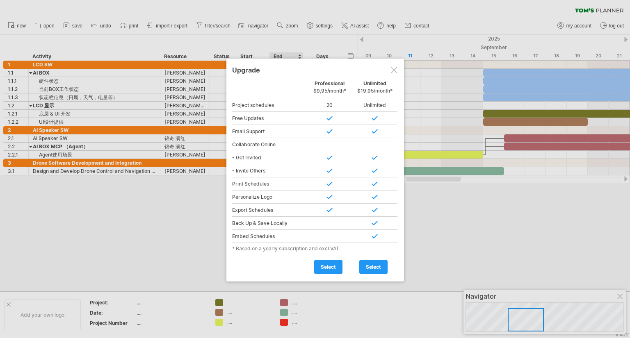
click at [395, 73] on div at bounding box center [394, 70] width 7 height 7
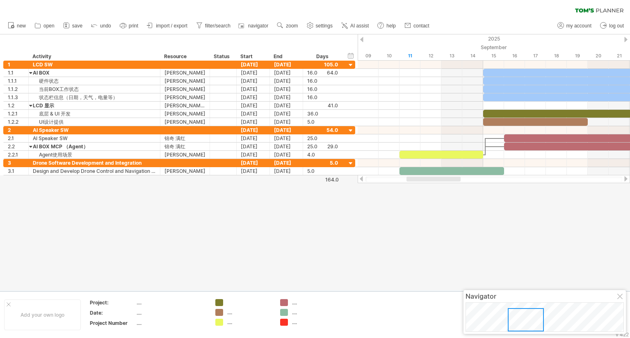
click at [618, 297] on div at bounding box center [620, 297] width 7 height 7
click at [7, 304] on div at bounding box center [9, 305] width 4 height 4
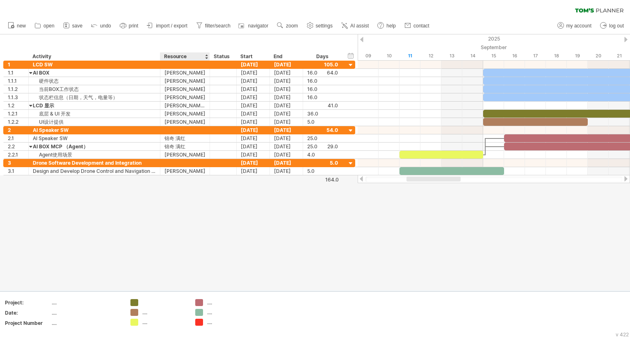
drag, startPoint x: 13, startPoint y: 55, endPoint x: 191, endPoint y: 200, distance: 230.0
click at [192, 200] on div "Trying to reach [DOMAIN_NAME] Connected again... 0% filter: [ [PERSON_NAME] ] c…" at bounding box center [315, 169] width 630 height 338
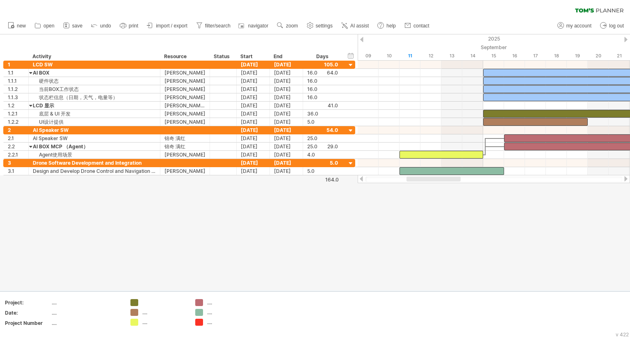
click at [601, 10] on icon at bounding box center [599, 10] width 48 height 5
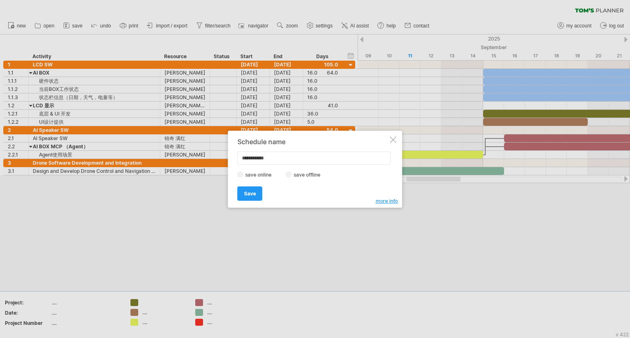
drag, startPoint x: 282, startPoint y: 159, endPoint x: 206, endPoint y: 153, distance: 76.5
click at [206, 153] on div "Trying to reach [DOMAIN_NAME] Connected again... 0% filter: [ [PERSON_NAME] ] c…" at bounding box center [315, 169] width 630 height 338
type input "*********"
click at [298, 175] on label "save offline" at bounding box center [310, 175] width 36 height 6
click at [258, 191] on link "Save" at bounding box center [249, 194] width 25 height 14
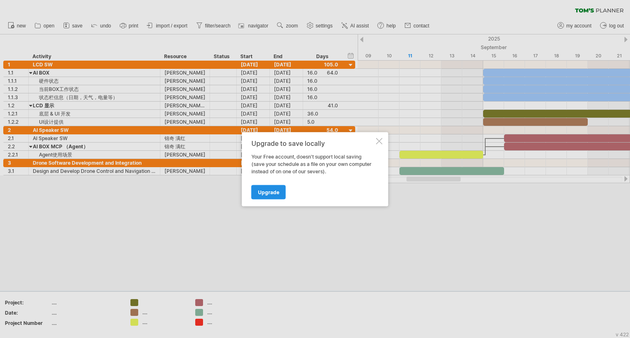
click at [269, 193] on span "Upgrade" at bounding box center [268, 192] width 21 height 6
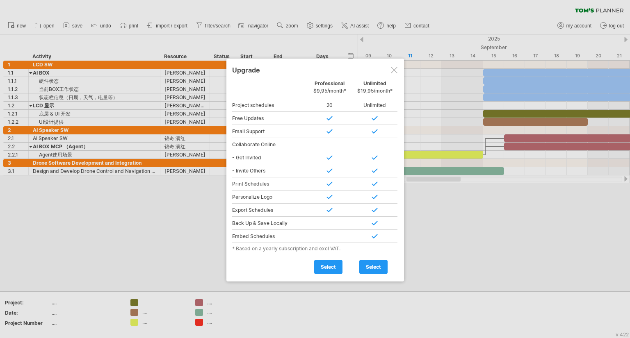
click at [394, 71] on div at bounding box center [394, 70] width 7 height 7
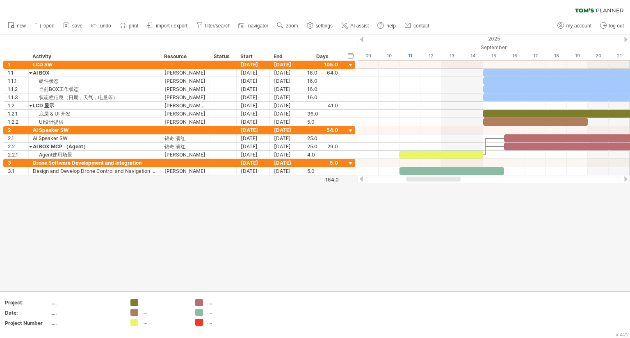
click at [382, 237] on div at bounding box center [315, 162] width 630 height 257
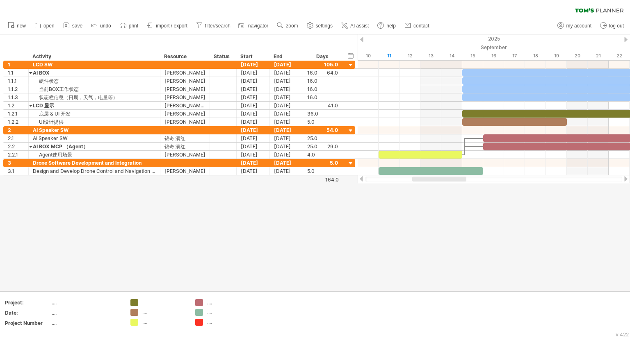
drag, startPoint x: 432, startPoint y: 178, endPoint x: 438, endPoint y: 176, distance: 6.2
click at [438, 176] on div at bounding box center [494, 179] width 272 height 8
drag, startPoint x: 417, startPoint y: 182, endPoint x: 427, endPoint y: 181, distance: 9.9
click at [423, 182] on div at bounding box center [494, 179] width 272 height 8
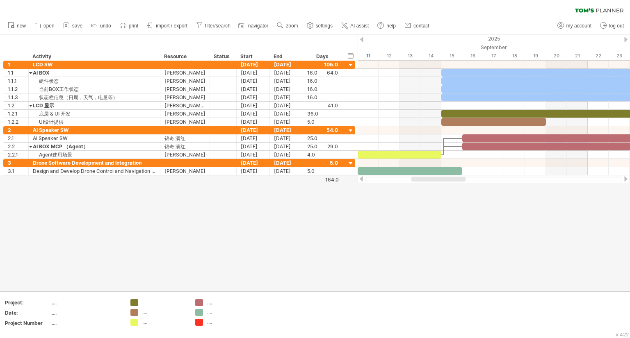
drag, startPoint x: 427, startPoint y: 180, endPoint x: 432, endPoint y: 180, distance: 4.5
click at [432, 180] on div at bounding box center [438, 179] width 54 height 5
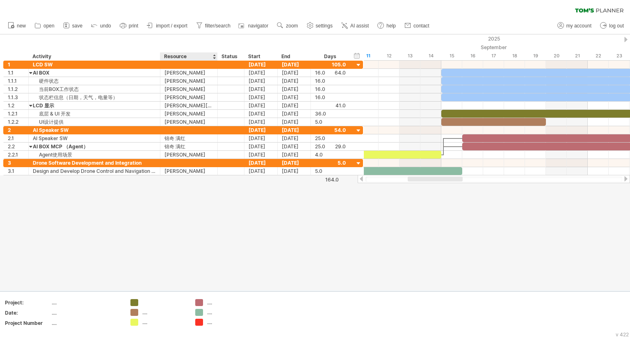
drag, startPoint x: 208, startPoint y: 55, endPoint x: 216, endPoint y: 55, distance: 7.8
click at [216, 55] on div at bounding box center [217, 56] width 3 height 8
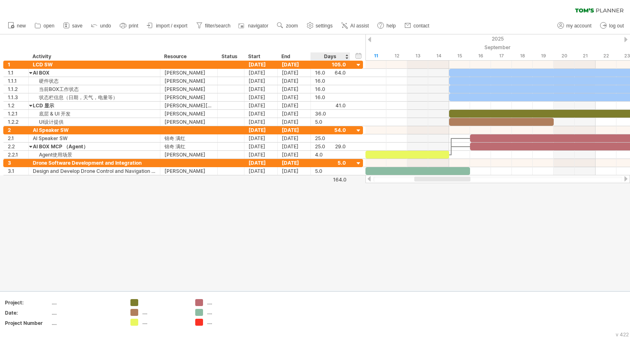
drag, startPoint x: 0, startPoint y: 49, endPoint x: 399, endPoint y: 221, distance: 435.0
click at [396, 219] on div "Trying to reach [DOMAIN_NAME] Connected again... 0% filter: [ [PERSON_NAME] ] c…" at bounding box center [315, 169] width 630 height 338
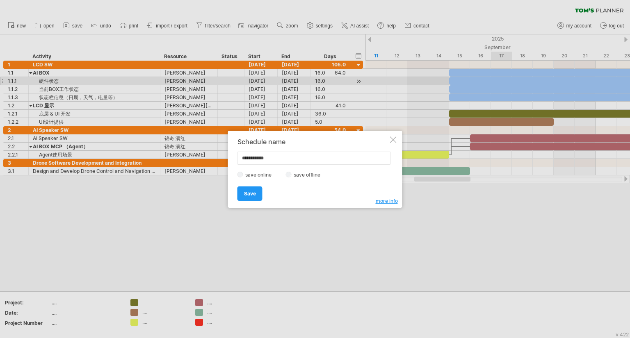
drag, startPoint x: 284, startPoint y: 155, endPoint x: 200, endPoint y: 153, distance: 83.7
click at [199, 153] on div "Trying to reach [DOMAIN_NAME] Connected again... 0% filter: [ [PERSON_NAME] ] c…" at bounding box center [315, 169] width 630 height 338
type input "*"
type input "**********"
click at [252, 193] on span "Save" at bounding box center [250, 194] width 12 height 6
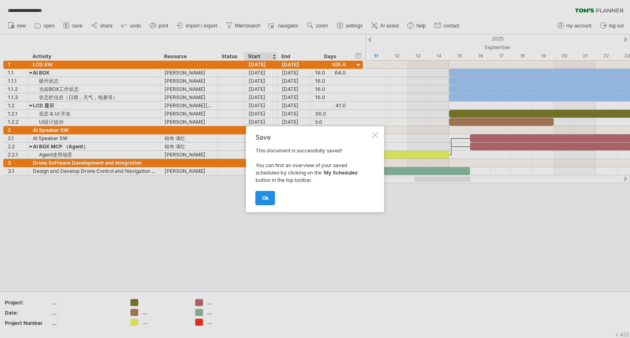
click at [269, 196] on link "ok" at bounding box center [265, 198] width 20 height 14
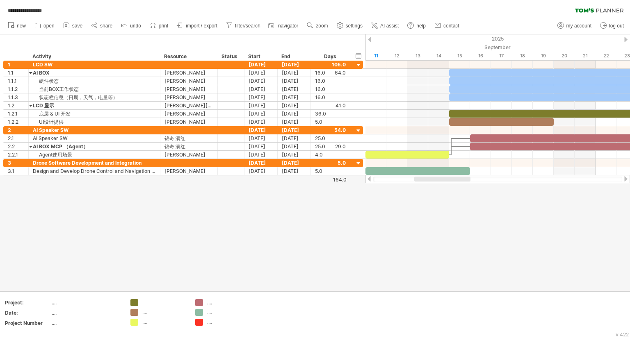
click at [590, 11] on icon at bounding box center [584, 10] width 19 height 4
